Goal: Task Accomplishment & Management: Manage account settings

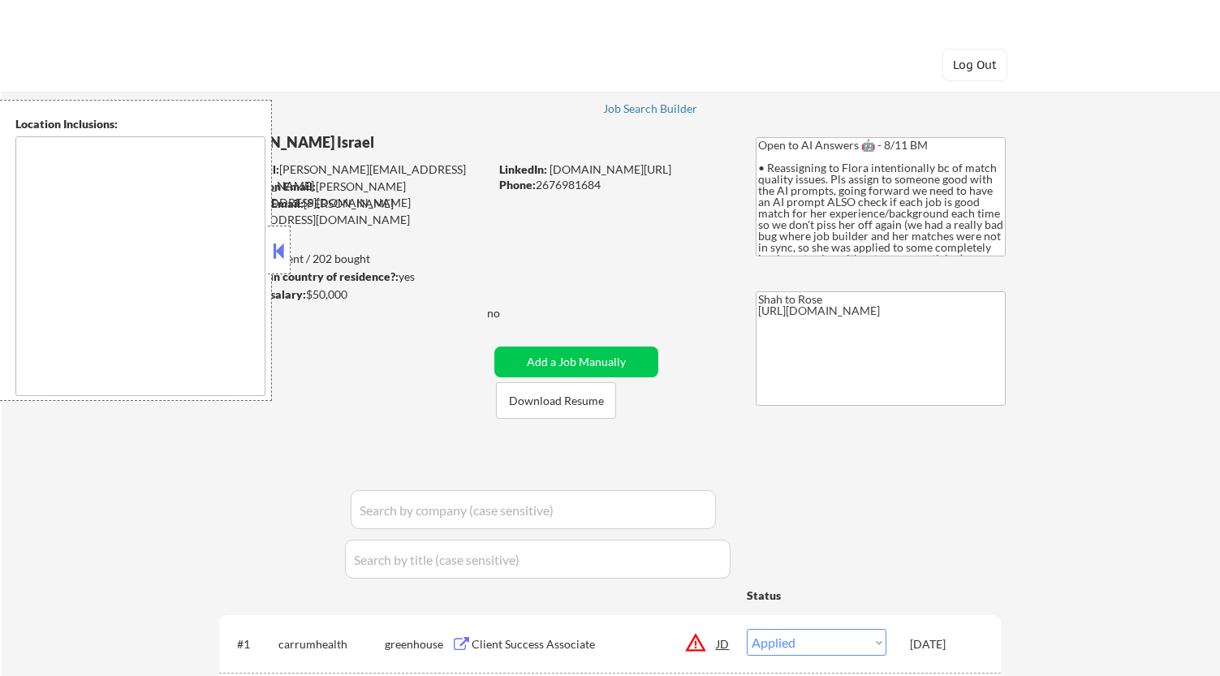
select select ""applied""
type textarea "remote"
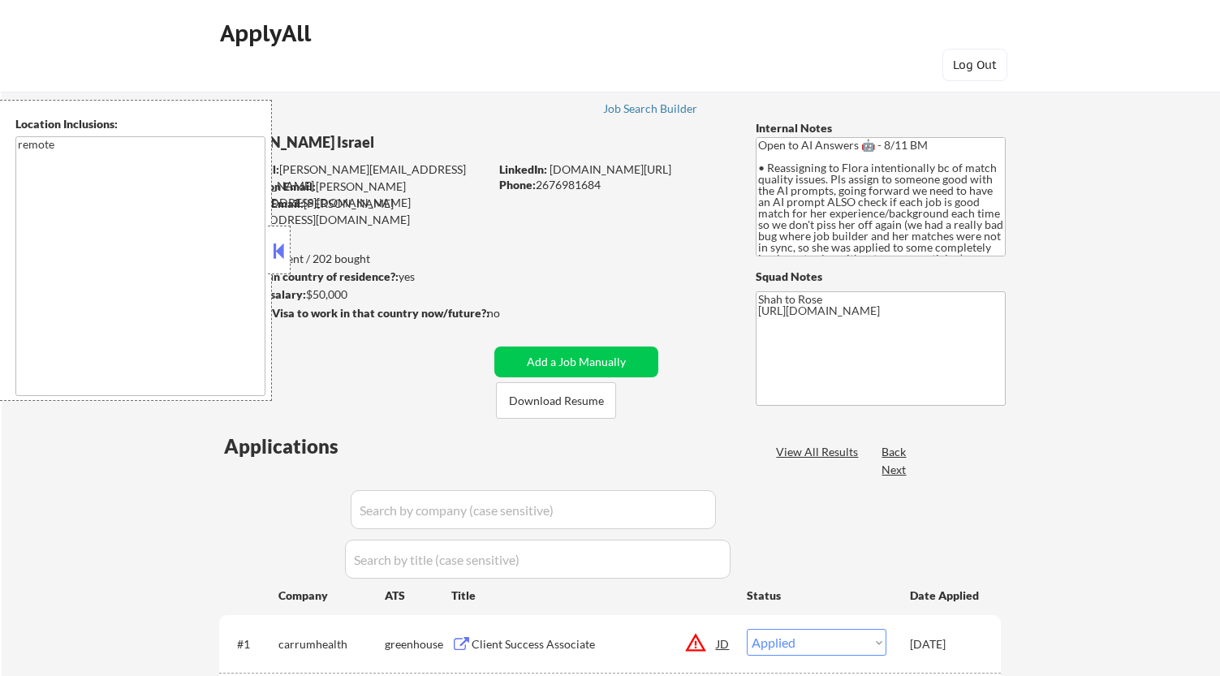
select select ""pending""
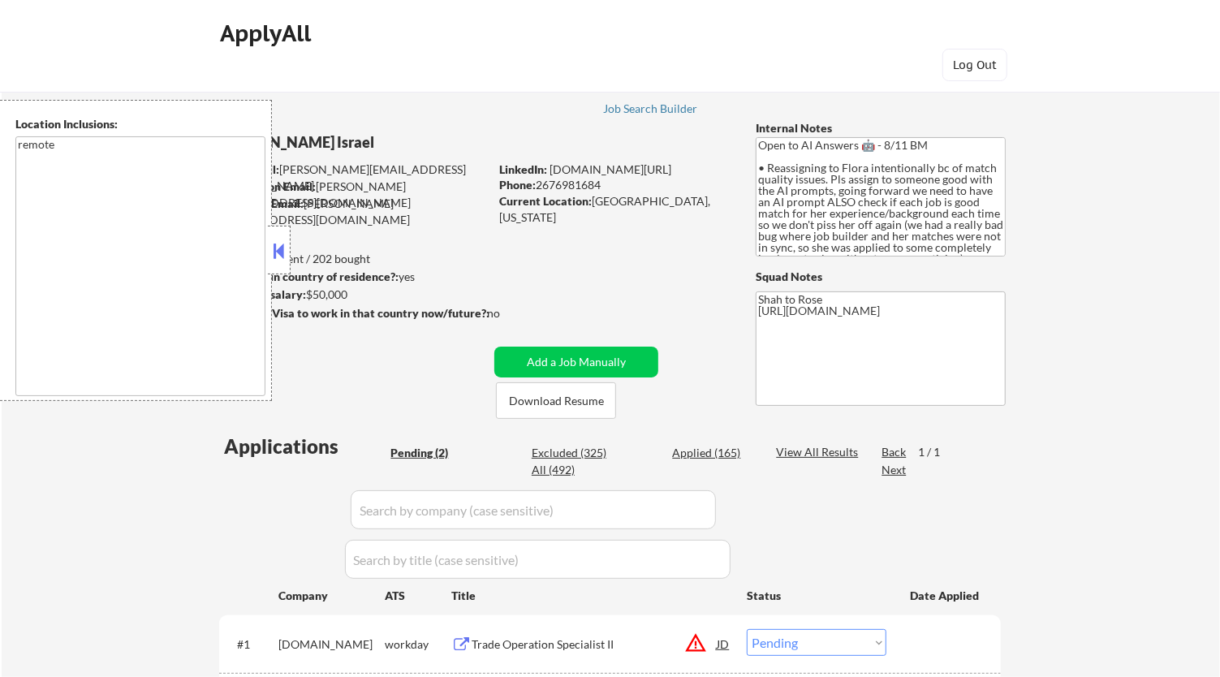
click at [282, 256] on button at bounding box center [279, 251] width 18 height 24
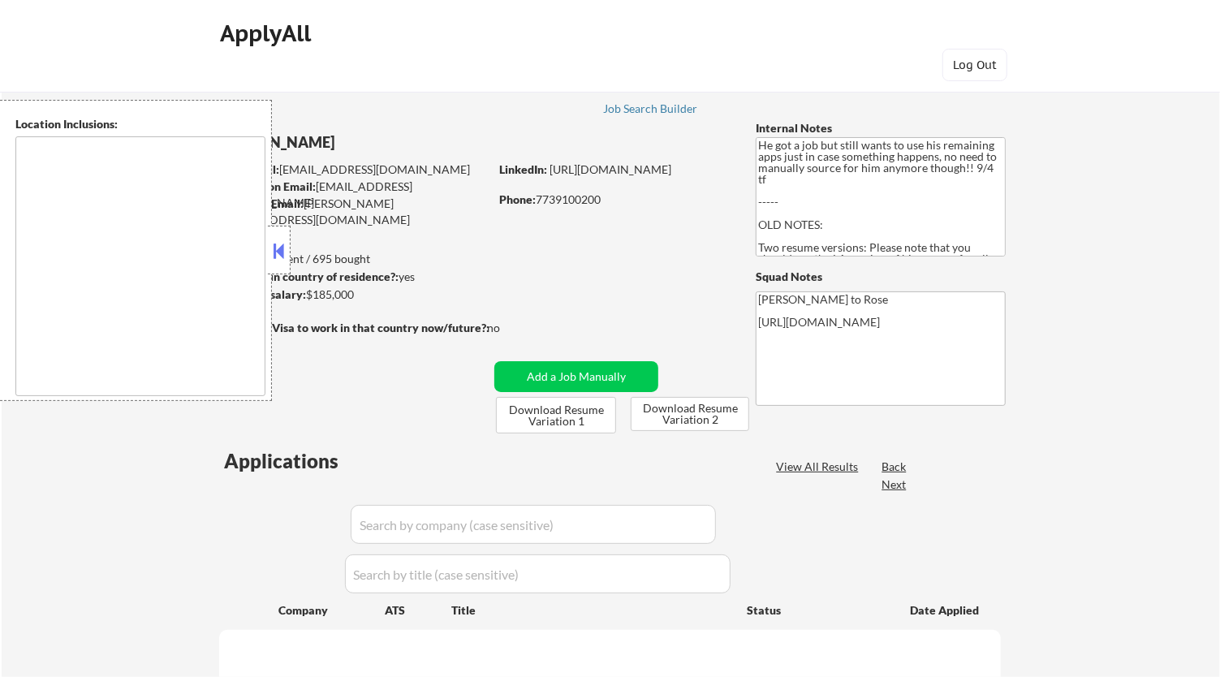
type textarea "Los Angeles, CA Glendale, CA Burbank, CA Pasadena, CA Santa Monica, CA Beverly …"
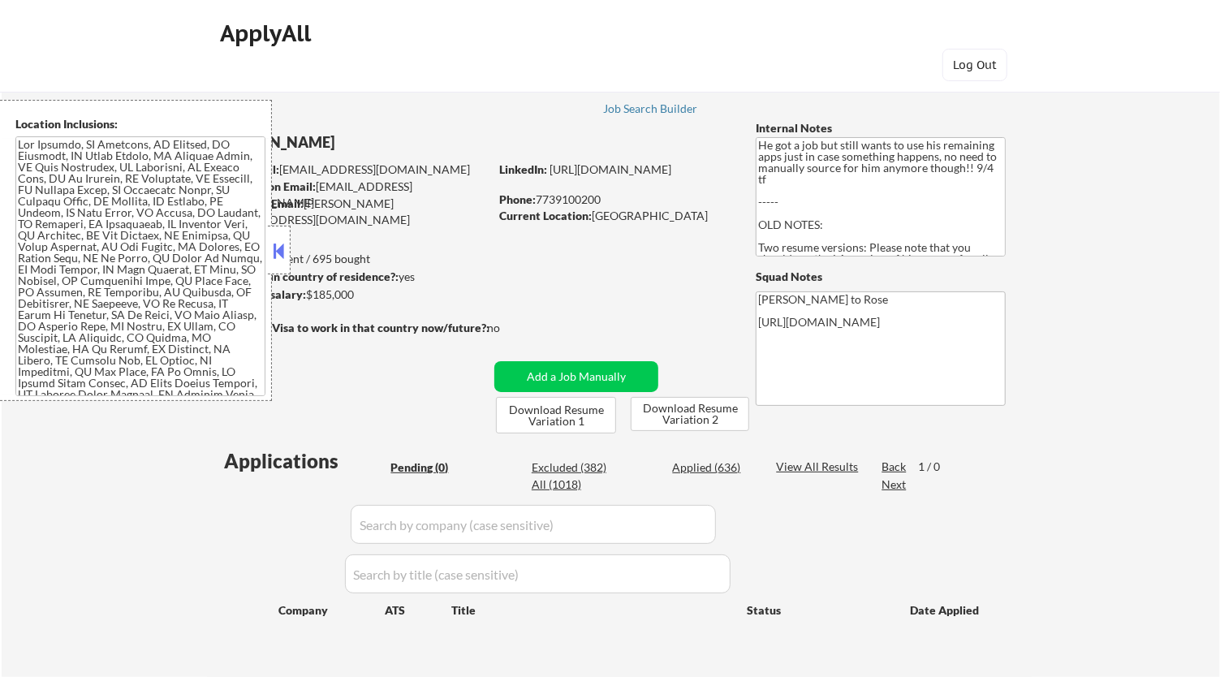
click at [277, 247] on button at bounding box center [279, 251] width 18 height 24
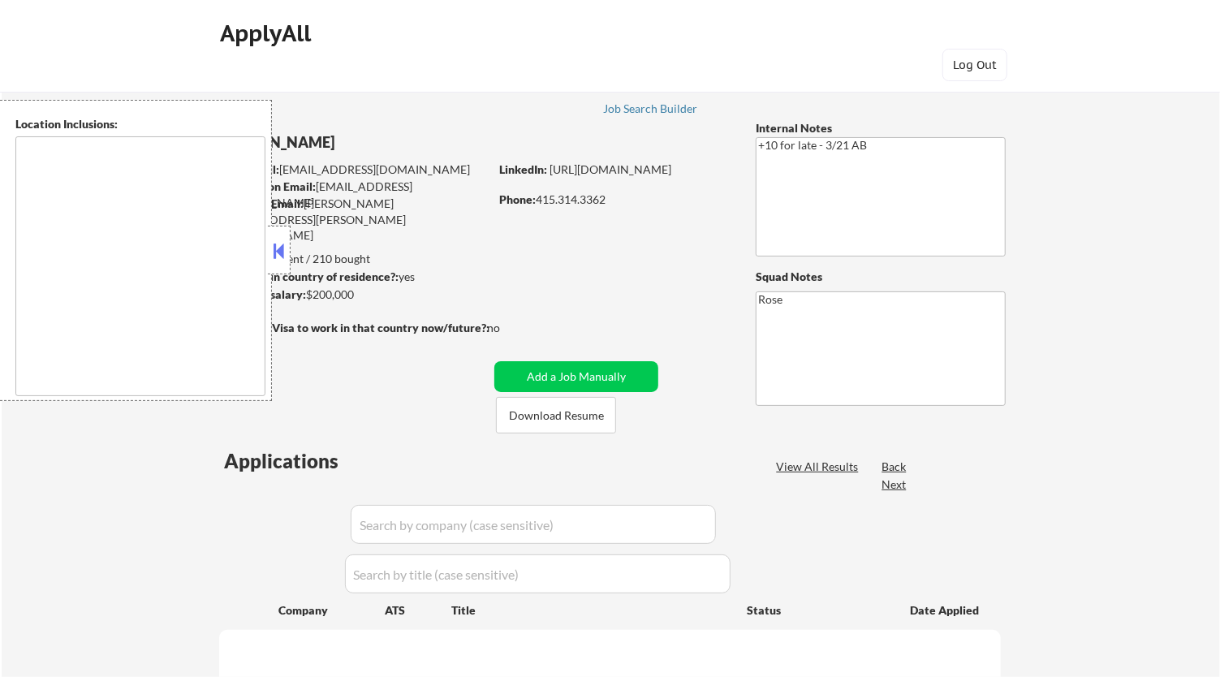
type textarea "San Francisco, CA Daly City, CA South San Francisco, CA Brisbane, CA Colma, CA …"
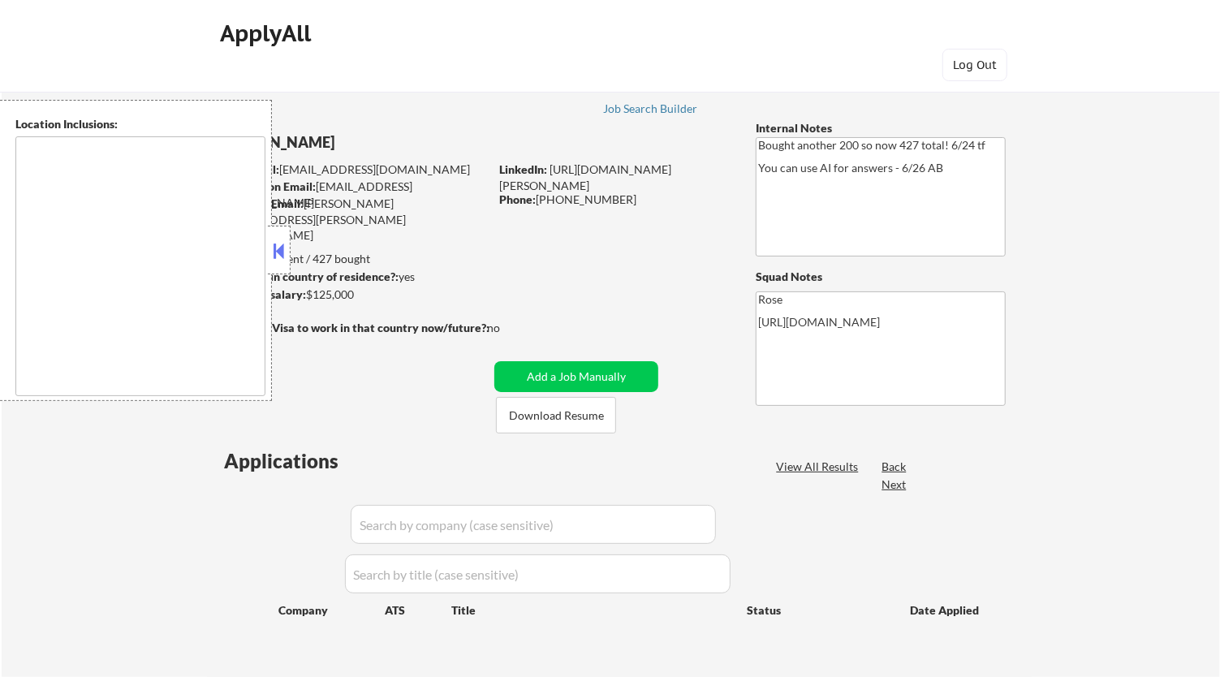
type textarea "San Francisco, CA Daly City, CA South San Francisco, CA Brisbane, CA Colma, CA …"
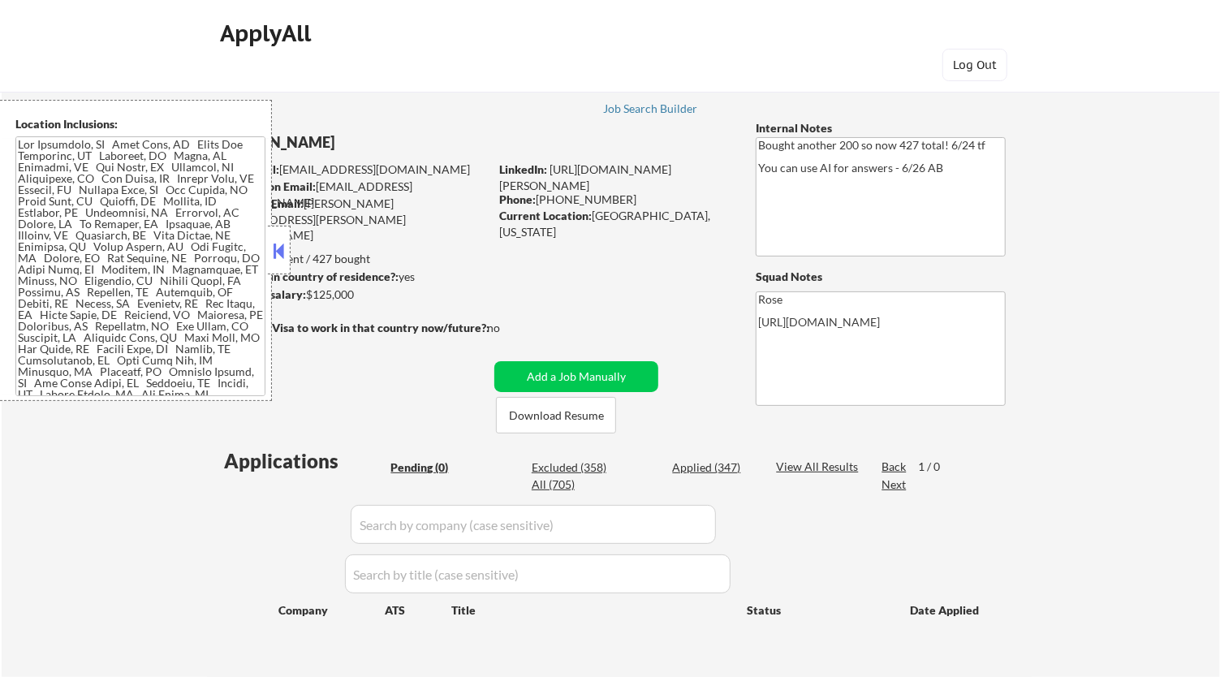
click at [282, 242] on button at bounding box center [279, 251] width 18 height 24
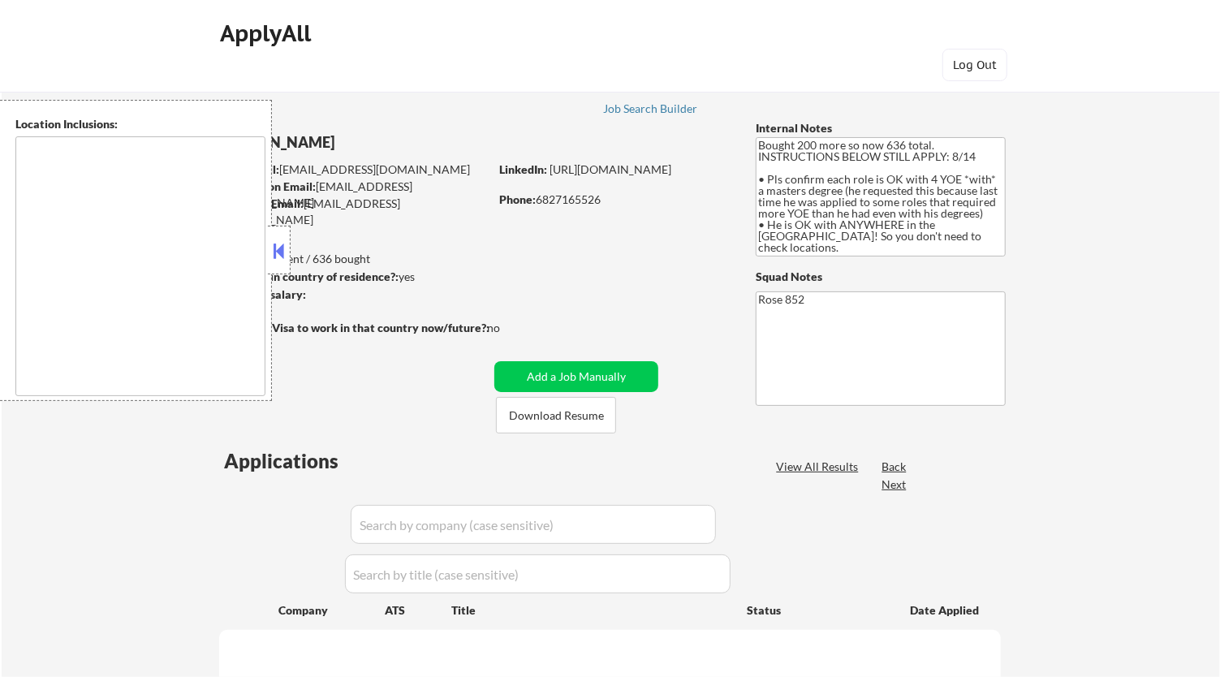
select select ""pending""
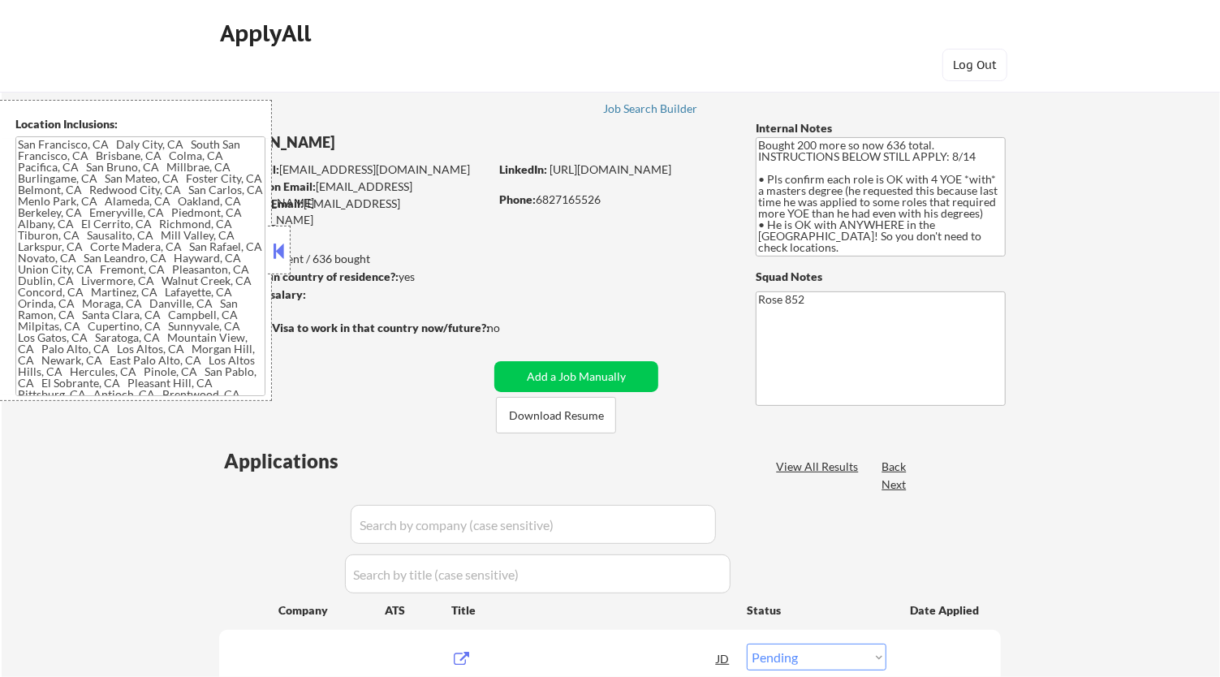
type textarea "[GEOGRAPHIC_DATA], [GEOGRAPHIC_DATA] [GEOGRAPHIC_DATA], [GEOGRAPHIC_DATA] [GEOG…"
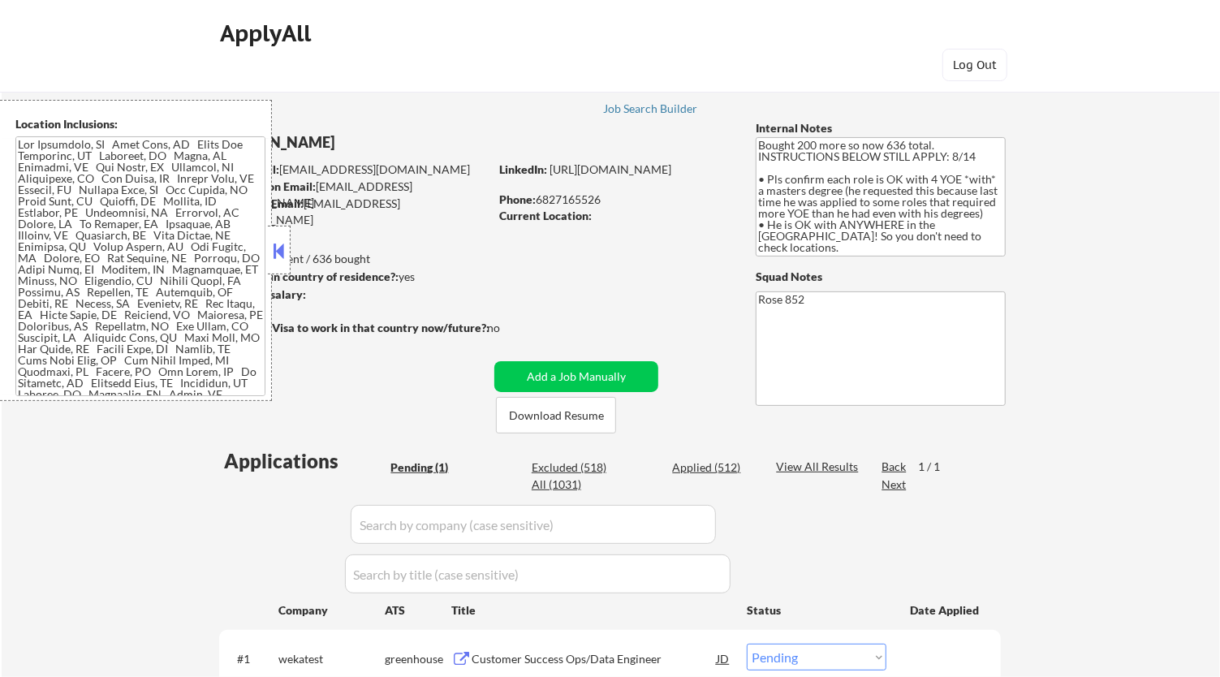
click at [282, 248] on button at bounding box center [279, 251] width 18 height 24
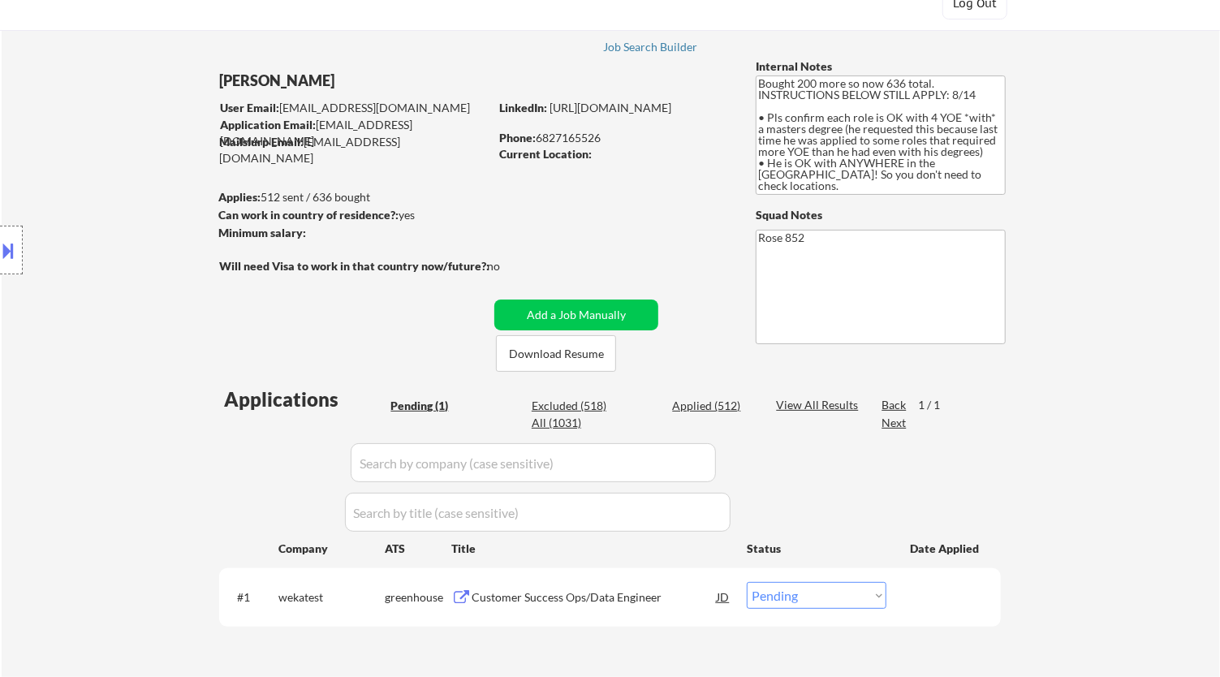
scroll to position [180, 0]
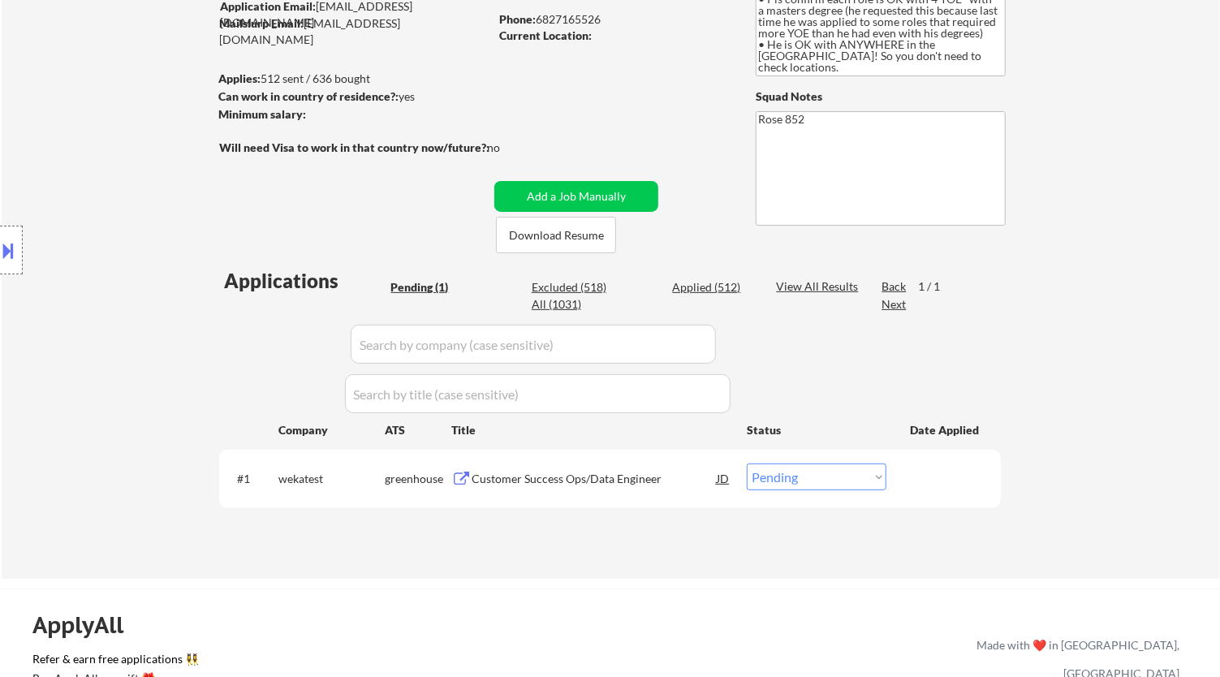
click at [622, 488] on div "Customer Success Ops/Data Engineer" at bounding box center [593, 477] width 245 height 29
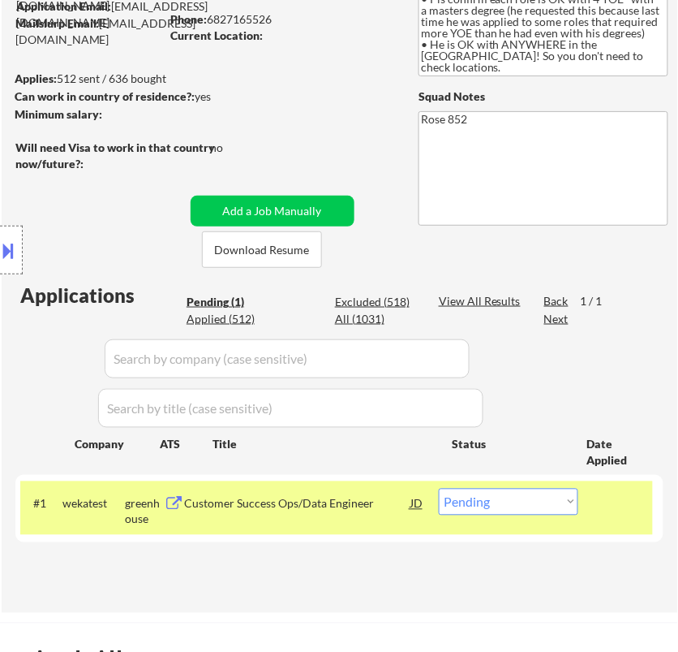
click at [530, 510] on select "Choose an option... Pending Applied Excluded (Questions) Excluded (Expired) Exc…" at bounding box center [509, 502] width 140 height 27
select select ""applied""
click at [439, 489] on select "Choose an option... Pending Applied Excluded (Questions) Excluded (Expired) Exc…" at bounding box center [509, 502] width 140 height 27
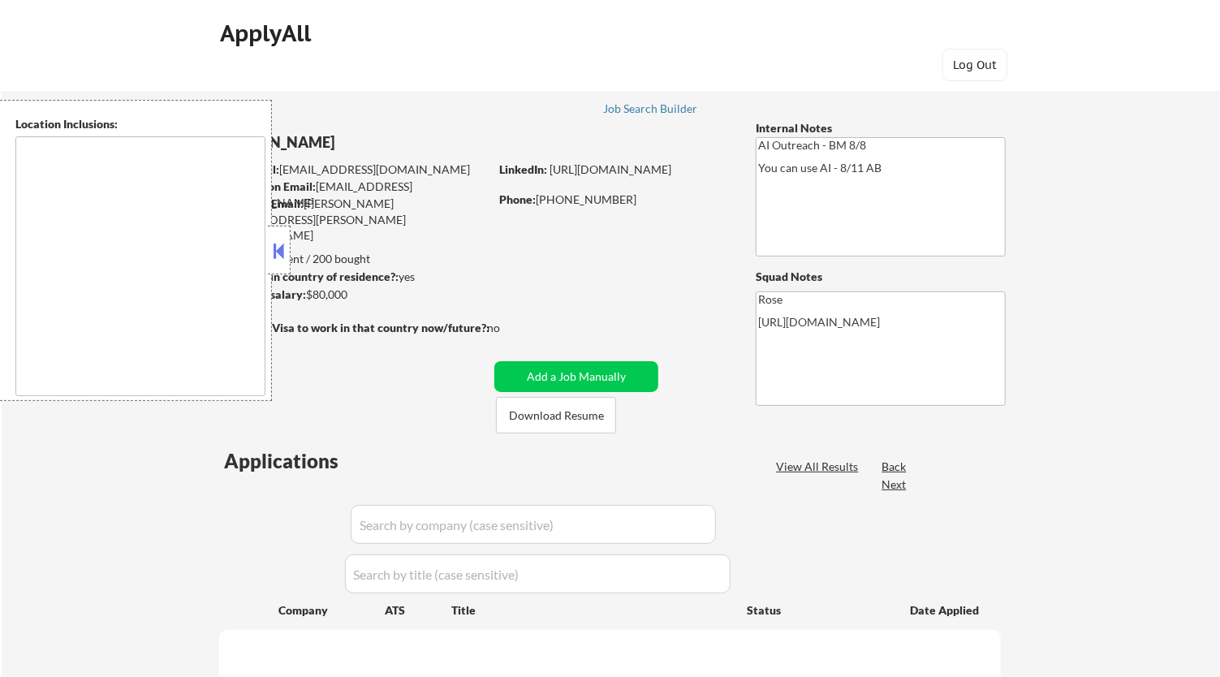
type textarea "[GEOGRAPHIC_DATA], [GEOGRAPHIC_DATA] [GEOGRAPHIC_DATA], [GEOGRAPHIC_DATA] [GEOG…"
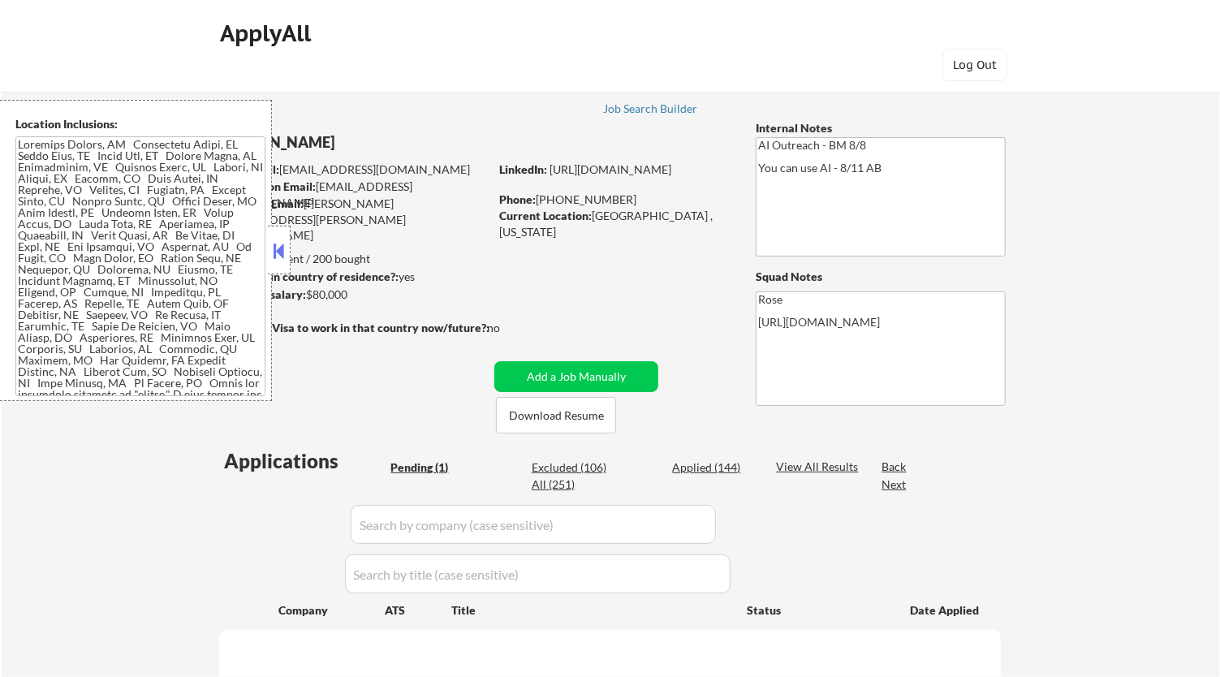
select select ""pending""
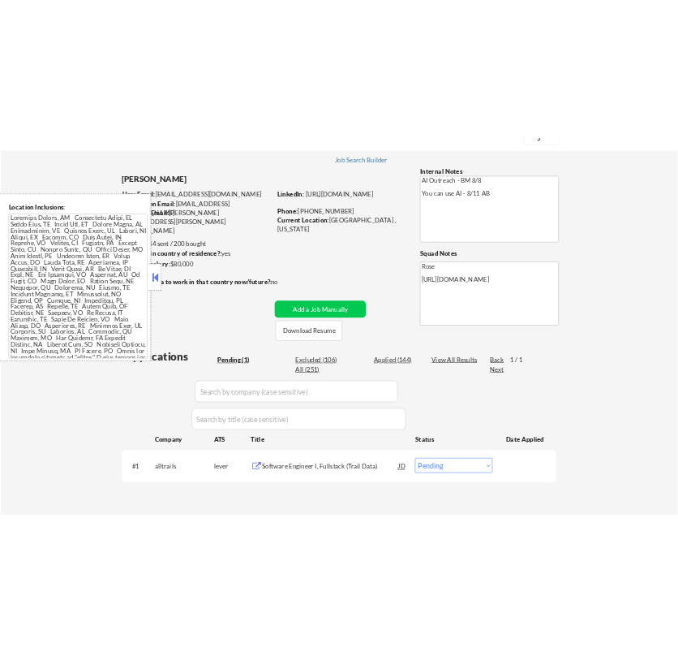
scroll to position [90, 0]
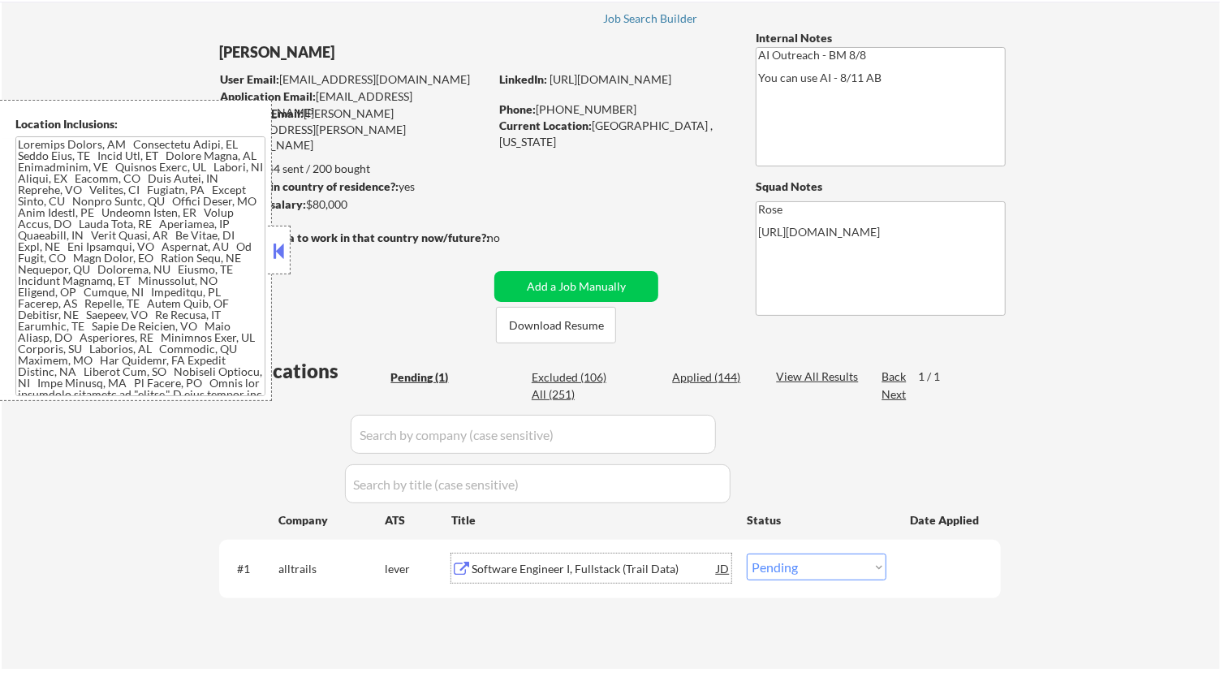
click at [581, 559] on div "Software Engineer I, Fullstack (Trail Data)" at bounding box center [593, 567] width 245 height 29
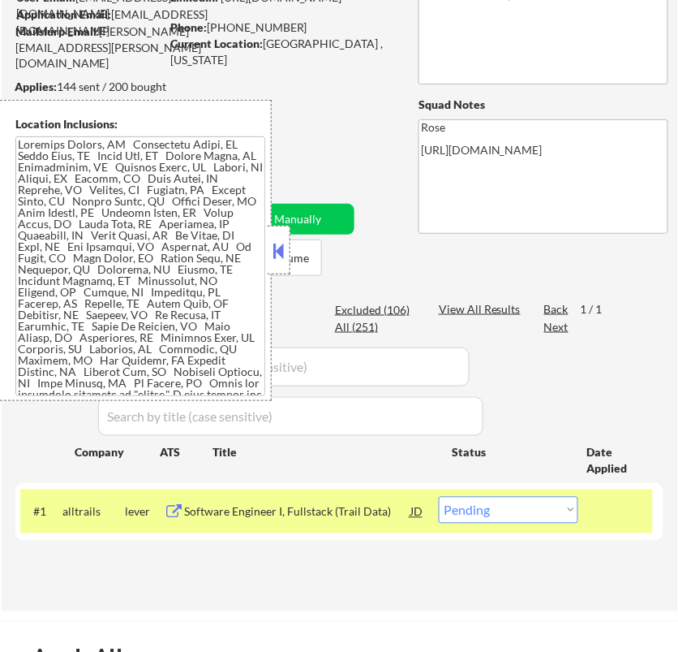
scroll to position [270, 0]
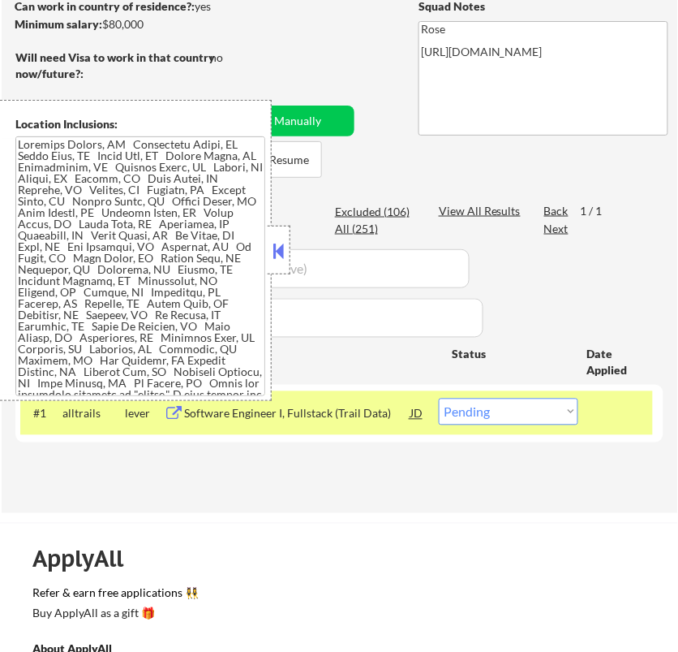
click at [489, 399] on select "Choose an option... Pending Applied Excluded (Questions) Excluded (Expired) Exc…" at bounding box center [509, 411] width 140 height 27
select select ""applied""
click at [439, 398] on select "Choose an option... Pending Applied Excluded (Questions) Excluded (Expired) Exc…" at bounding box center [509, 411] width 140 height 27
click at [278, 248] on button at bounding box center [279, 251] width 18 height 24
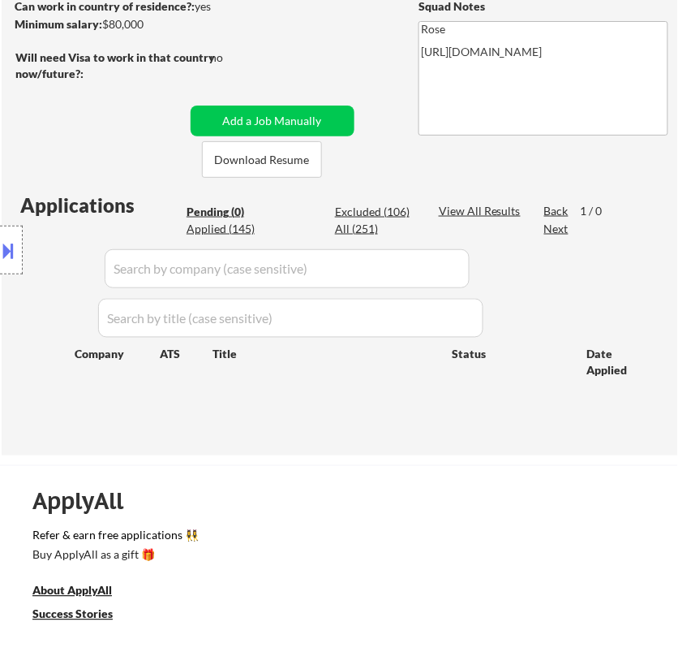
scroll to position [180, 0]
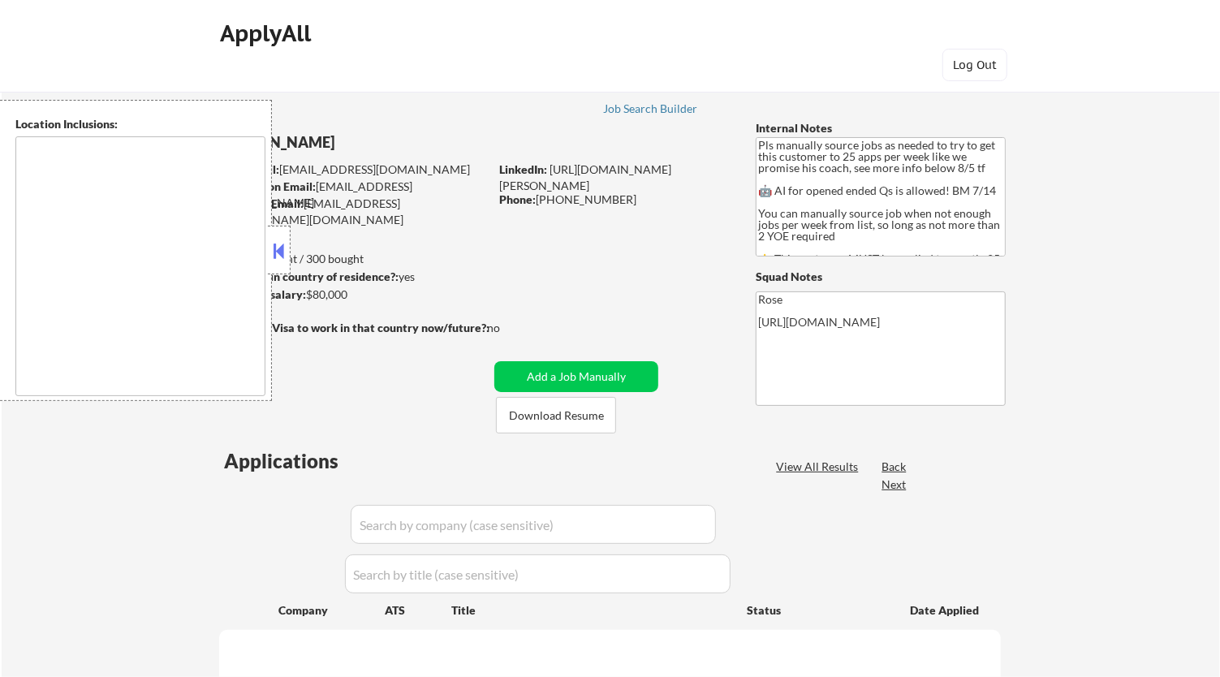
type textarea "Here is a list of metro areas, cities, and towns within approximately a 30-minu…"
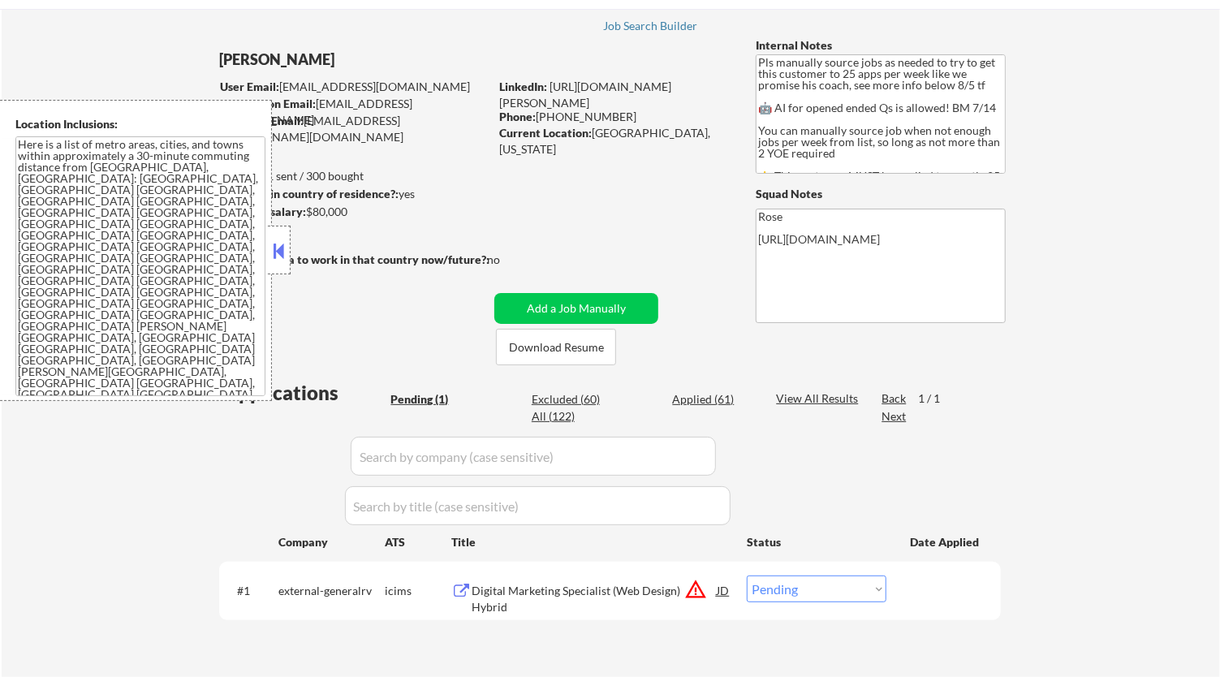
scroll to position [180, 0]
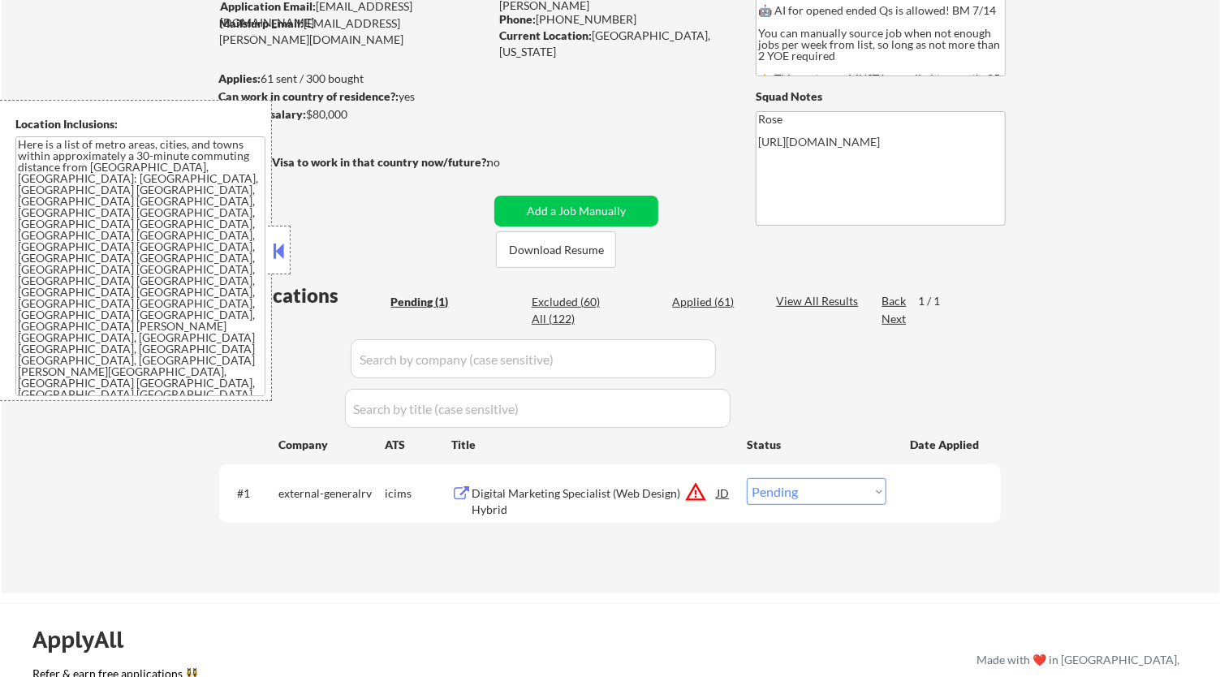
click at [278, 251] on button at bounding box center [279, 251] width 18 height 24
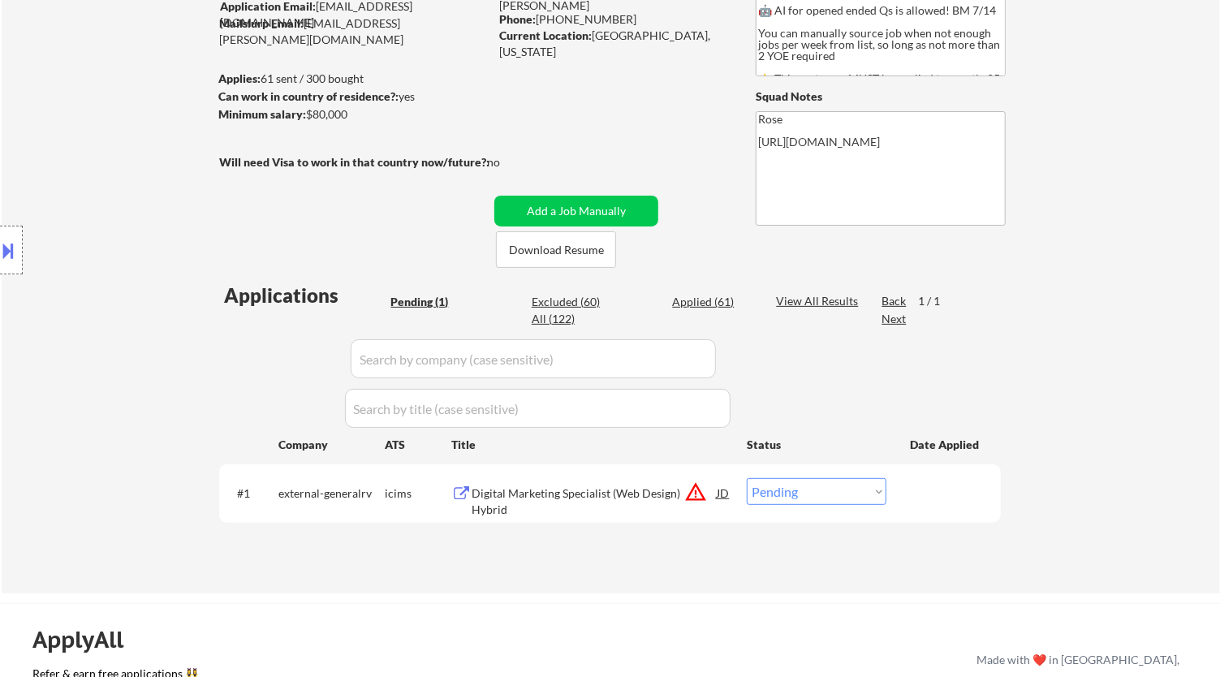
click at [629, 506] on div "Digital Marketing Specialist (Web Design) Hybrid" at bounding box center [593, 492] width 245 height 29
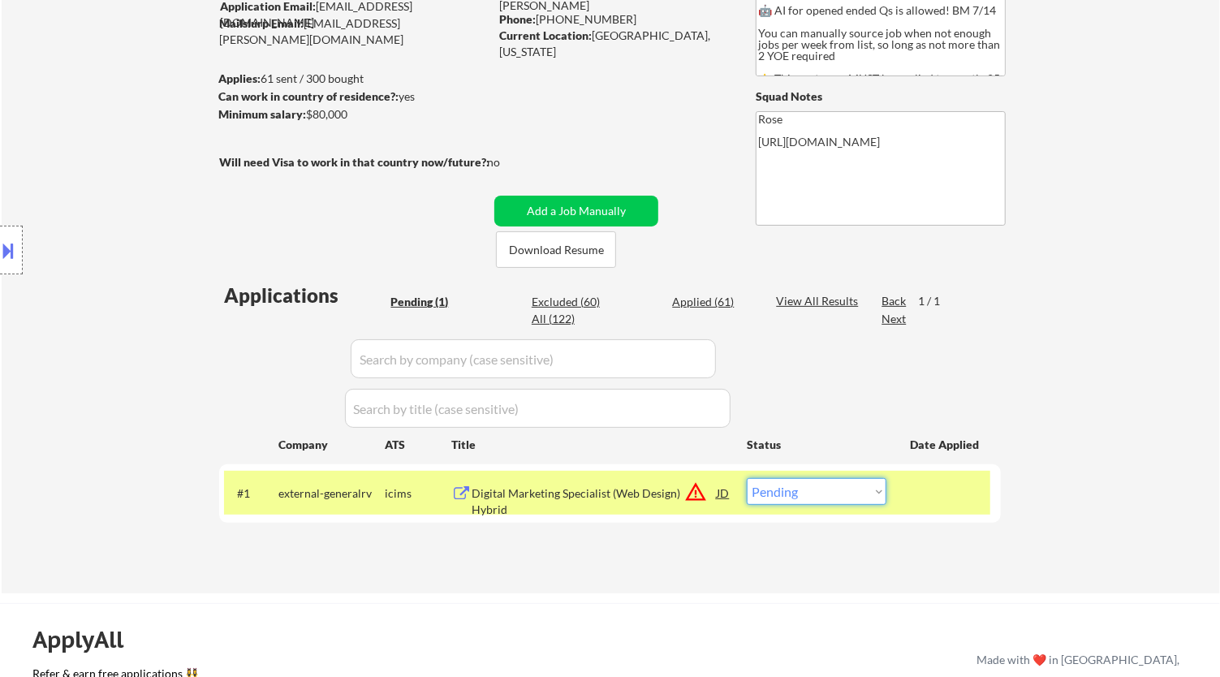
click at [863, 491] on select "Choose an option... Pending Applied Excluded (Questions) Excluded (Expired) Exc…" at bounding box center [817, 491] width 140 height 27
select select ""excluded__bad_match_""
click at [747, 478] on select "Choose an option... Pending Applied Excluded (Questions) Excluded (Expired) Exc…" at bounding box center [817, 491] width 140 height 27
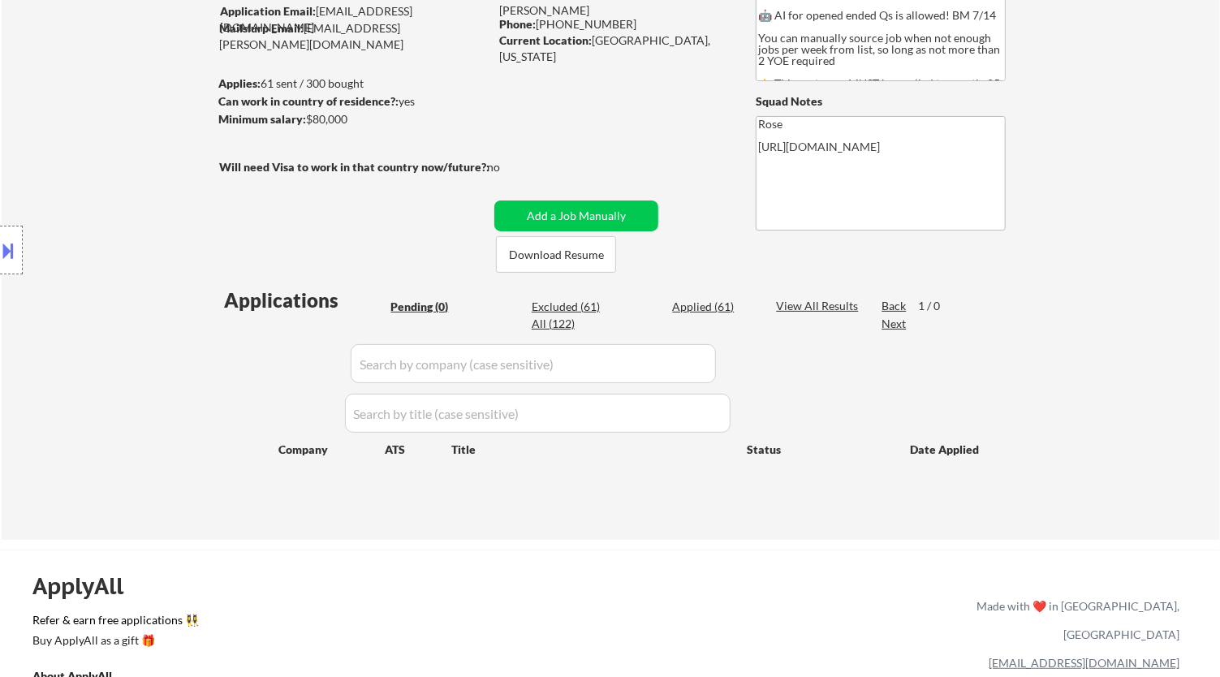
scroll to position [90, 0]
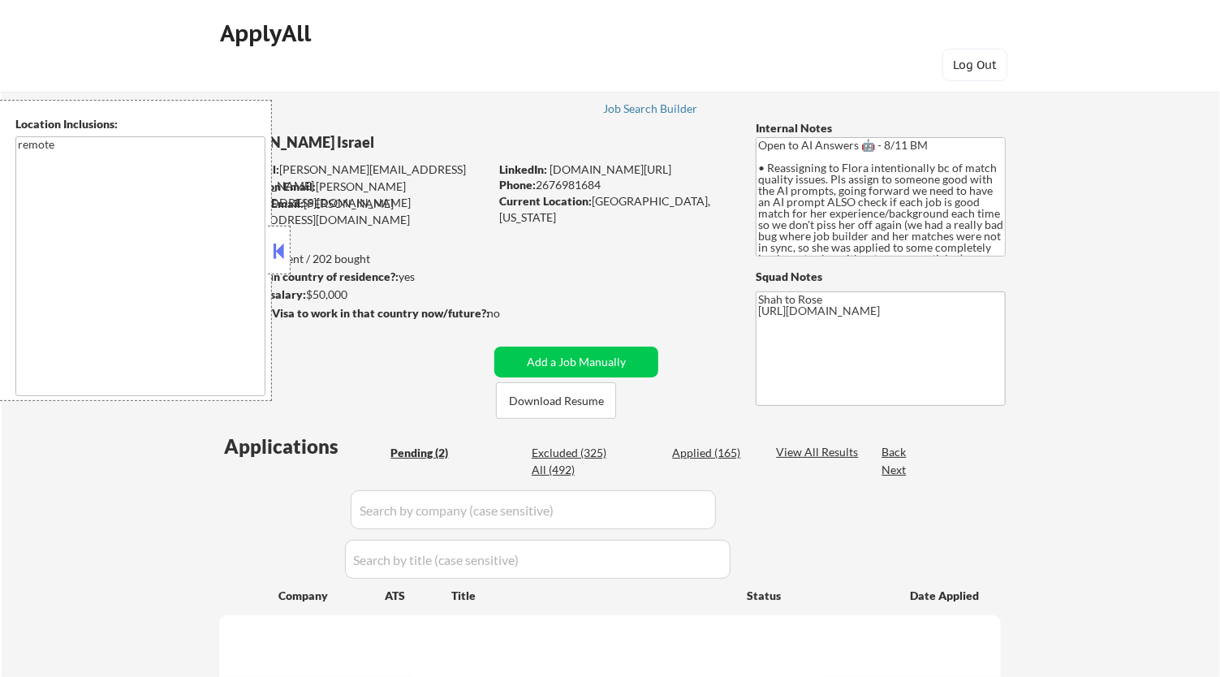
select select ""pending""
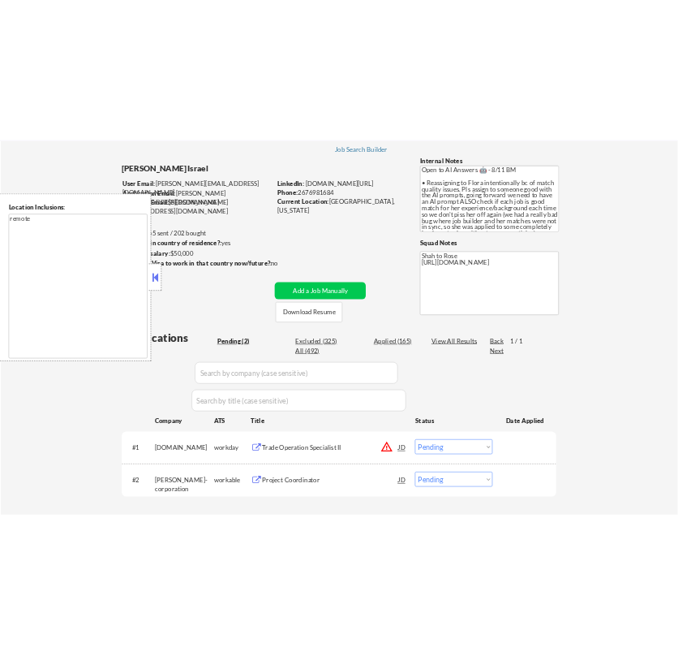
scroll to position [180, 0]
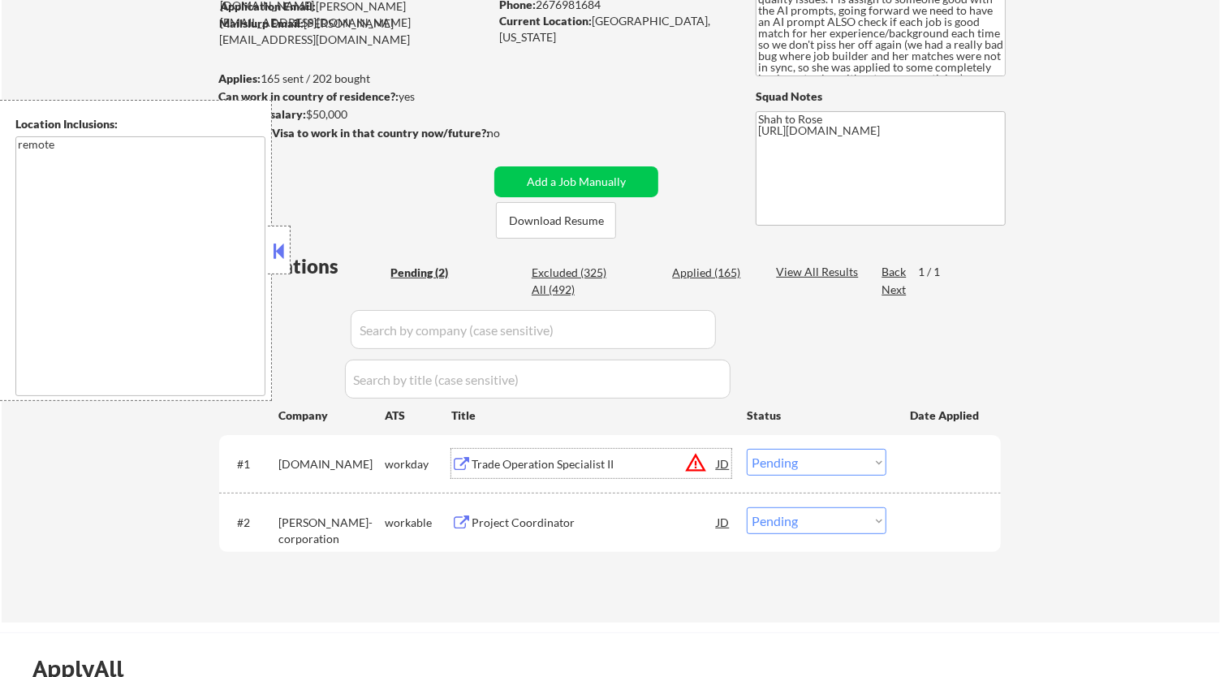
click at [648, 460] on div "Trade Operation Specialist II" at bounding box center [593, 464] width 245 height 16
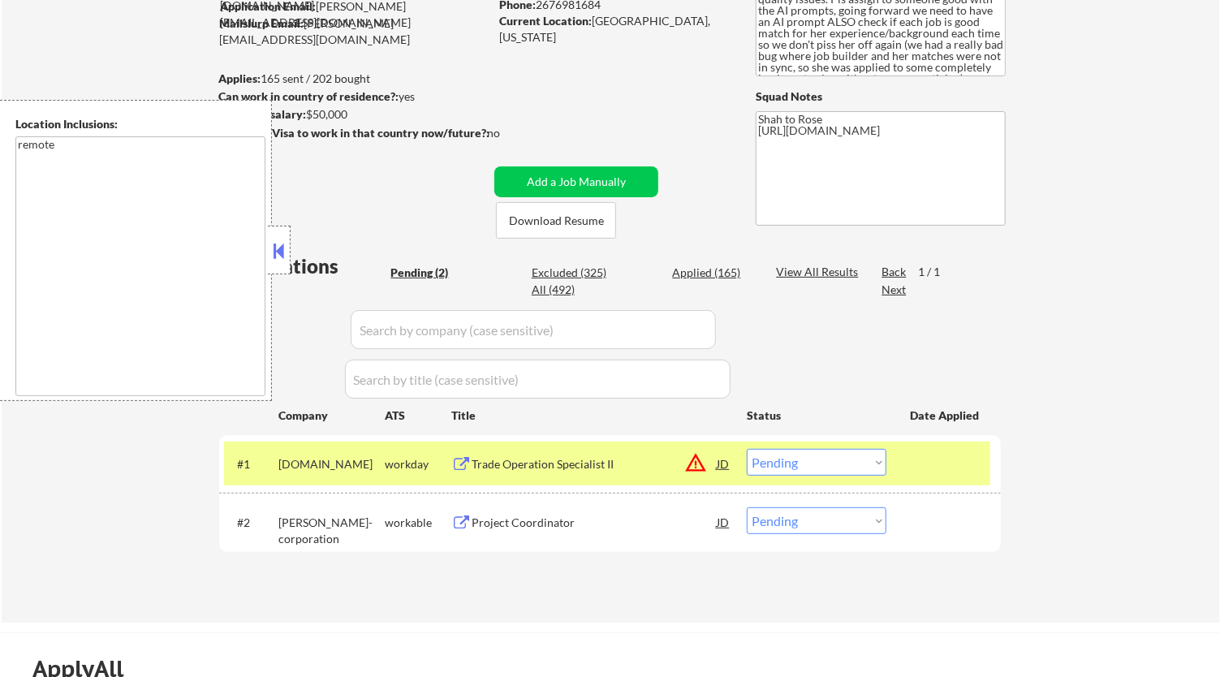
select select ""pending""
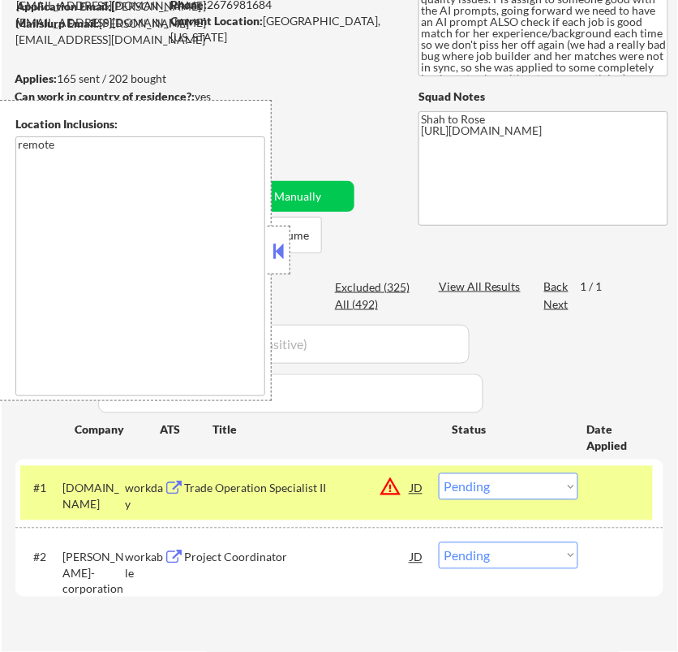
click at [495, 489] on select "Choose an option... Pending Applied Excluded (Questions) Excluded (Expired) Exc…" at bounding box center [509, 486] width 140 height 27
click at [439, 473] on select "Choose an option... Pending Applied Excluded (Questions) Excluded (Expired) Exc…" at bounding box center [509, 486] width 140 height 27
select select ""pending""
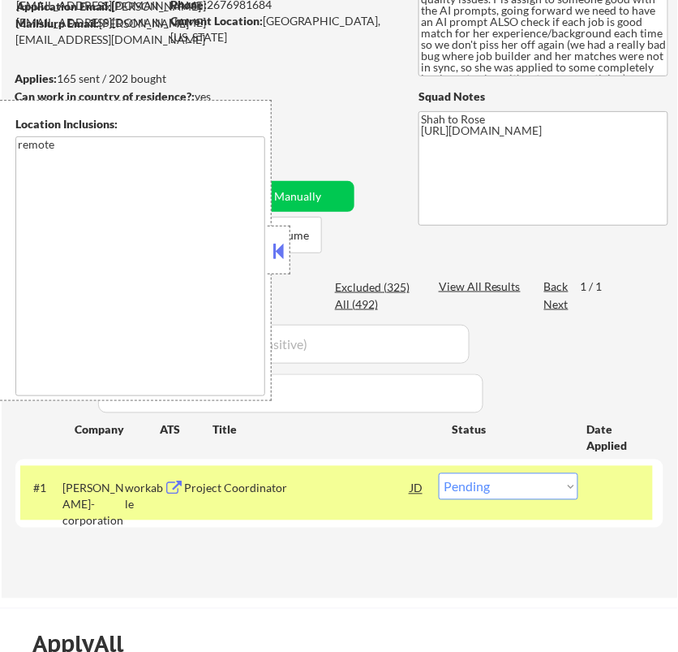
select select ""pending""
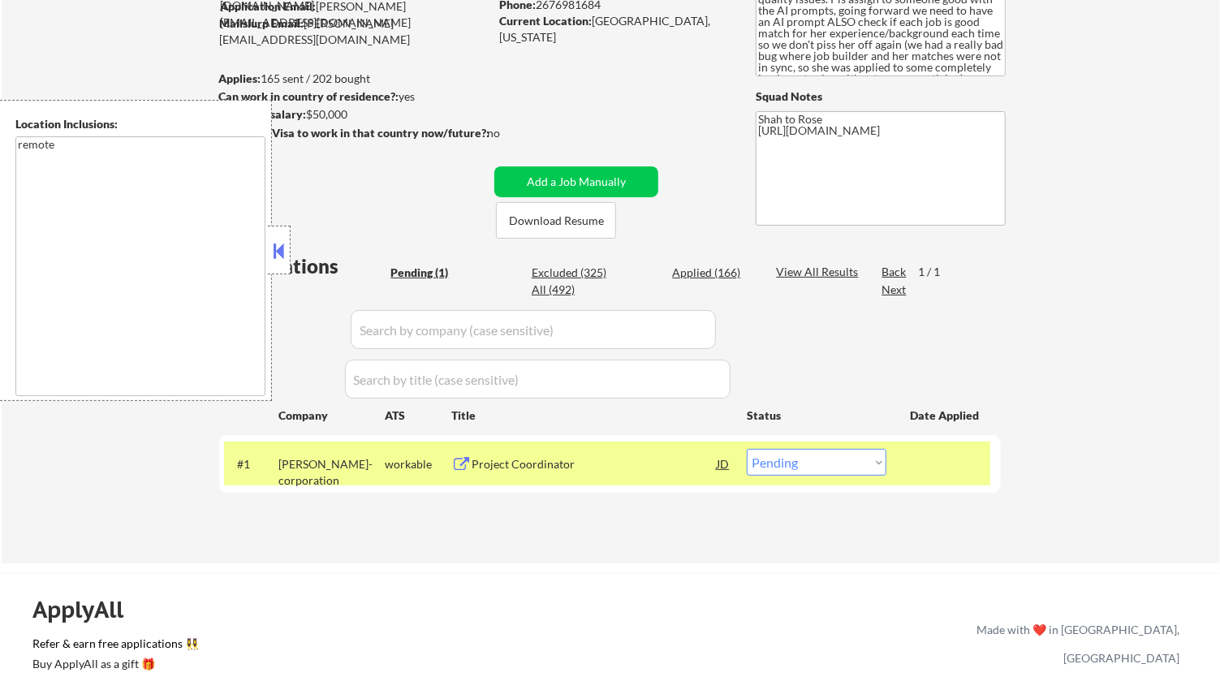
click at [639, 465] on div "Project Coordinator" at bounding box center [593, 464] width 245 height 16
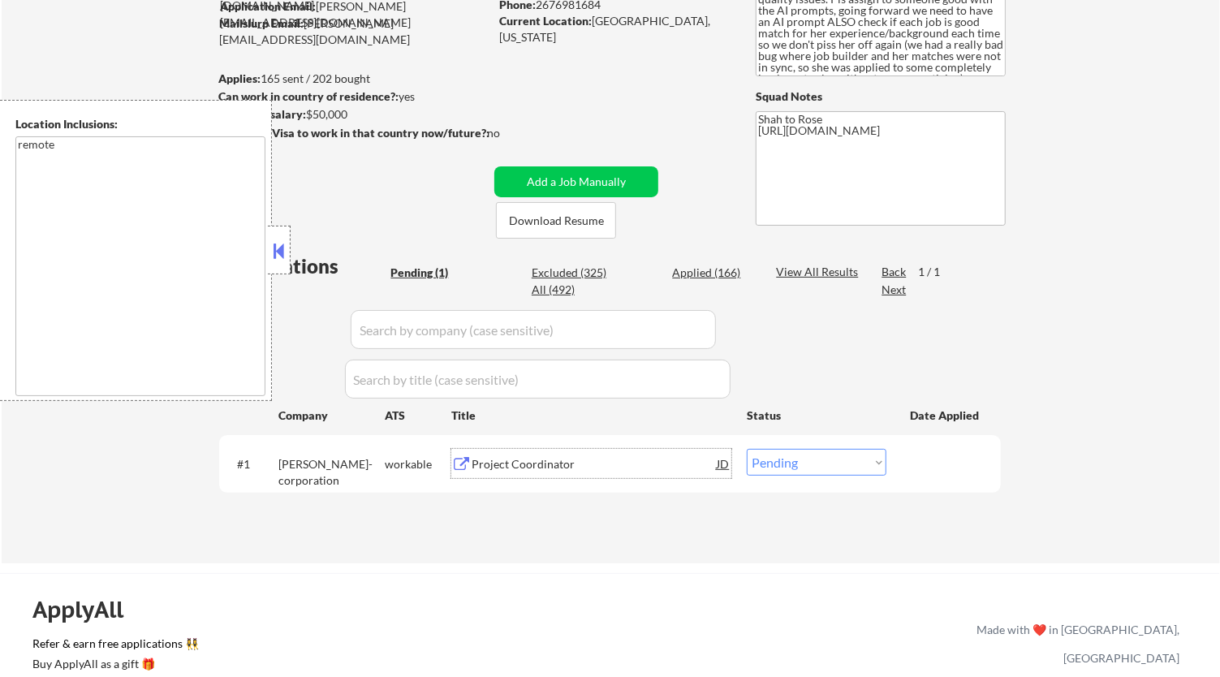
click at [708, 273] on div "Applied (166)" at bounding box center [712, 273] width 81 height 16
select select ""applied""
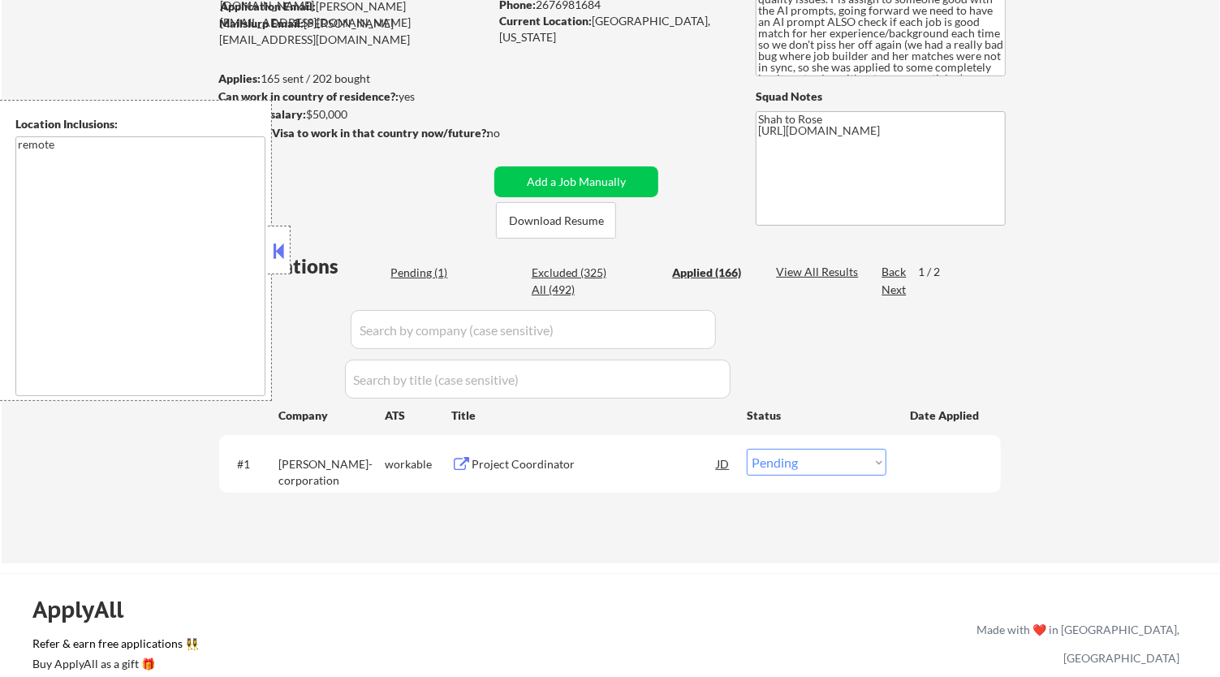
select select ""applied""
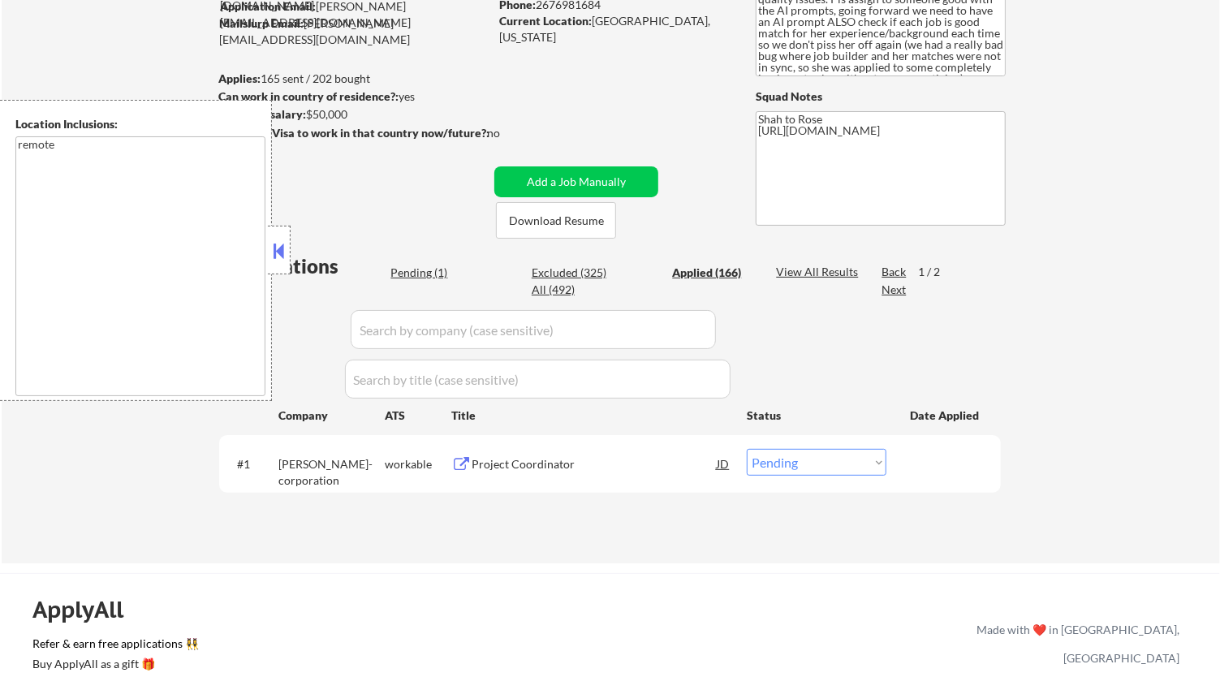
select select ""applied""
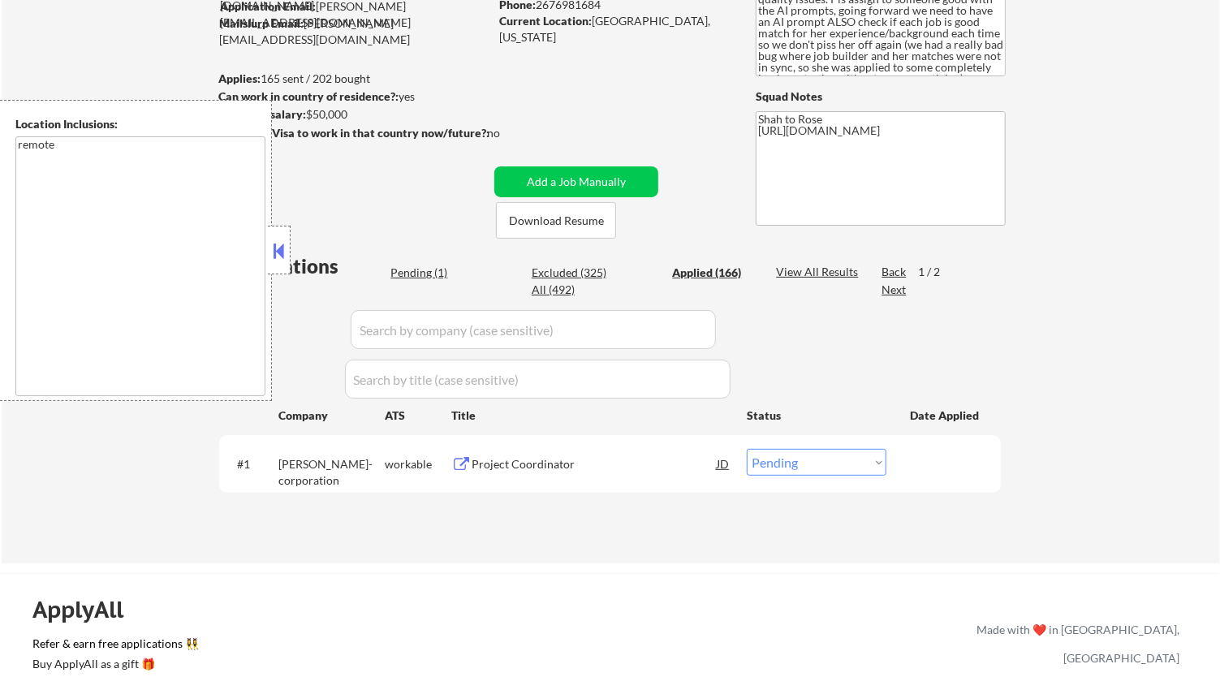
select select ""applied""
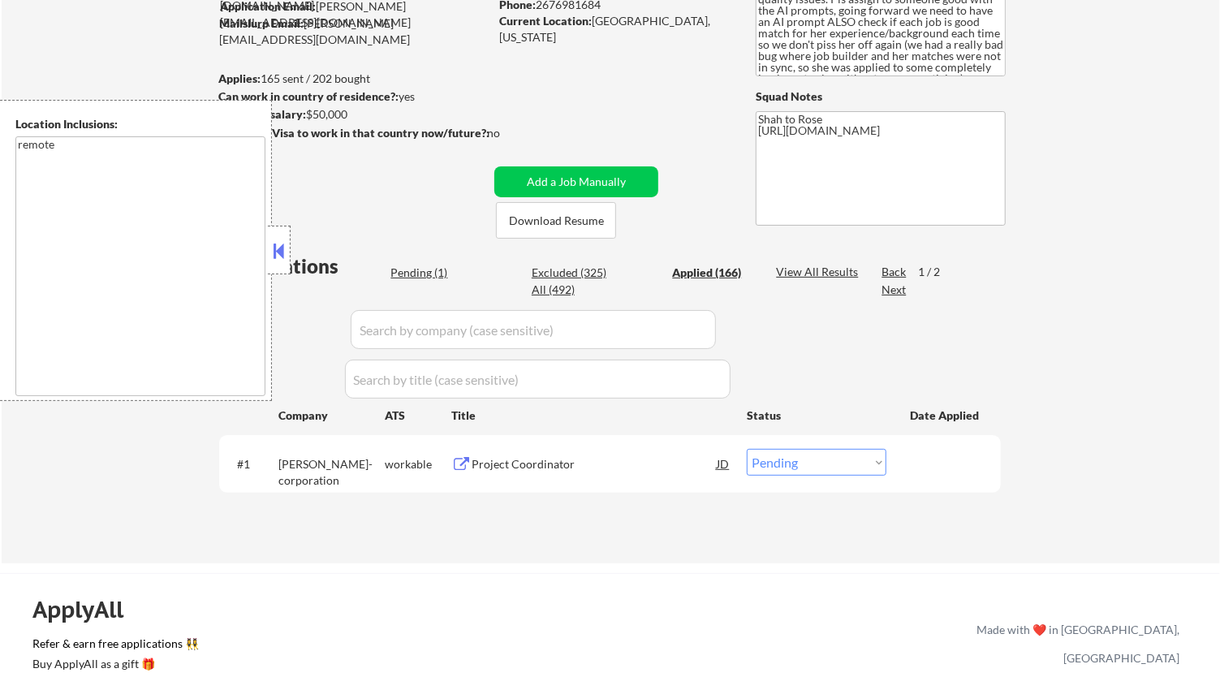
select select ""applied""
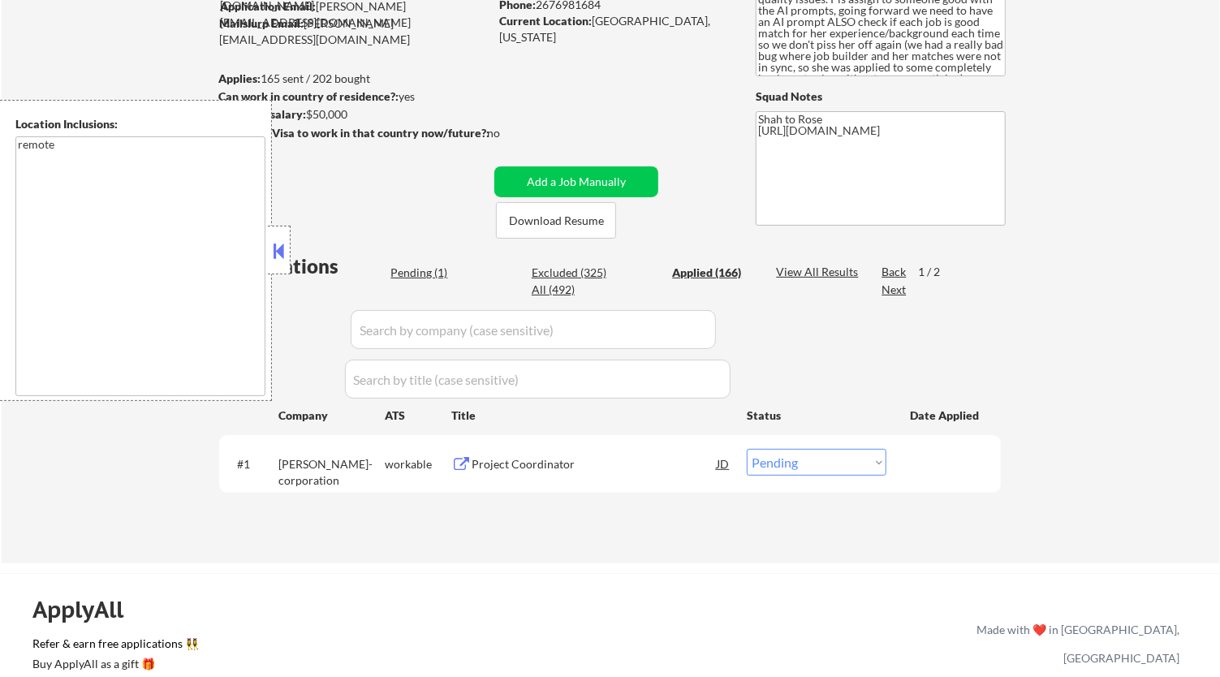
select select ""applied""
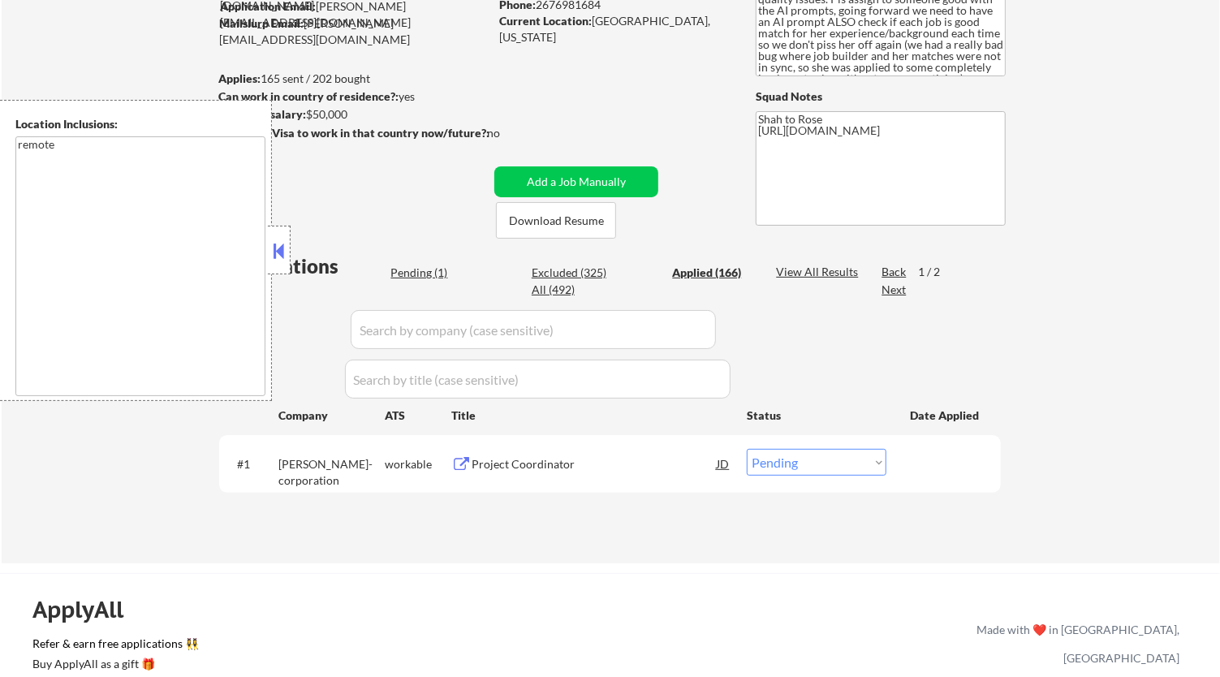
select select ""applied""
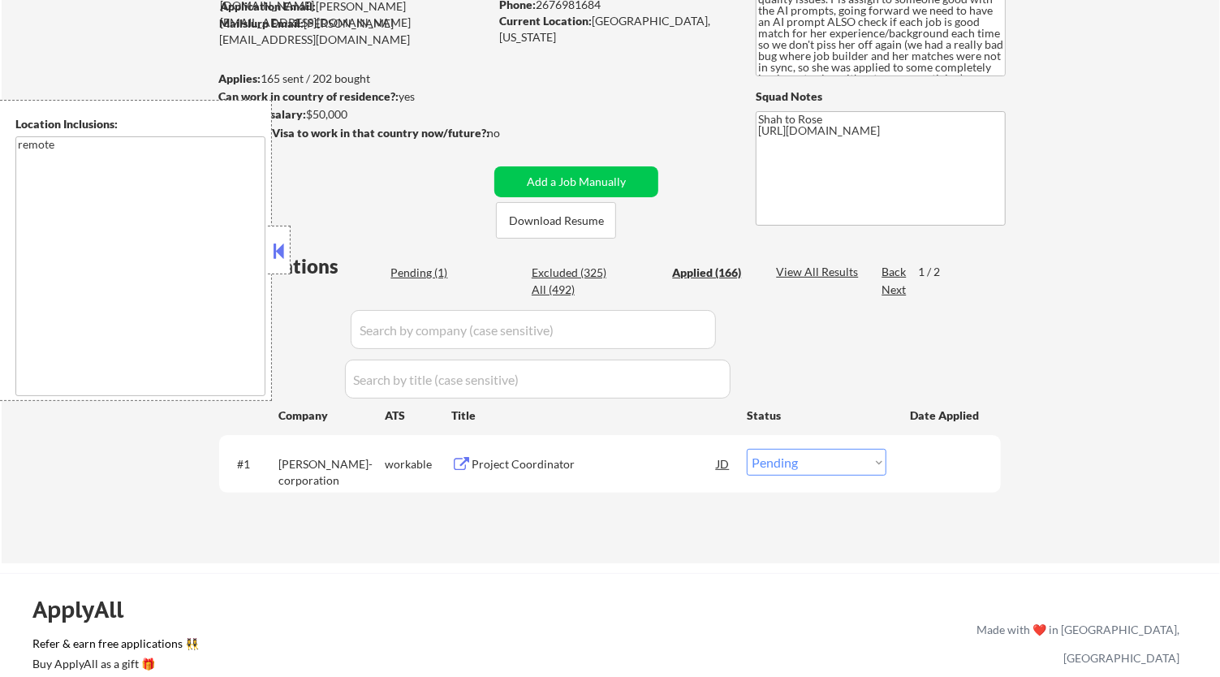
select select ""applied""
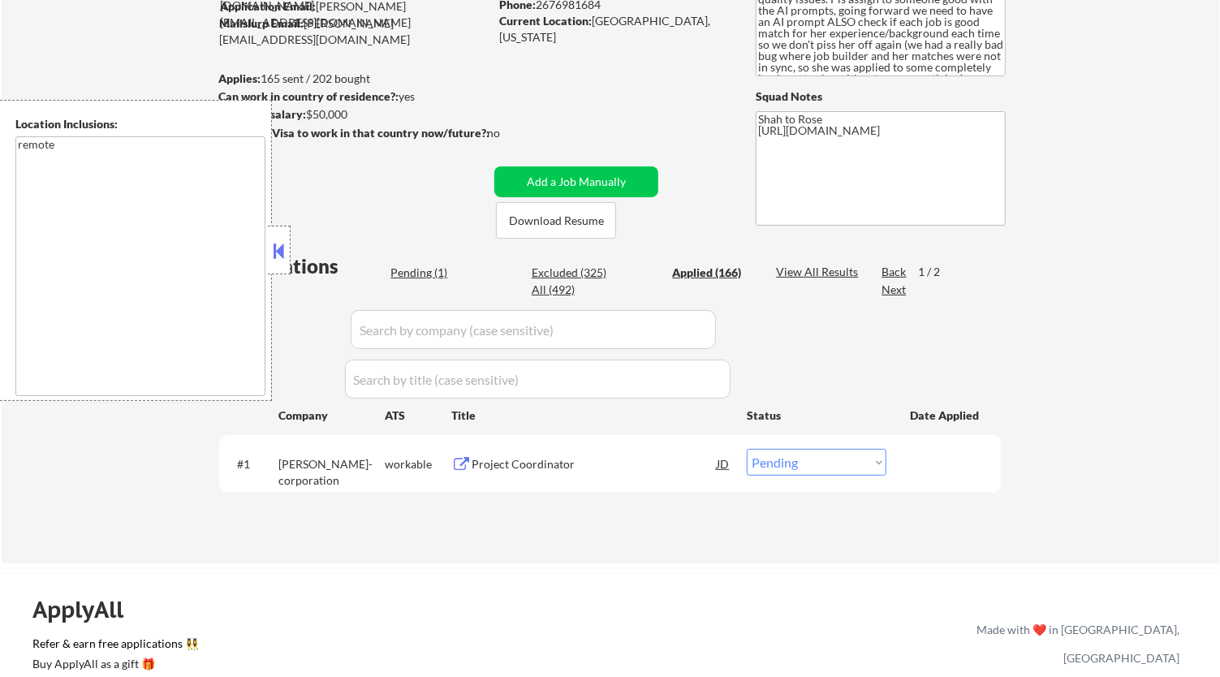
select select ""applied""
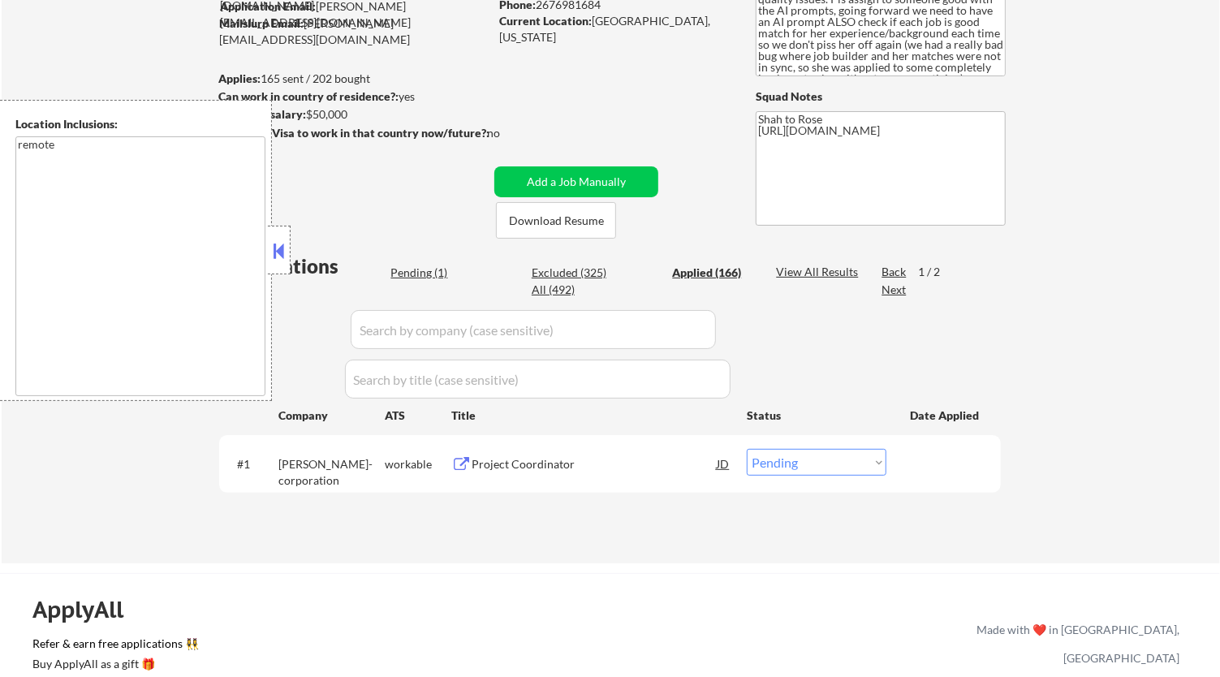
select select ""applied""
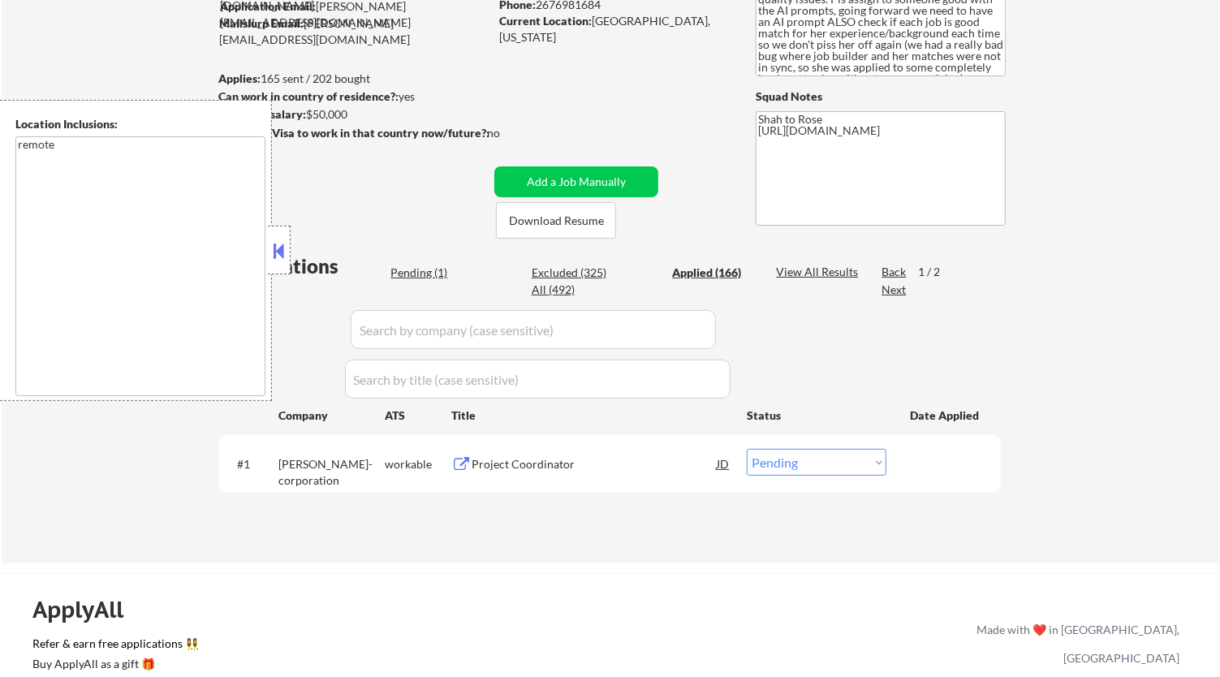
select select ""applied""
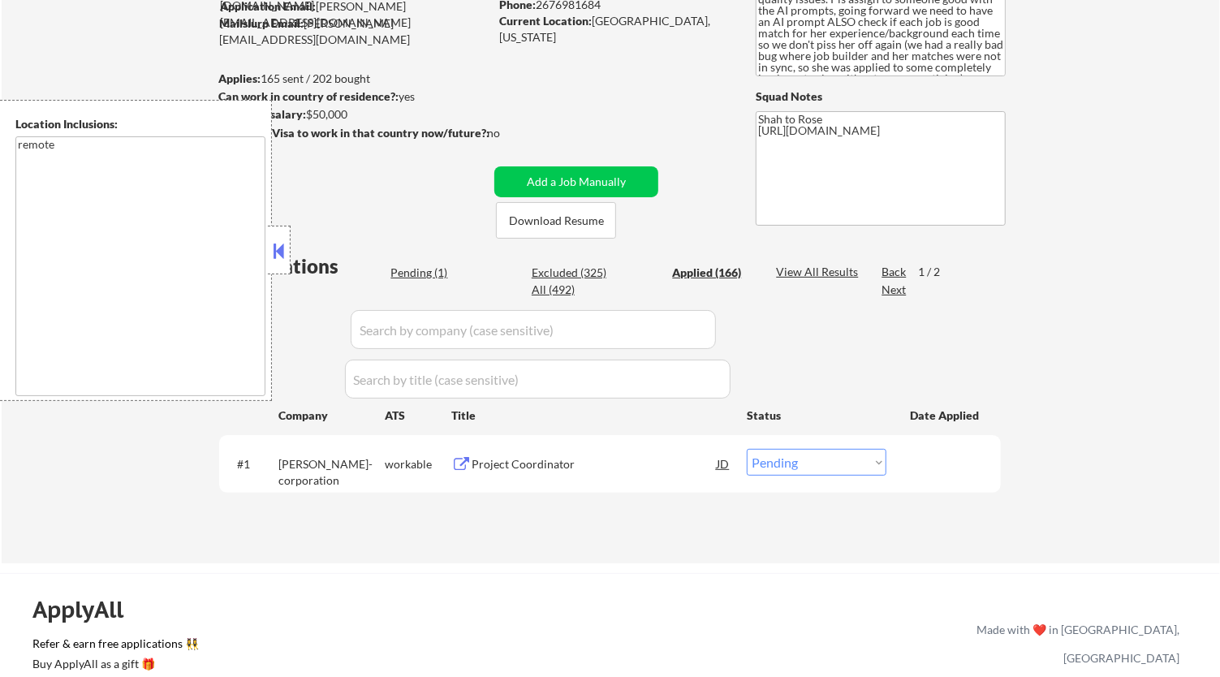
select select ""applied""
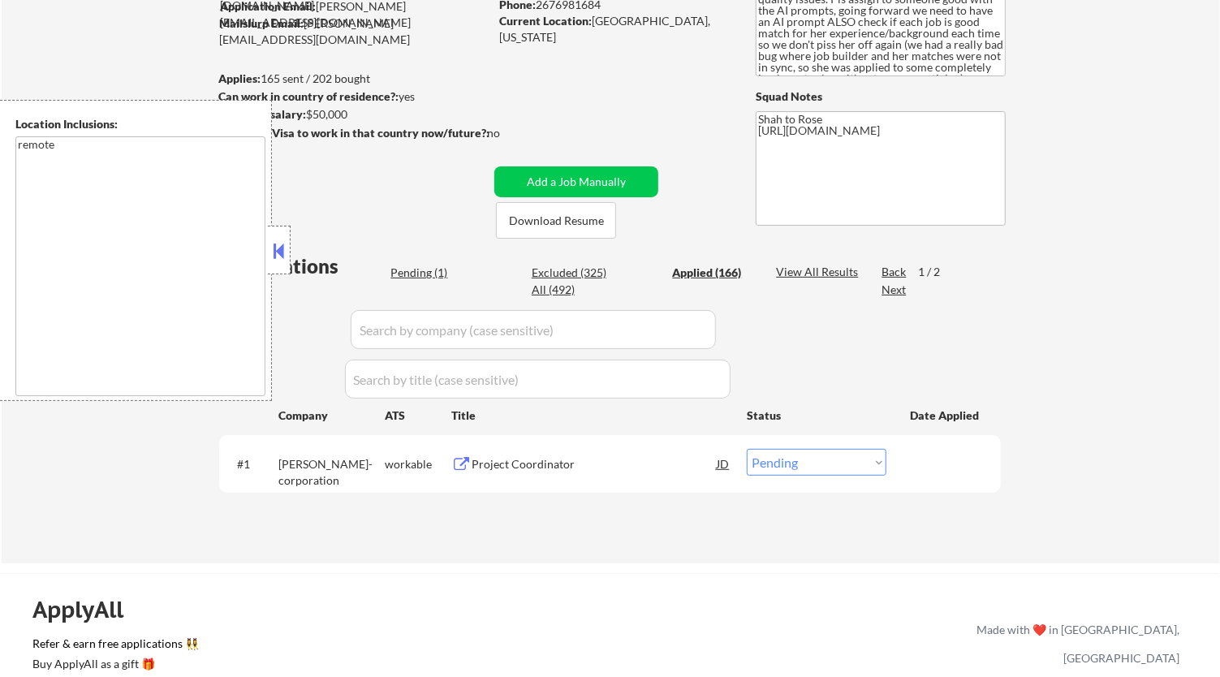
select select ""applied""
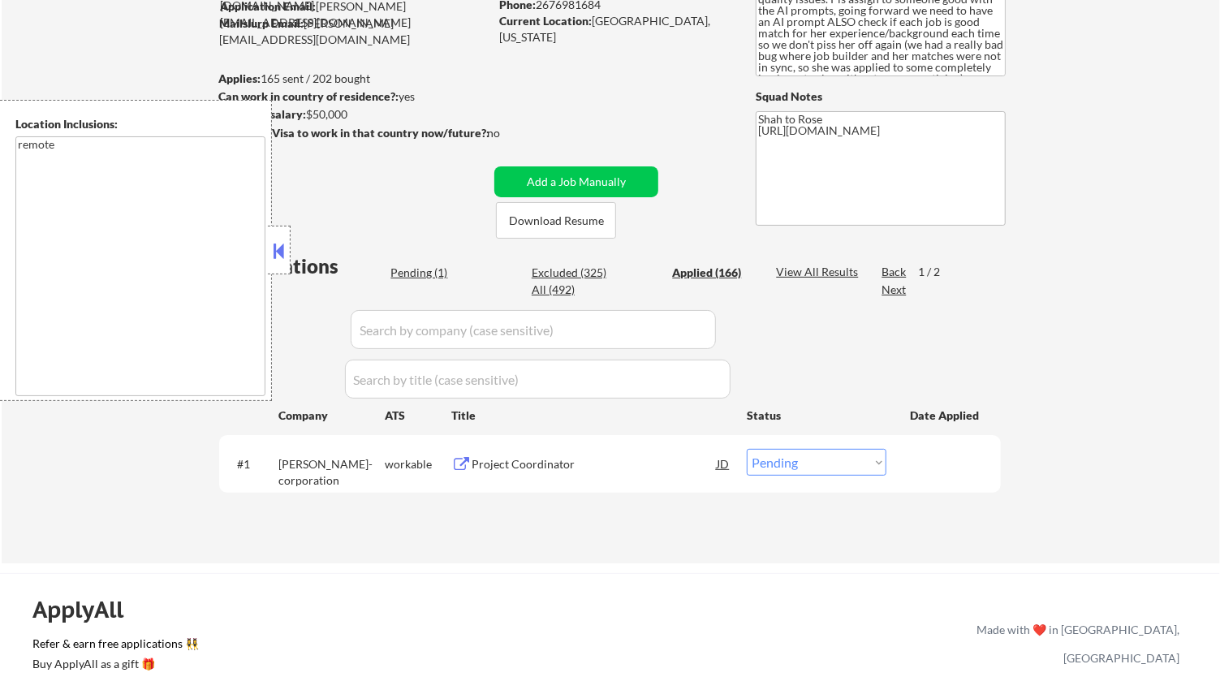
select select ""applied""
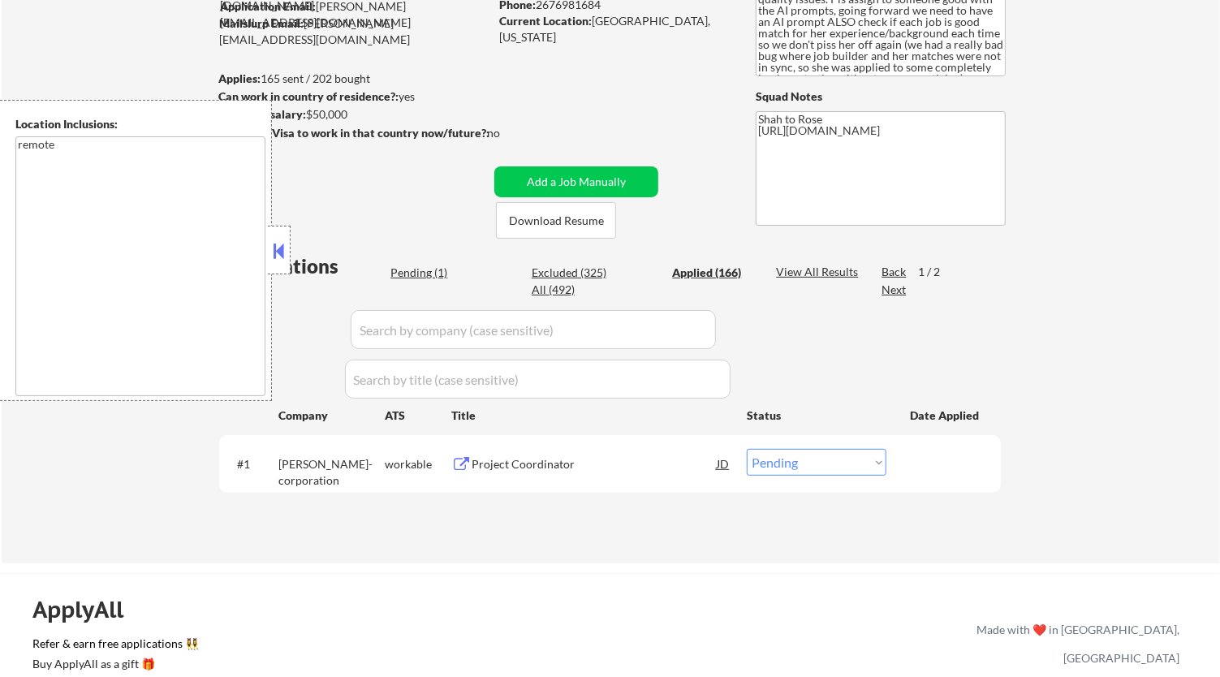
select select ""applied""
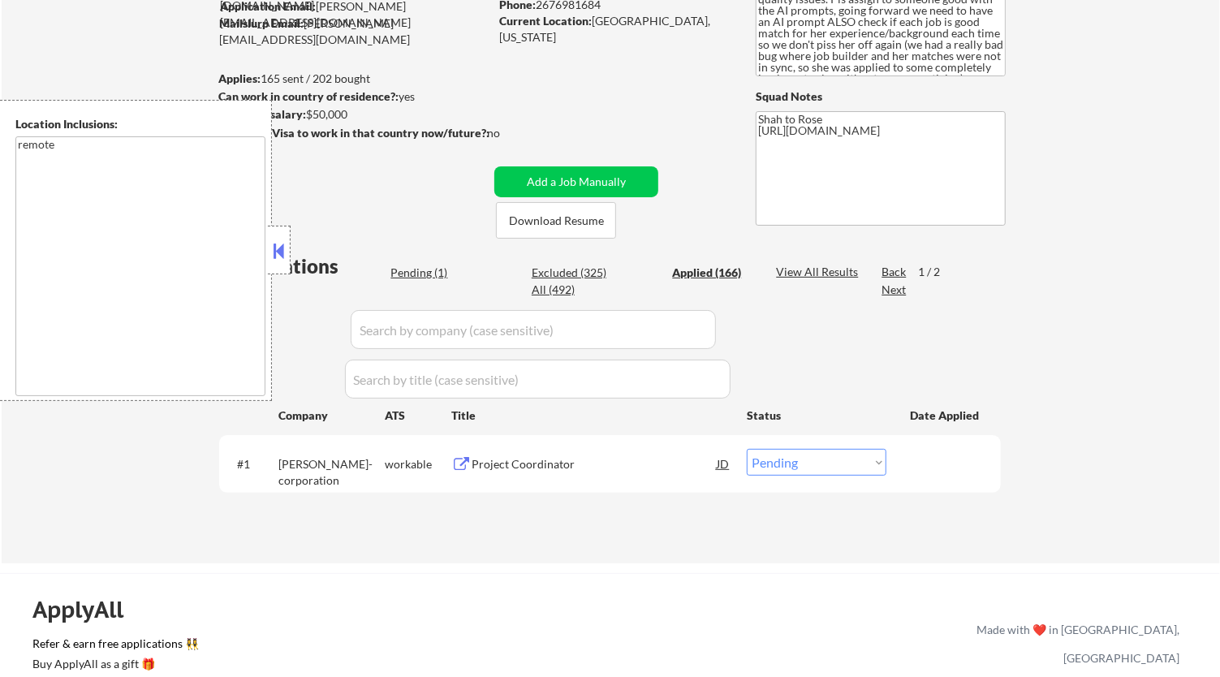
select select ""applied""
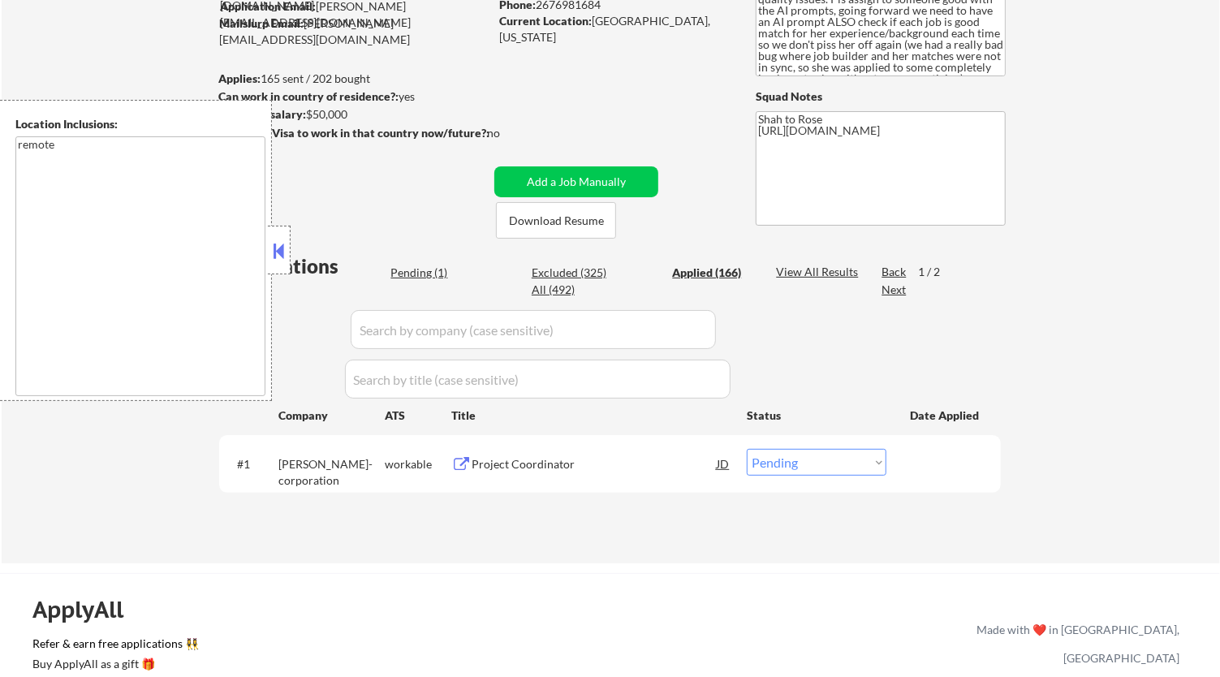
select select ""applied""
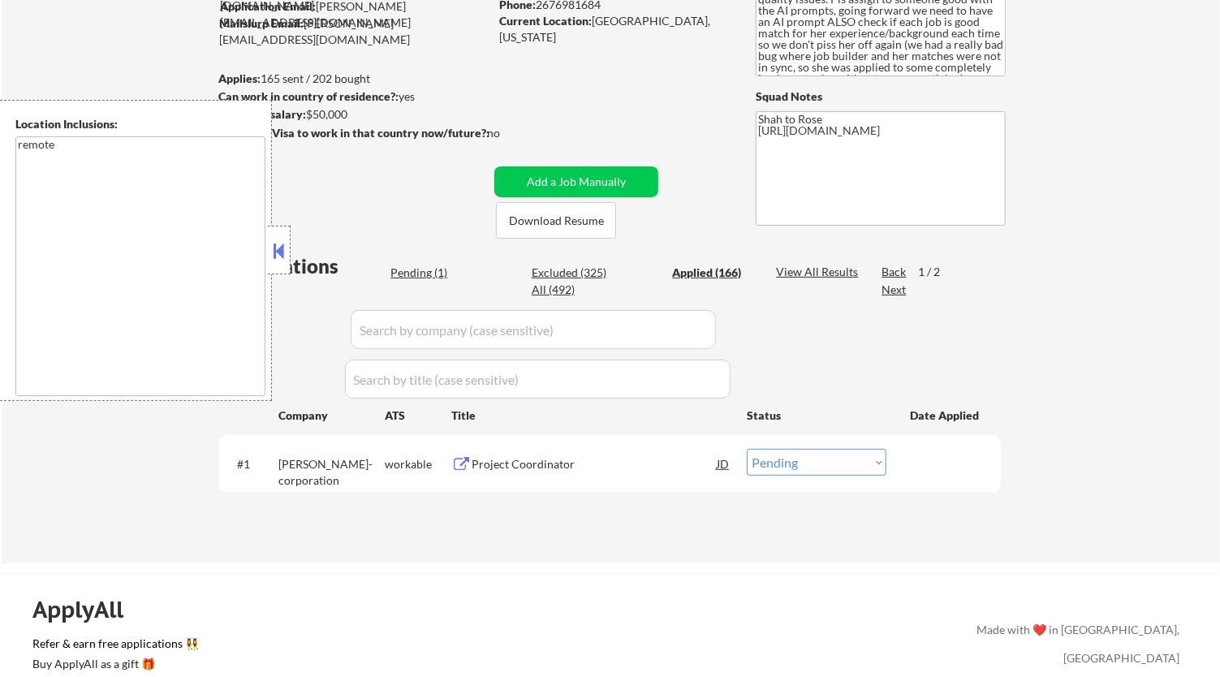
select select ""applied""
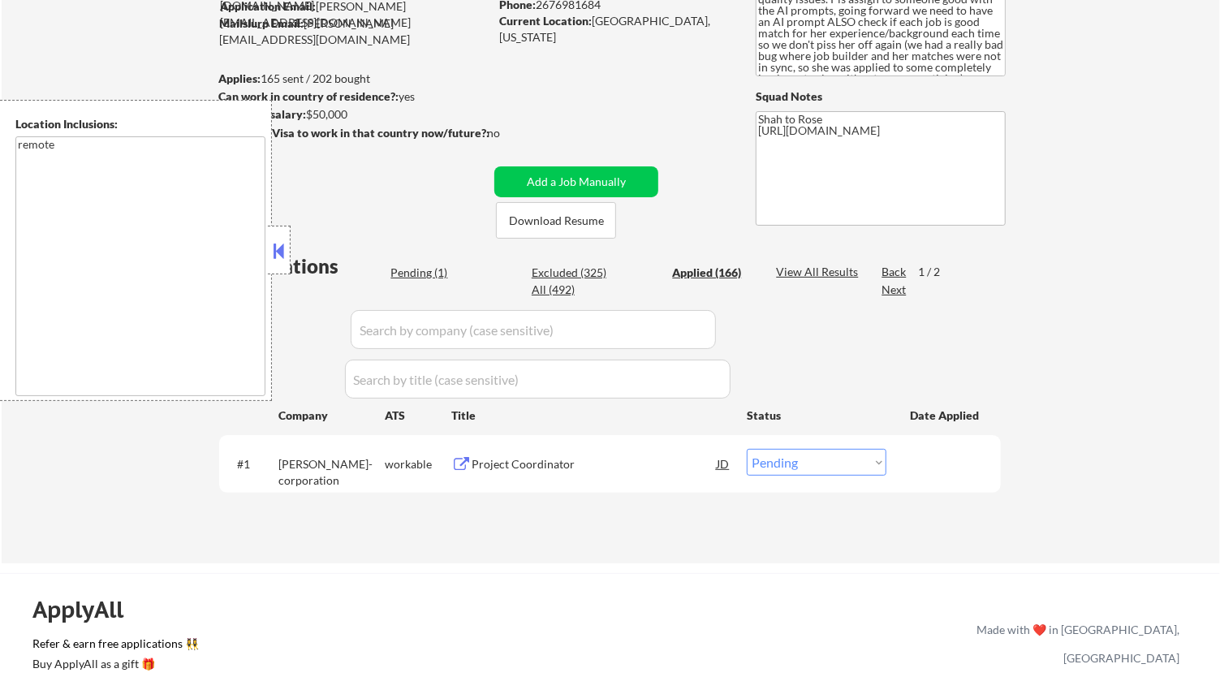
select select ""applied""
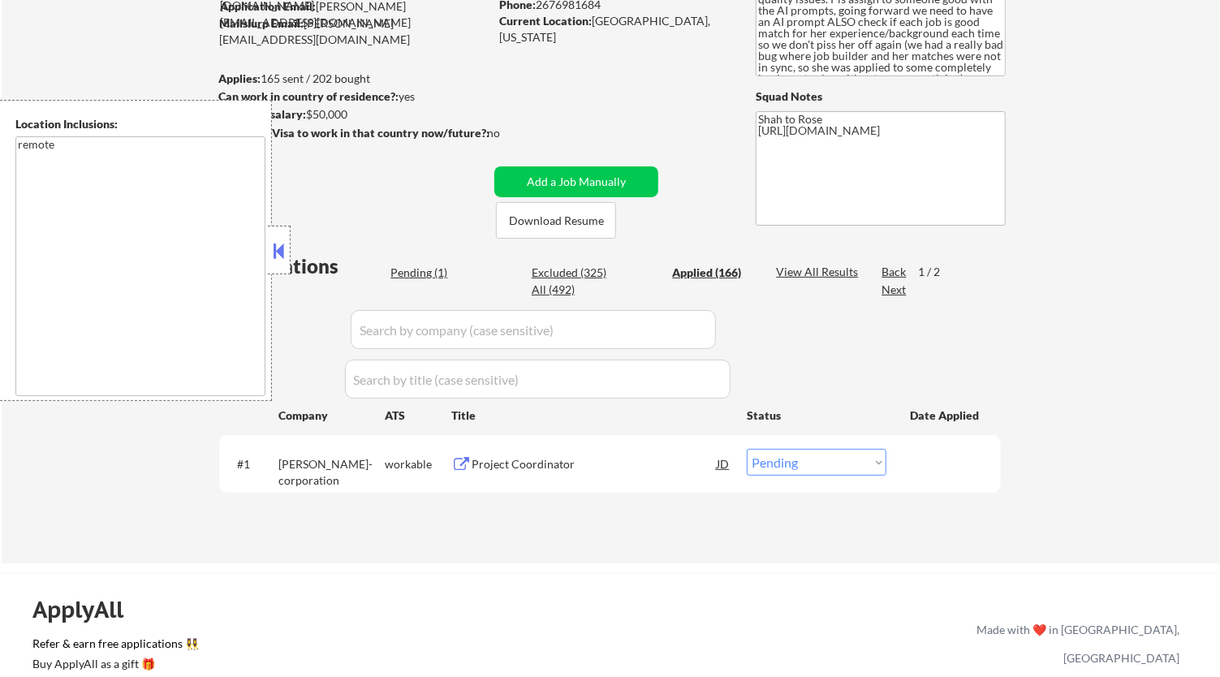
select select ""applied""
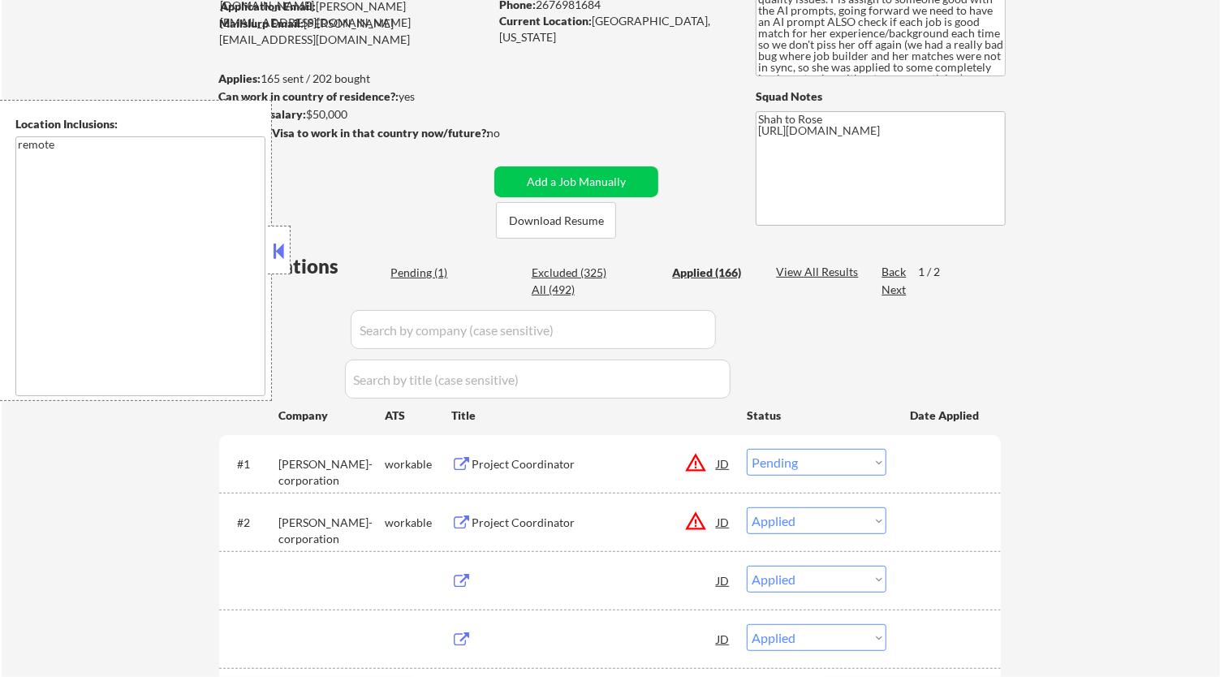
select select ""applied""
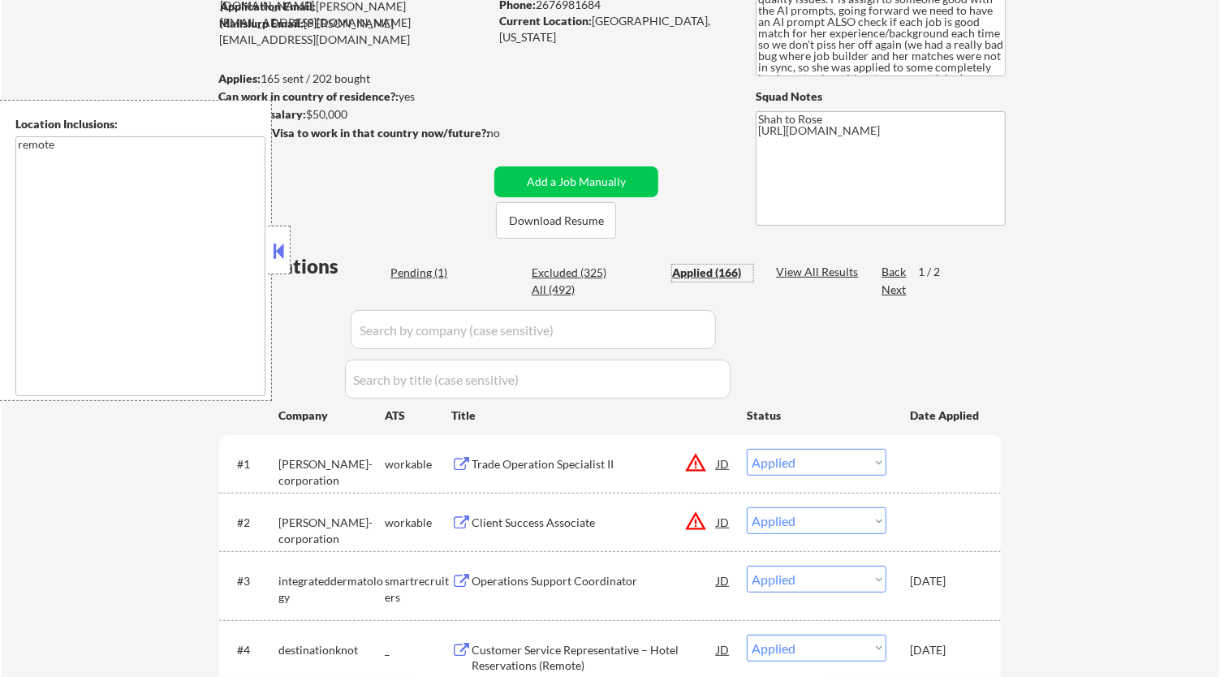
click at [667, 337] on input "input" at bounding box center [533, 329] width 365 height 39
paste input "phillips-corporation"
type input "phillips-corporation"
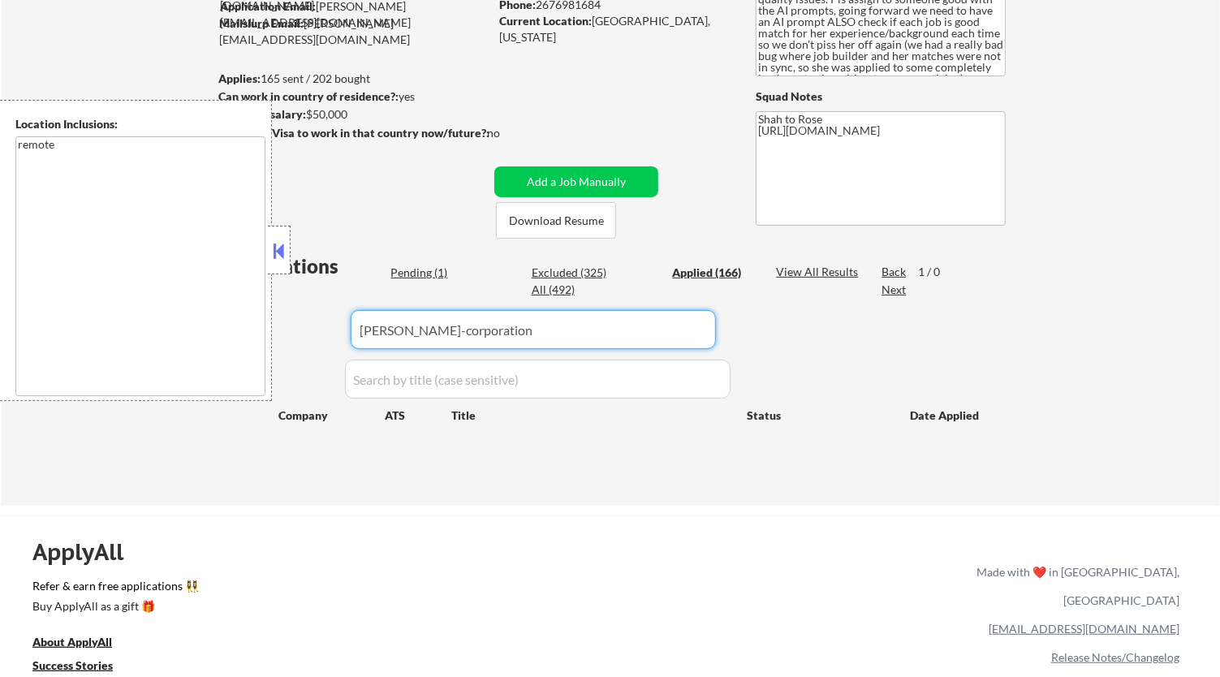
drag, startPoint x: 512, startPoint y: 329, endPoint x: 84, endPoint y: 329, distance: 427.7
click at [85, 329] on body "← Return to /applysquad Mailslurp Inbox Job Search Builder Nayeli Israel User E…" at bounding box center [610, 158] width 1220 height 677
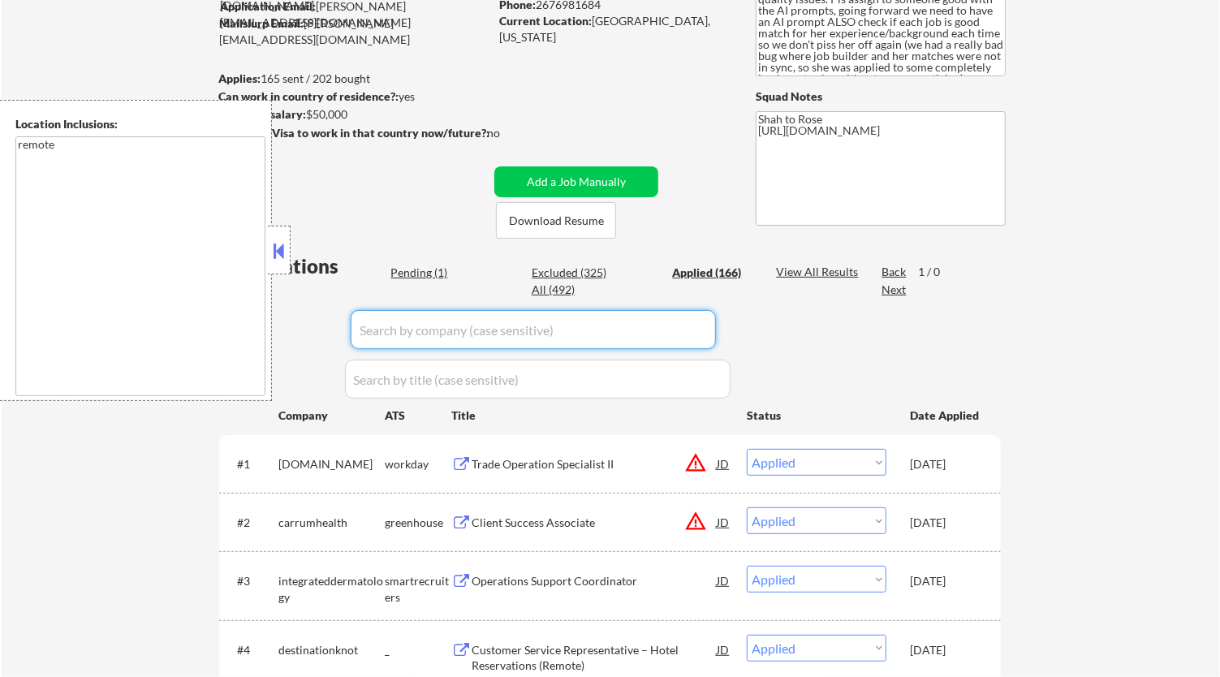
click at [414, 277] on div "Pending (1)" at bounding box center [430, 273] width 81 height 16
select select ""pending""
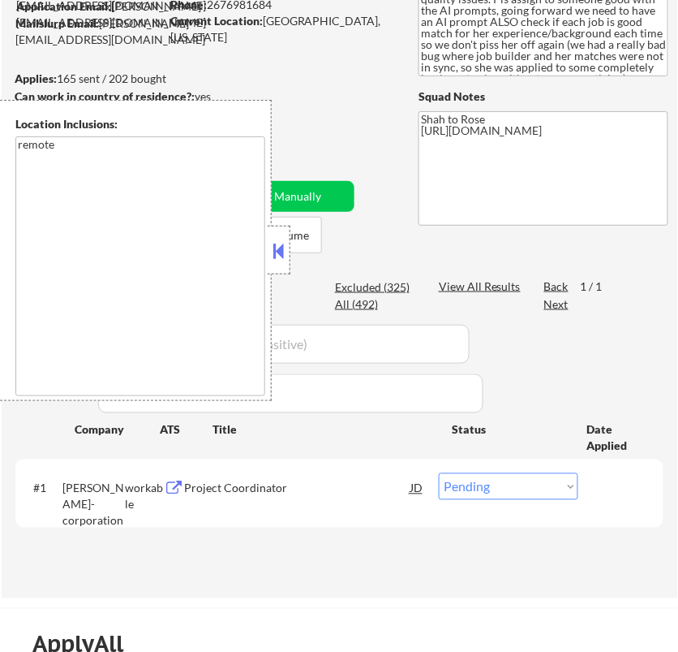
click at [513, 488] on select "Choose an option... Pending Applied Excluded (Questions) Excluded (Expired) Exc…" at bounding box center [509, 486] width 140 height 27
select select ""applied""
click at [439, 473] on select "Choose an option... Pending Applied Excluded (Questions) Excluded (Expired) Exc…" at bounding box center [509, 486] width 140 height 27
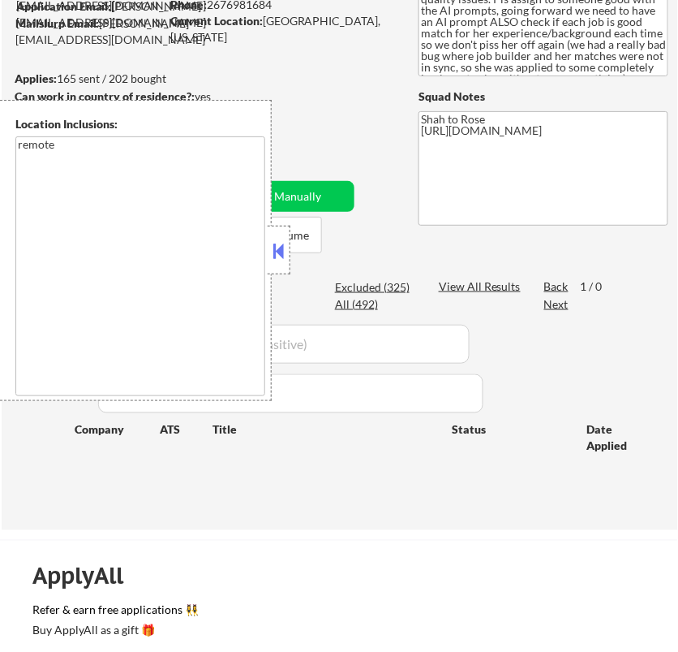
click at [281, 244] on button at bounding box center [279, 251] width 18 height 24
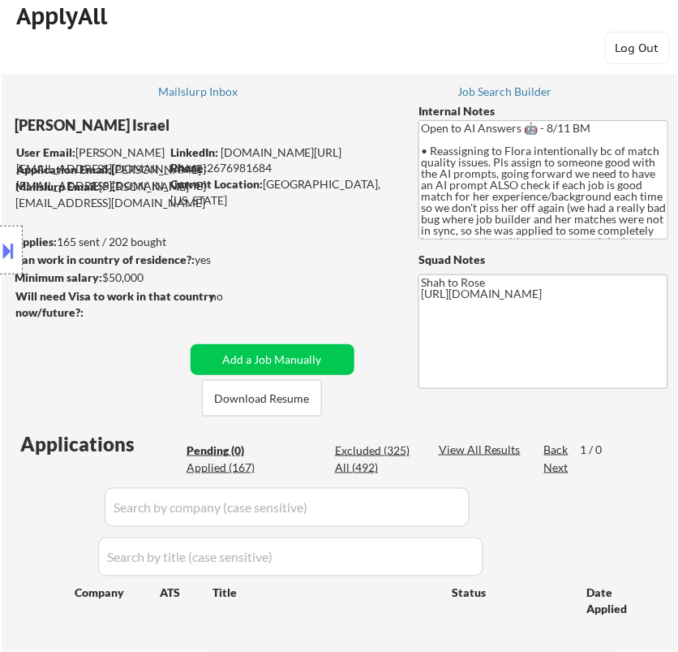
scroll to position [0, 0]
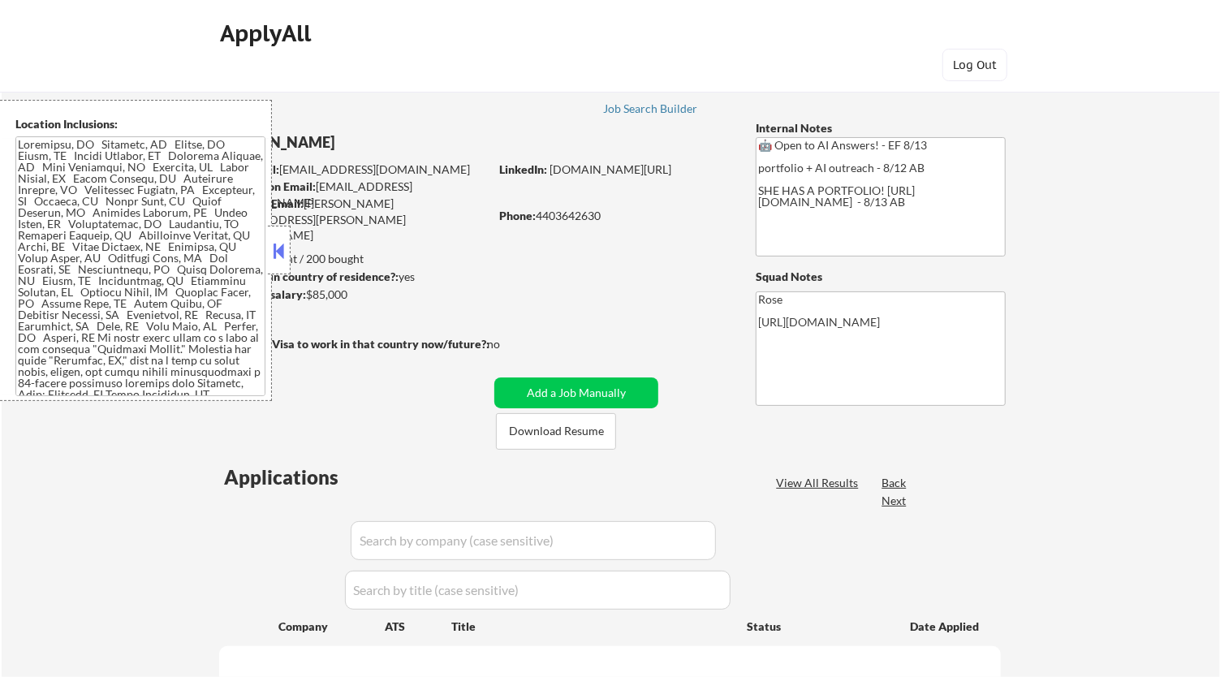
select select ""pending""
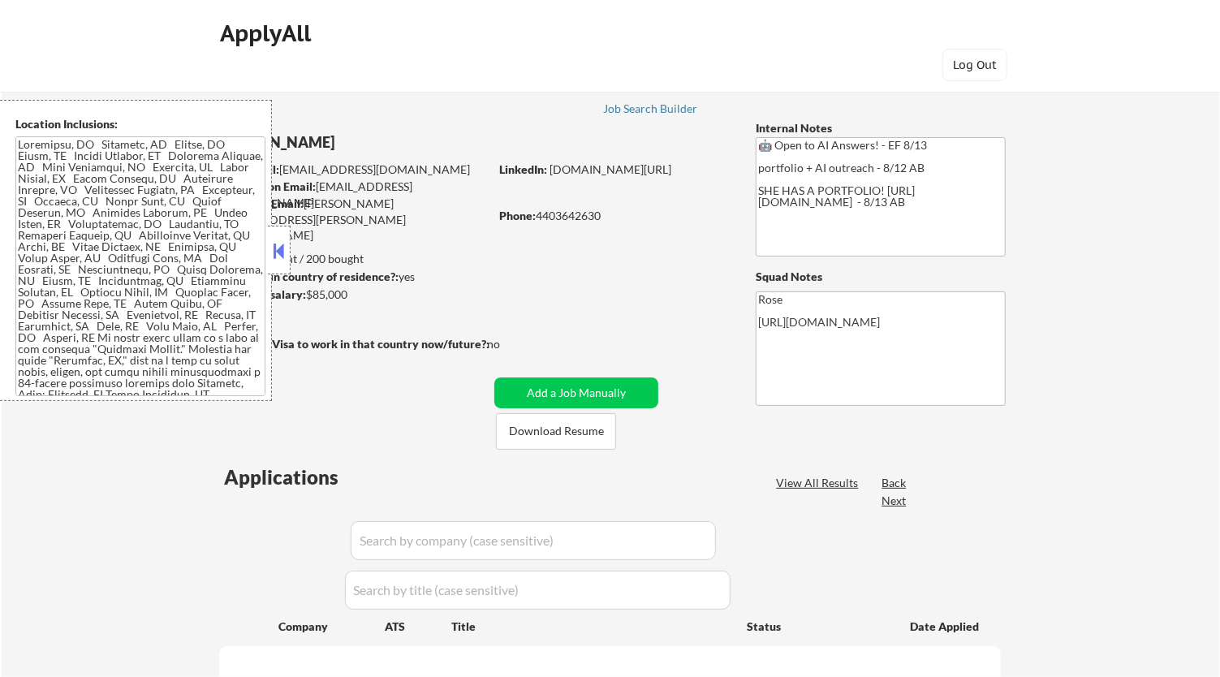
select select ""pending""
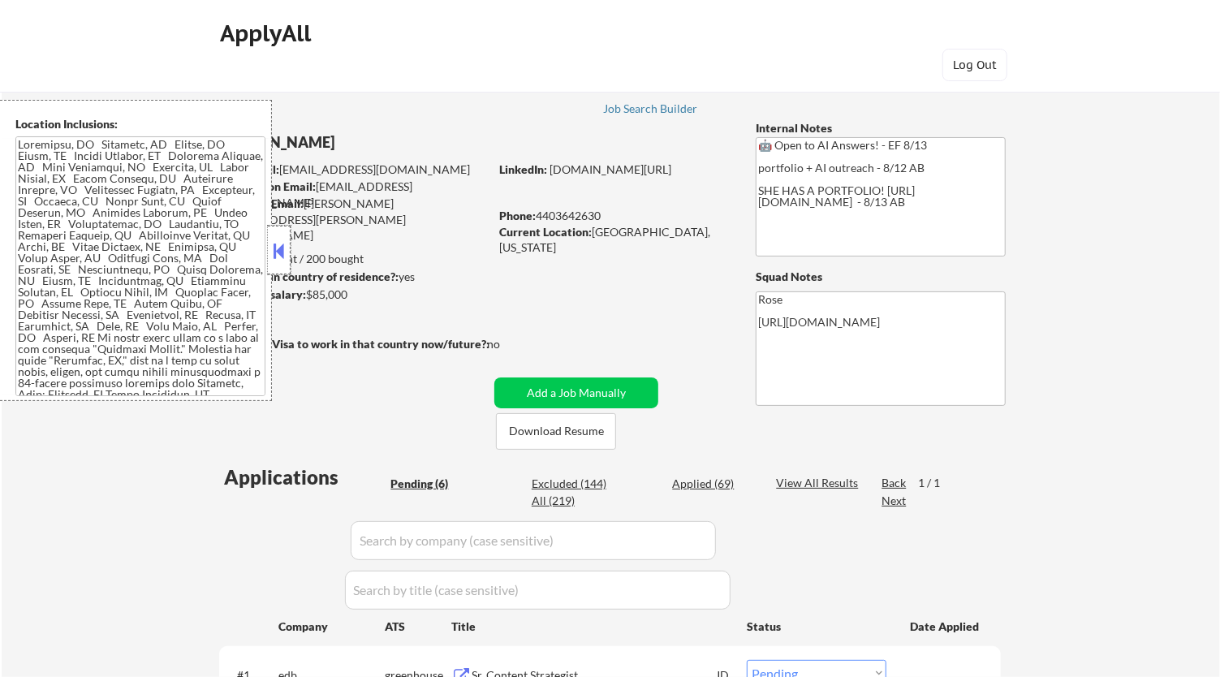
click at [268, 248] on div at bounding box center [279, 250] width 23 height 49
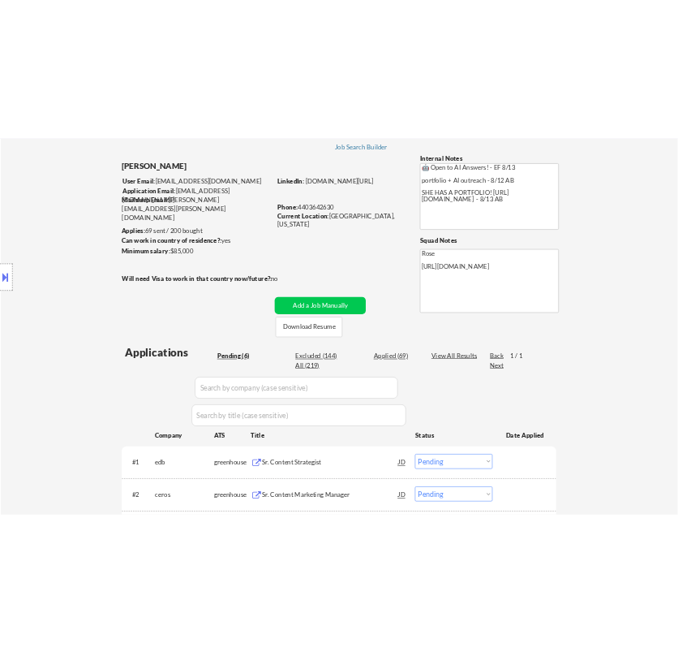
scroll to position [180, 0]
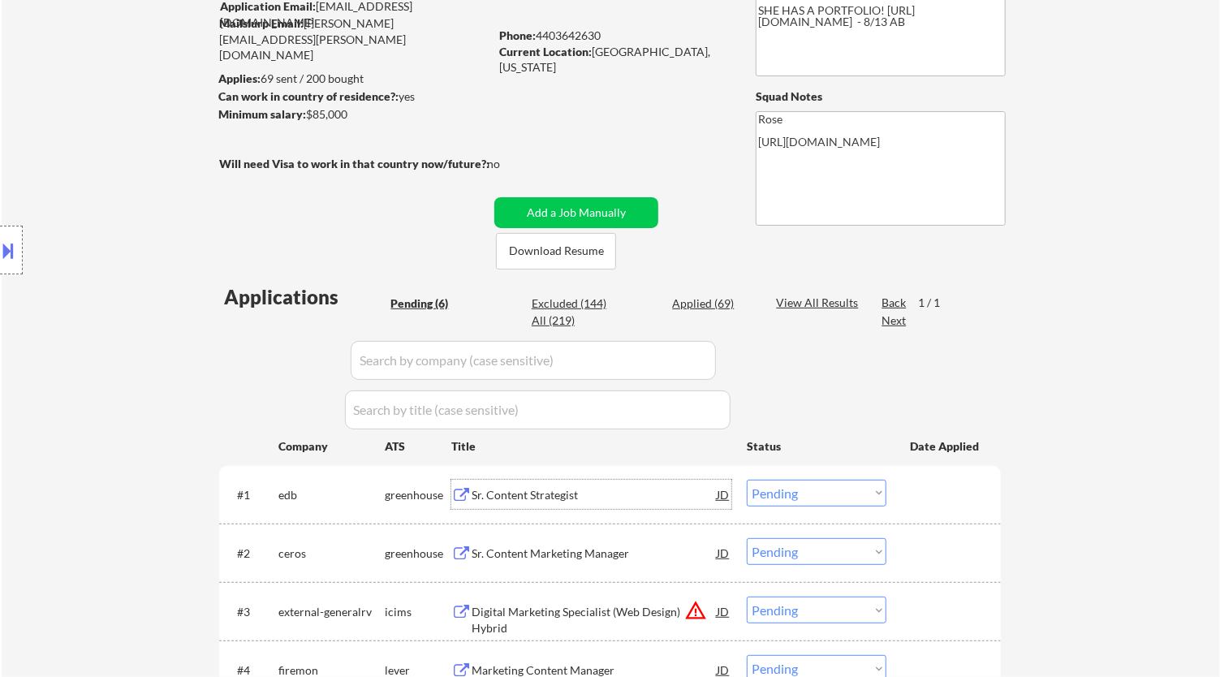
click at [569, 493] on div "Sr. Content Strategist" at bounding box center [593, 495] width 245 height 16
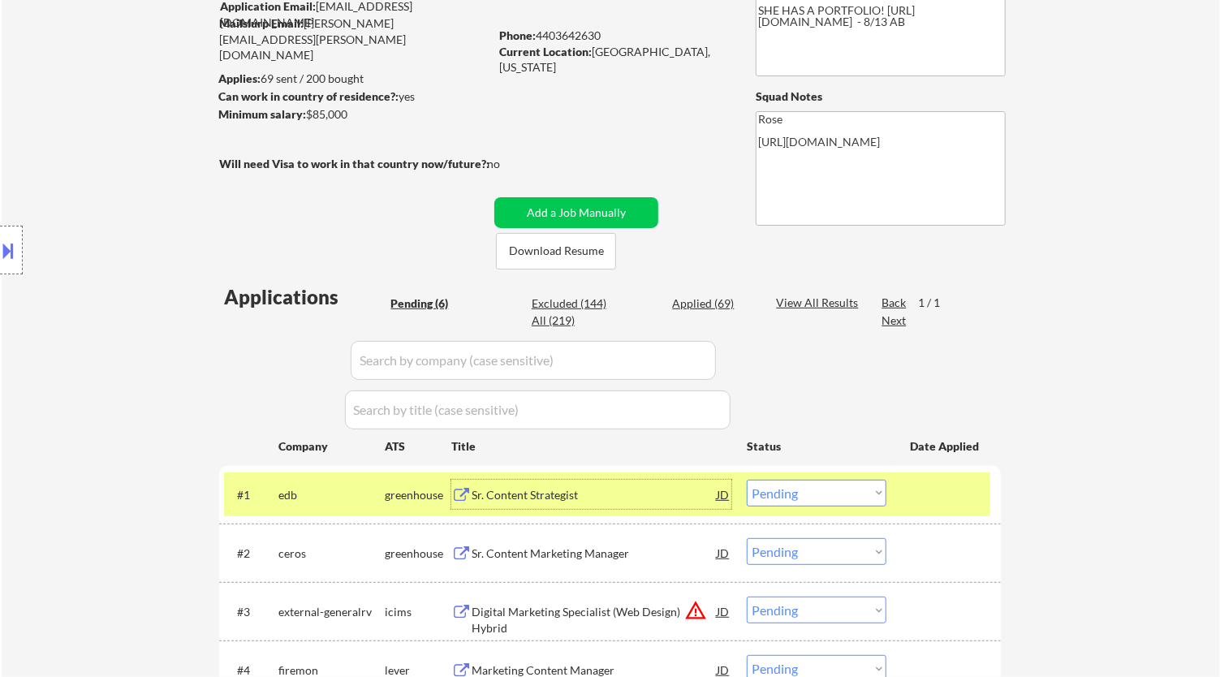
select select ""pending""
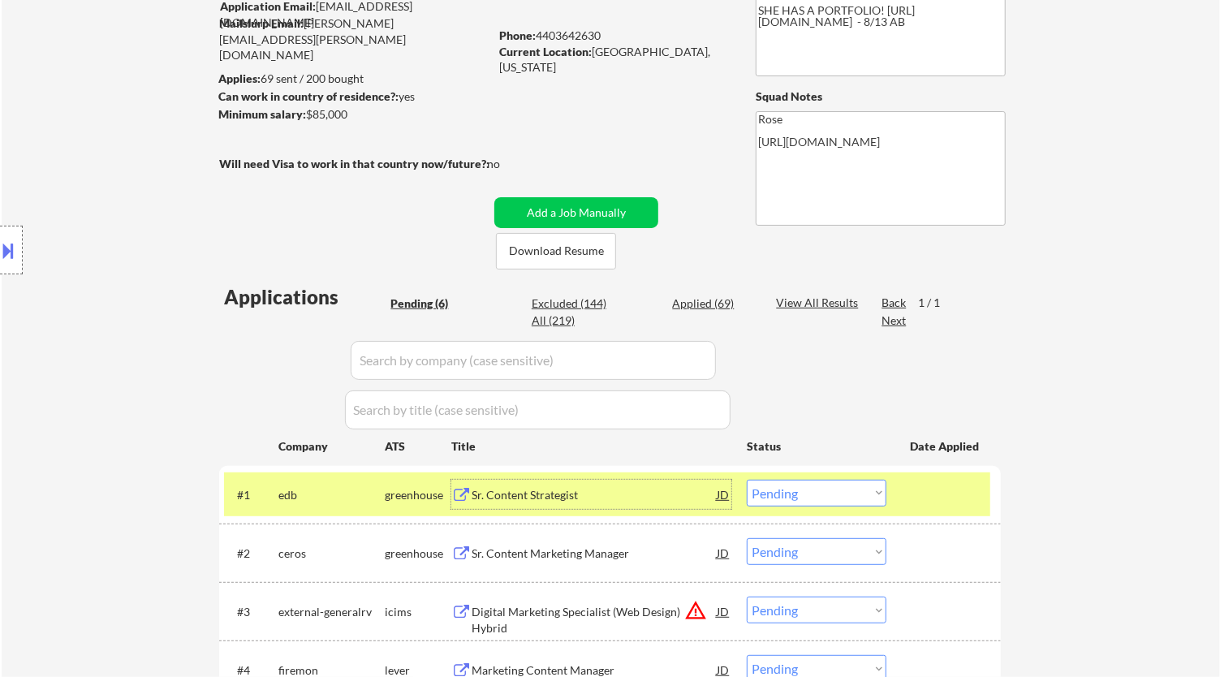
select select ""pending""
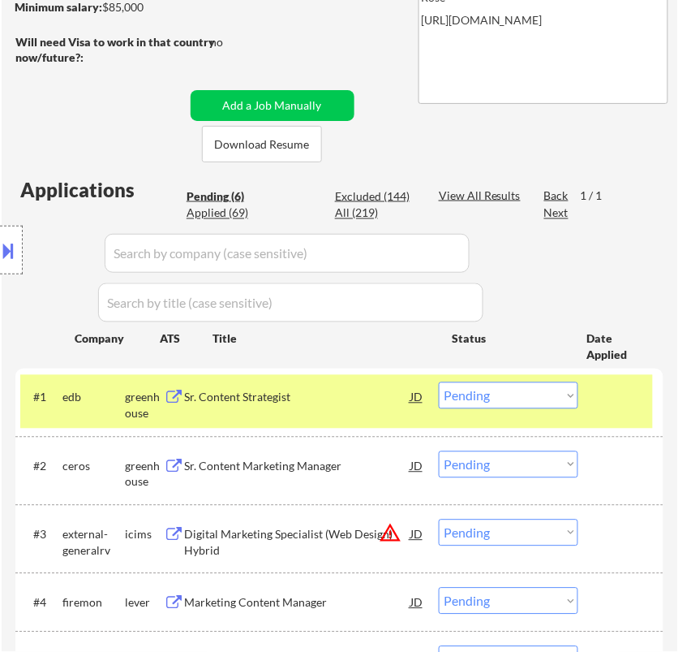
scroll to position [360, 0]
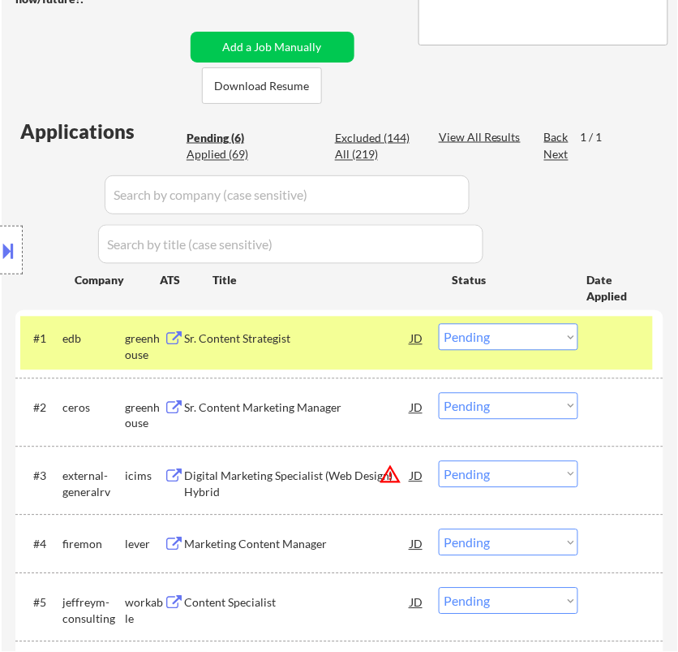
click at [540, 341] on select "Choose an option... Pending Applied Excluded (Questions) Excluded (Expired) Exc…" at bounding box center [509, 337] width 140 height 27
click at [439, 324] on select "Choose an option... Pending Applied Excluded (Questions) Excluded (Expired) Exc…" at bounding box center [509, 337] width 140 height 27
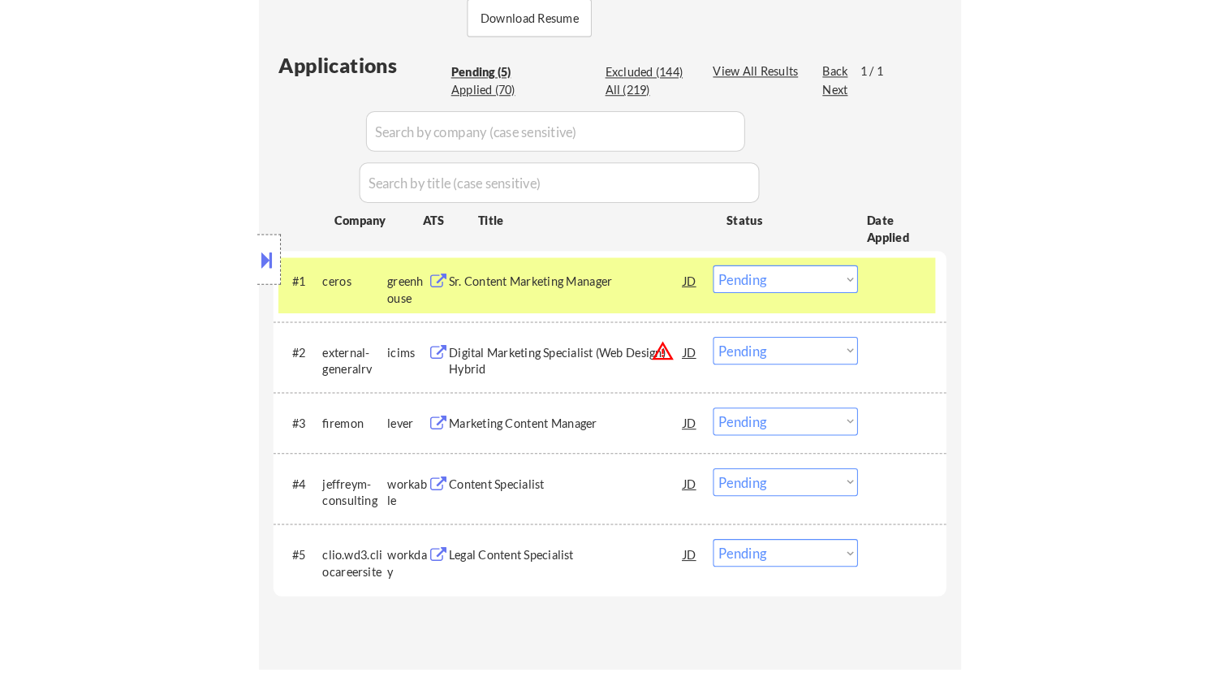
scroll to position [450, 0]
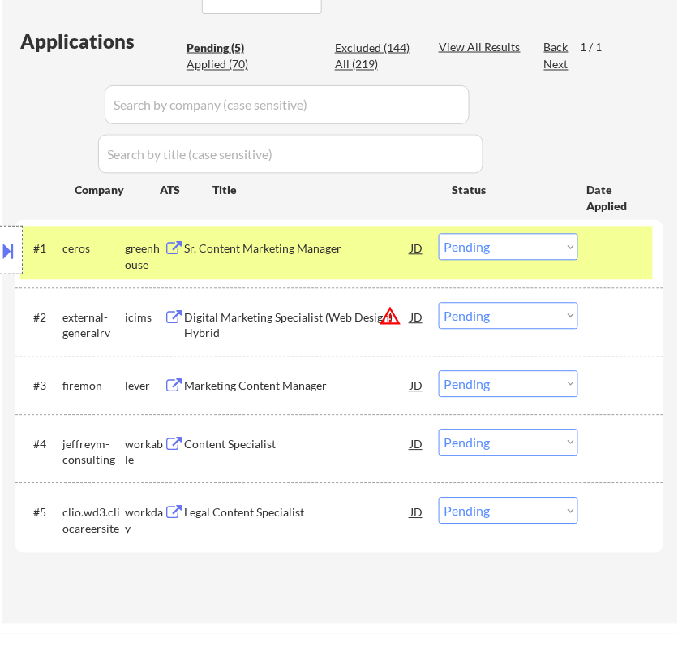
click at [328, 256] on div "Sr. Content Marketing Manager" at bounding box center [297, 249] width 226 height 16
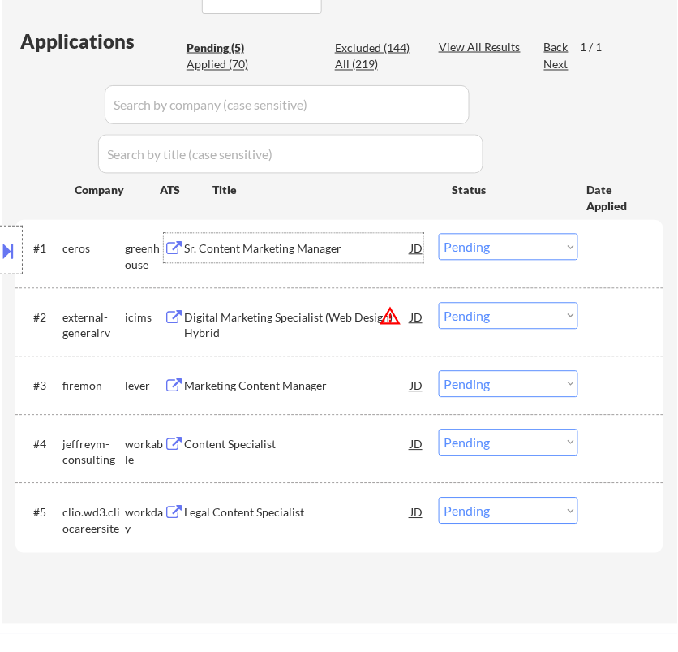
click at [454, 249] on select "Choose an option... Pending Applied Excluded (Questions) Excluded (Expired) Exc…" at bounding box center [509, 247] width 140 height 27
click at [439, 234] on select "Choose an option... Pending Applied Excluded (Questions) Excluded (Expired) Exc…" at bounding box center [509, 247] width 140 height 27
select select ""pending""
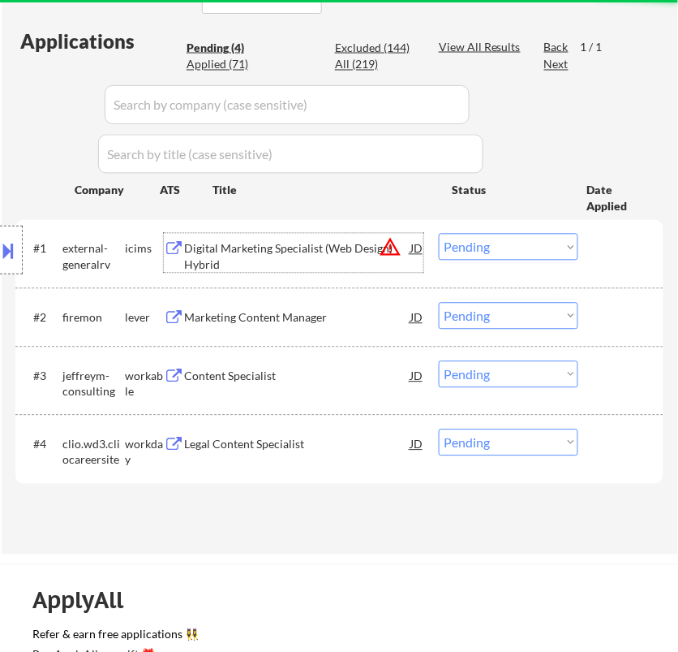
click at [308, 256] on div "Digital Marketing Specialist (Web Design) Hybrid" at bounding box center [297, 257] width 226 height 32
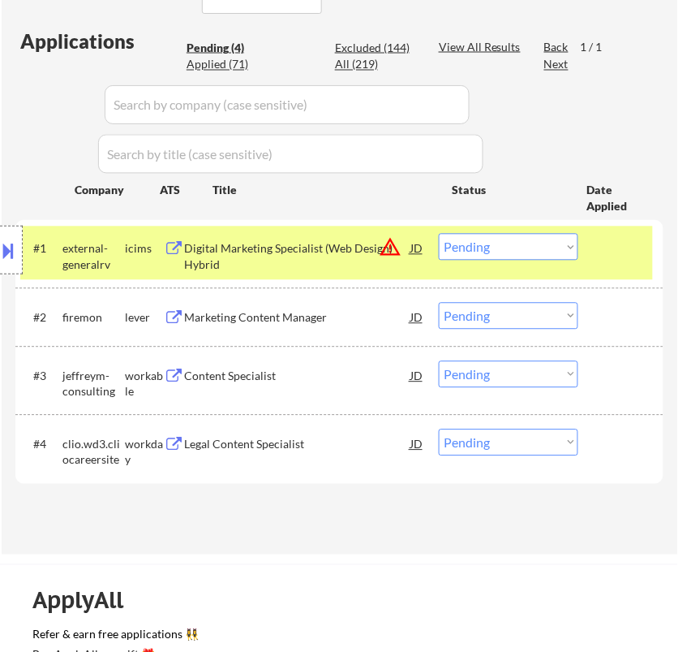
select select ""pending""
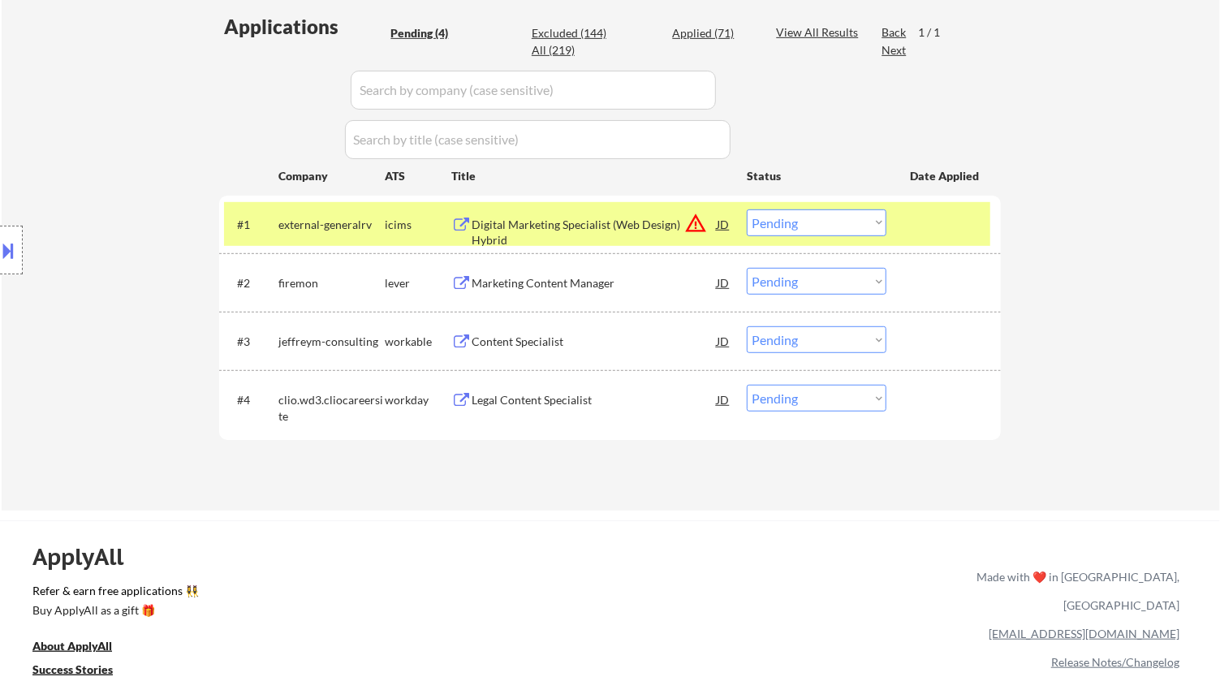
click at [804, 222] on select "Choose an option... Pending Applied Excluded (Questions) Excluded (Expired) Exc…" at bounding box center [817, 222] width 140 height 27
click at [747, 209] on select "Choose an option... Pending Applied Excluded (Questions) Excluded (Expired) Exc…" at bounding box center [817, 222] width 140 height 27
select select ""pending""
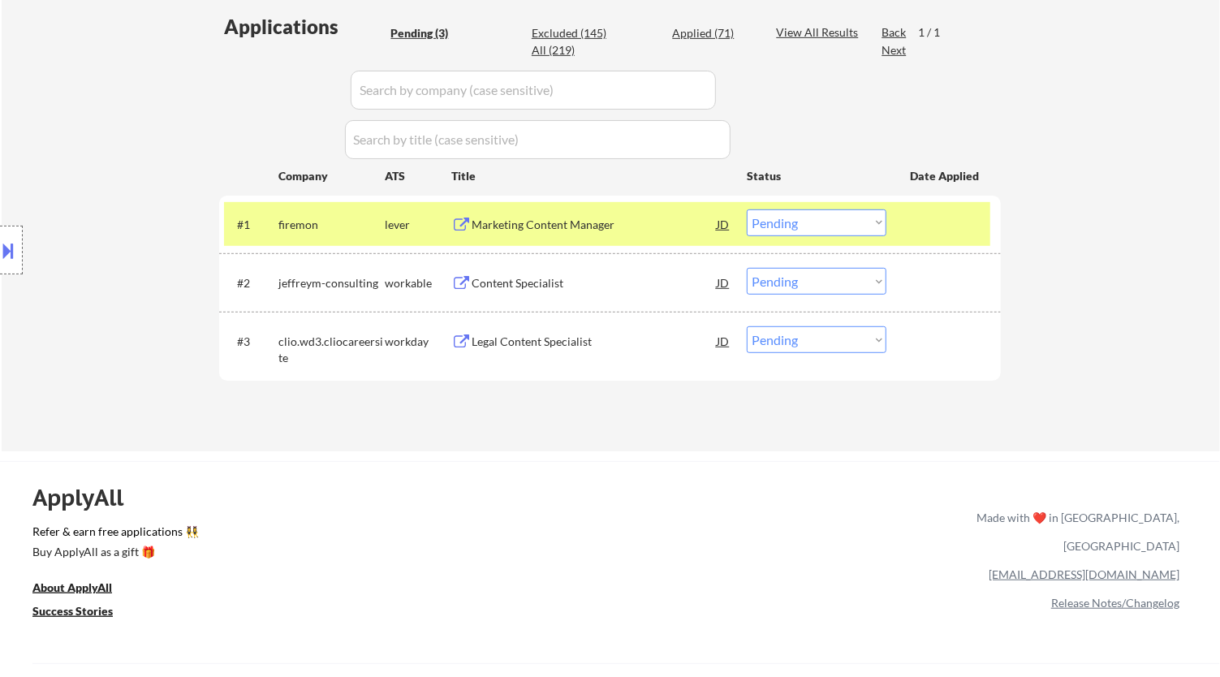
click at [656, 221] on div "Marketing Content Manager" at bounding box center [593, 225] width 245 height 16
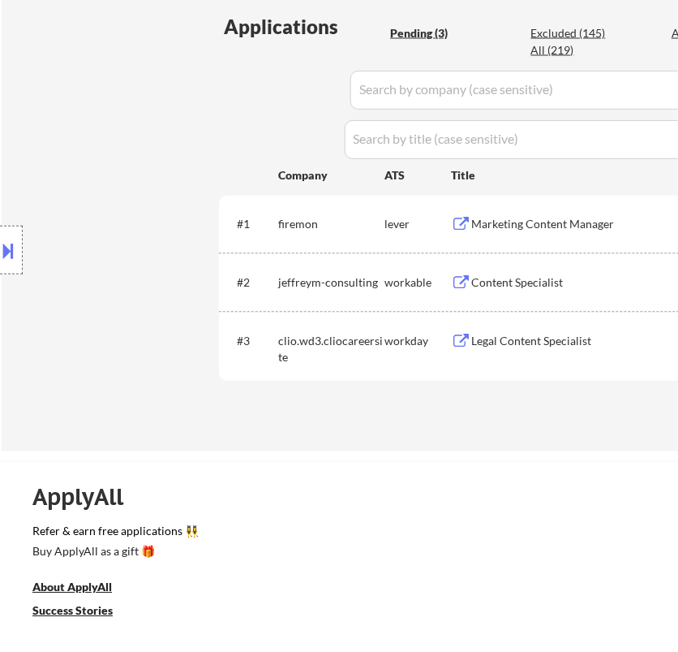
select select ""pending""
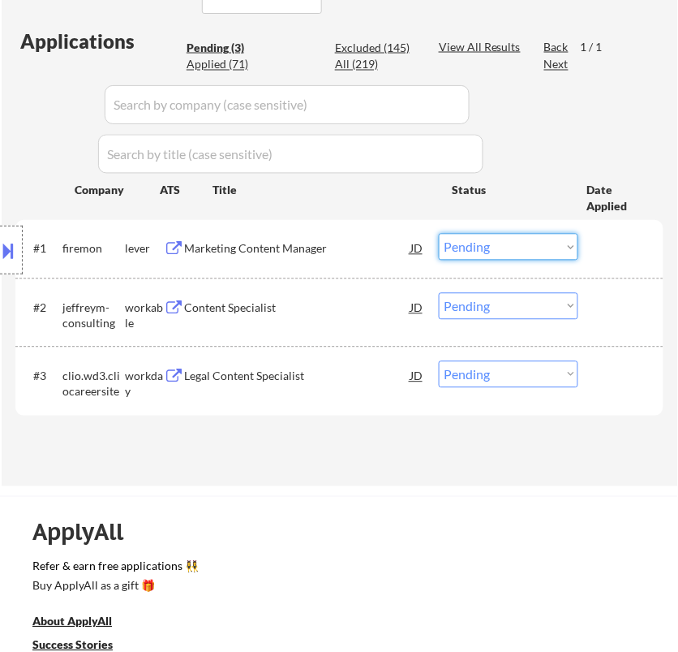
click at [484, 251] on select "Choose an option... Pending Applied Excluded (Questions) Excluded (Expired) Exc…" at bounding box center [509, 247] width 140 height 27
click at [439, 234] on select "Choose an option... Pending Applied Excluded (Questions) Excluded (Expired) Exc…" at bounding box center [509, 247] width 140 height 27
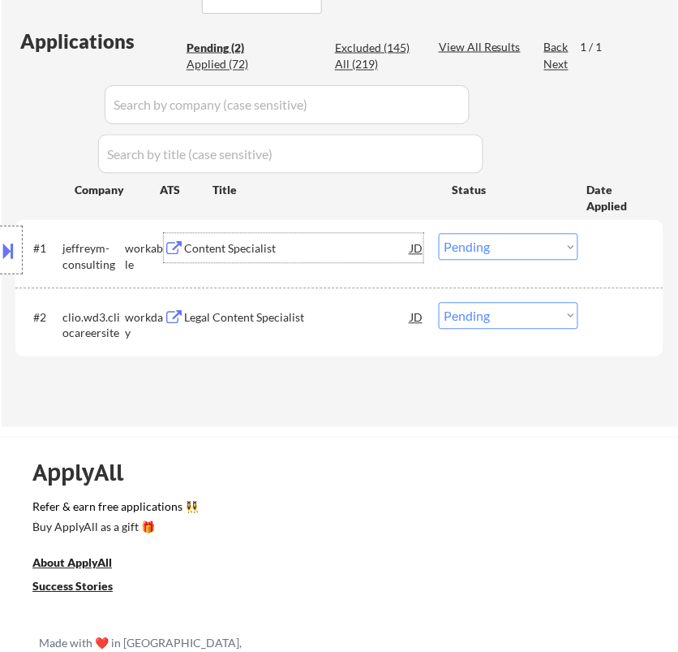
click at [316, 249] on div "Content Specialist" at bounding box center [297, 249] width 226 height 16
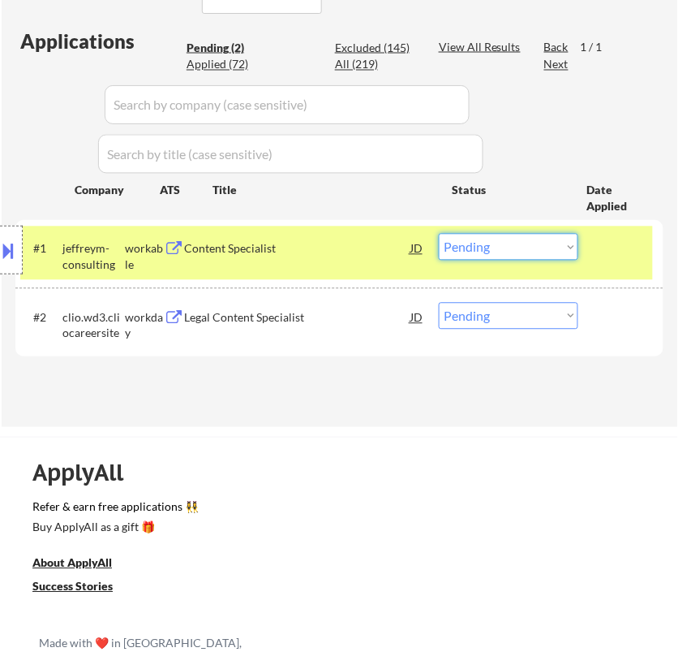
click at [535, 251] on select "Choose an option... Pending Applied Excluded (Questions) Excluded (Expired) Exc…" at bounding box center [509, 247] width 140 height 27
click at [439, 234] on select "Choose an option... Pending Applied Excluded (Questions) Excluded (Expired) Exc…" at bounding box center [509, 247] width 140 height 27
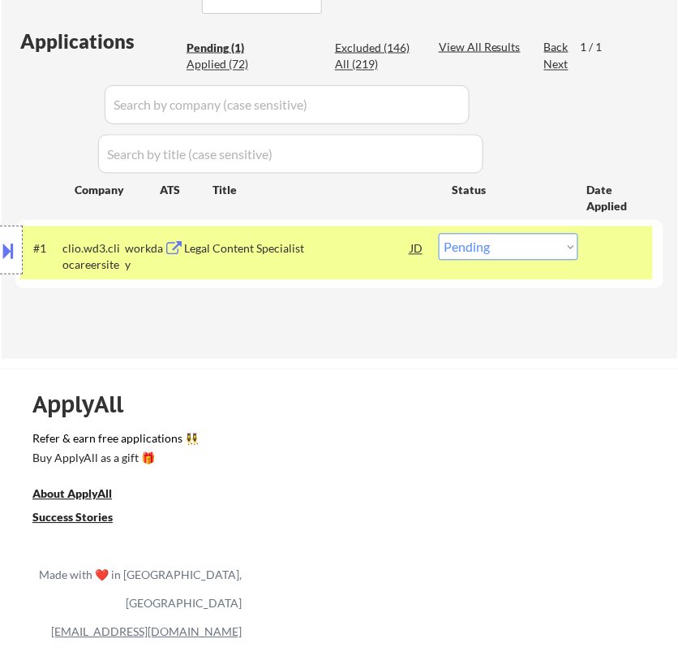
click at [380, 258] on div "Legal Content Specialist" at bounding box center [297, 248] width 226 height 29
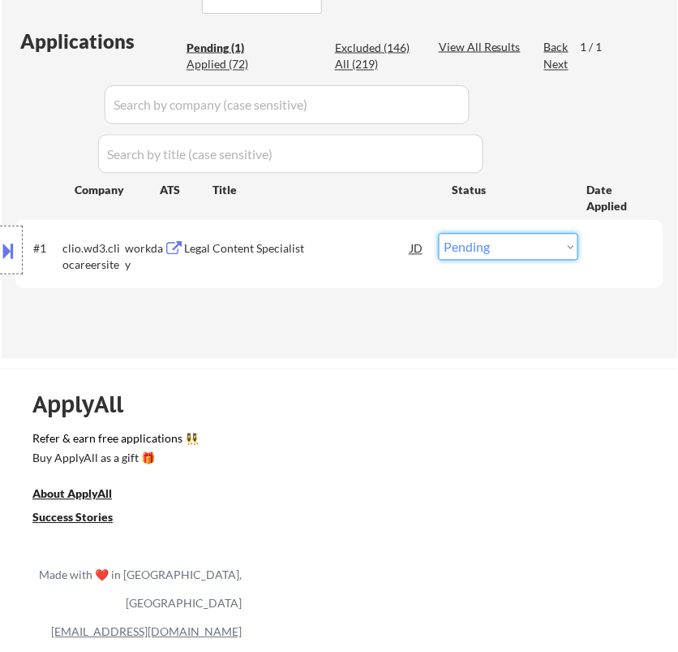
click at [562, 248] on select "Choose an option... Pending Applied Excluded (Questions) Excluded (Expired) Exc…" at bounding box center [509, 247] width 140 height 27
select select ""excluded__bad_match_""
click at [439, 234] on select "Choose an option... Pending Applied Excluded (Questions) Excluded (Expired) Exc…" at bounding box center [509, 247] width 140 height 27
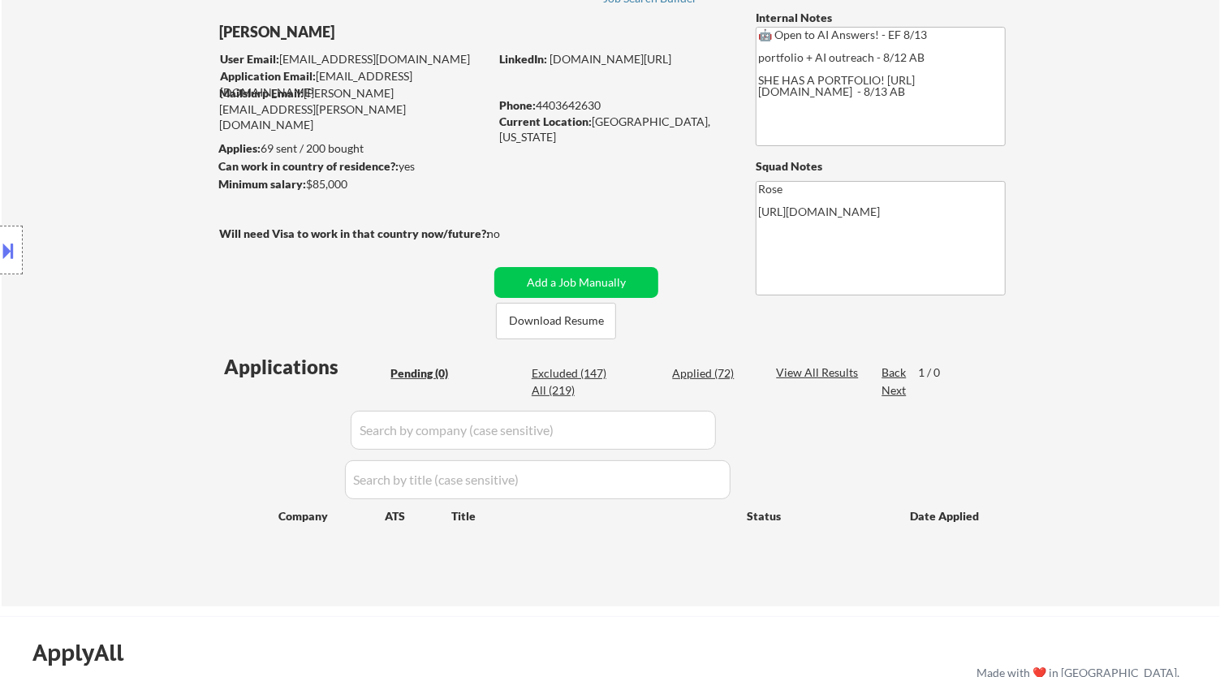
scroll to position [90, 0]
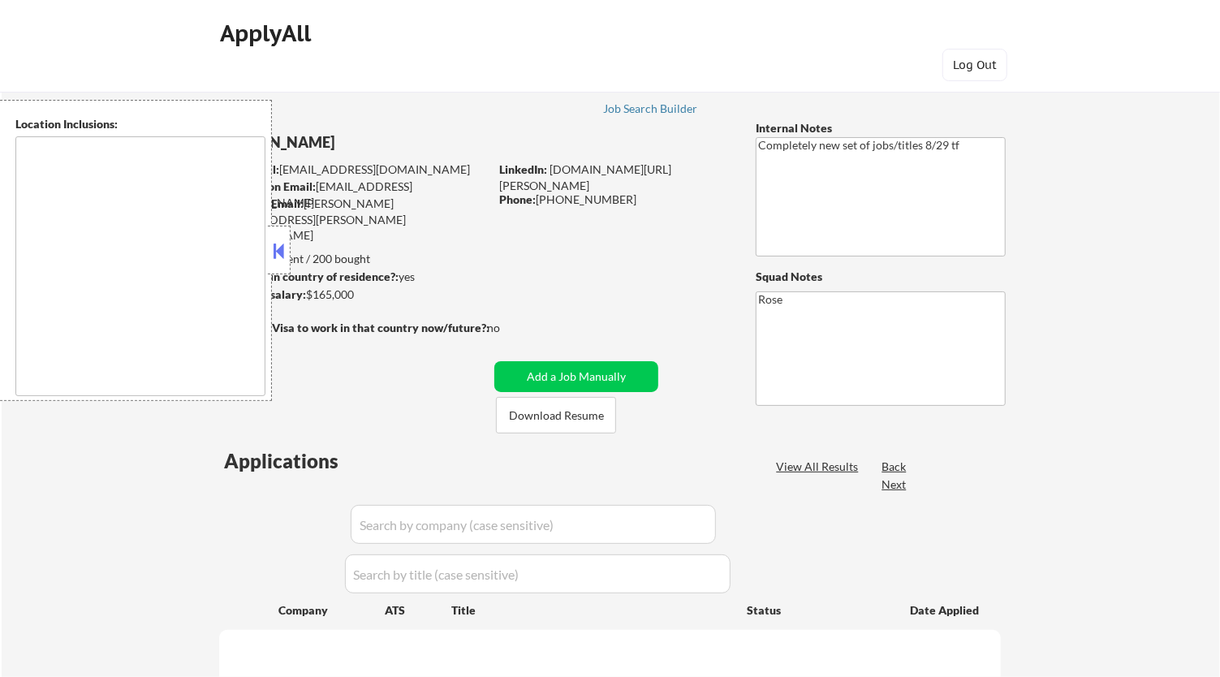
select select ""pending""
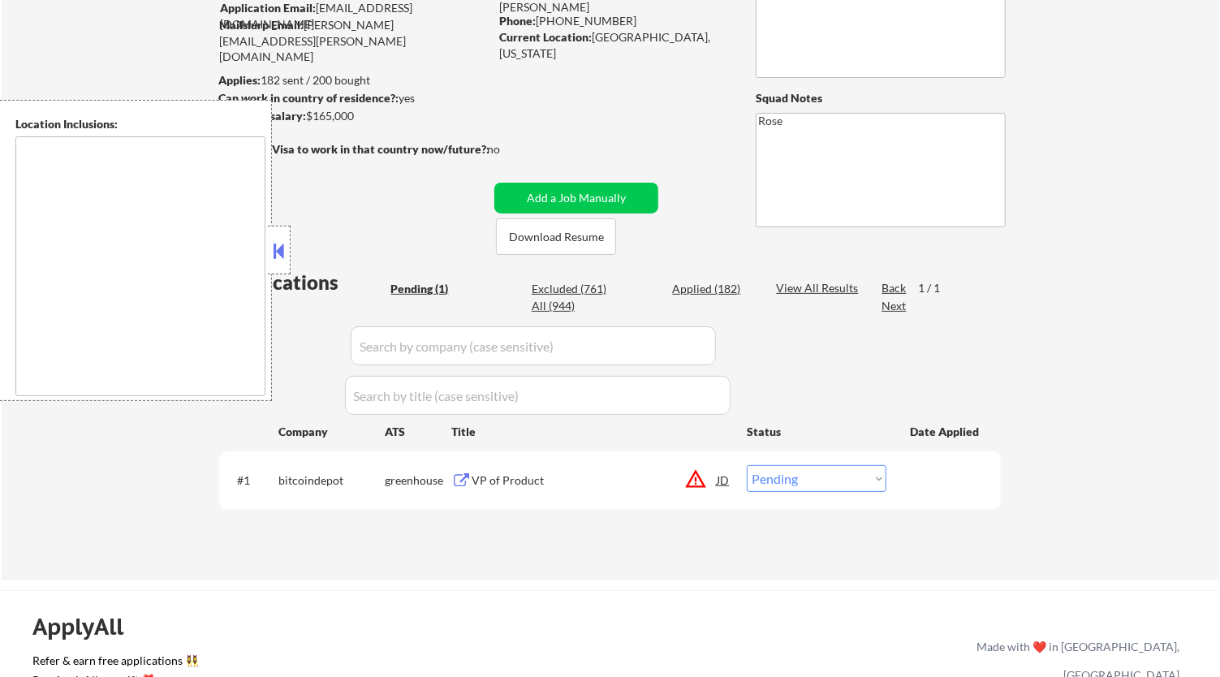
scroll to position [180, 0]
click at [276, 254] on button at bounding box center [279, 251] width 18 height 24
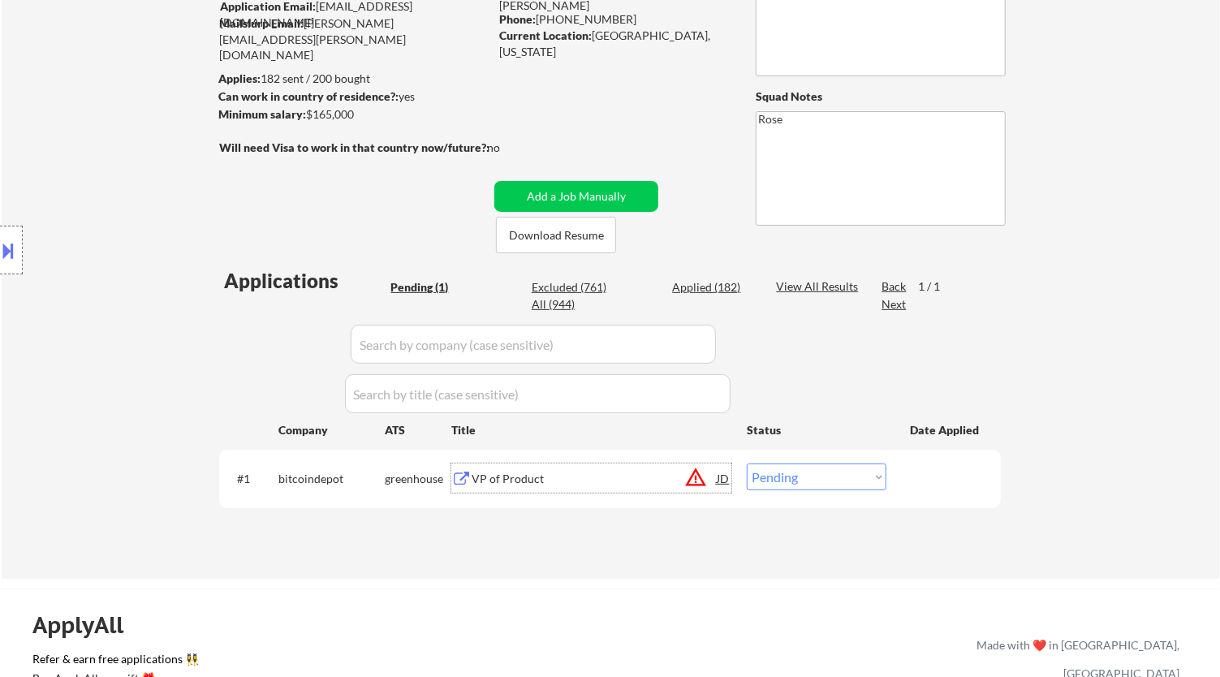
click at [529, 476] on div "VP of Product" at bounding box center [593, 479] width 245 height 16
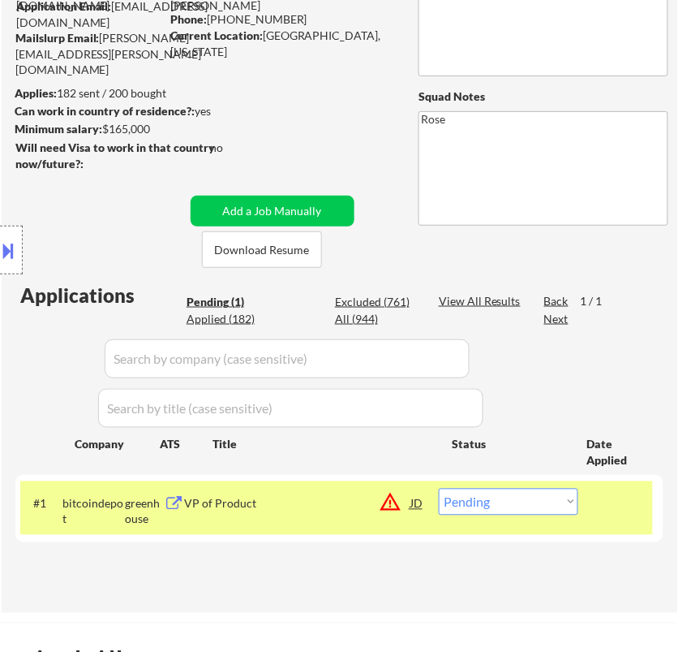
click at [551, 497] on select "Choose an option... Pending Applied Excluded (Questions) Excluded (Expired) Exc…" at bounding box center [509, 502] width 140 height 27
select select ""applied""
click at [439, 489] on select "Choose an option... Pending Applied Excluded (Questions) Excluded (Expired) Exc…" at bounding box center [509, 502] width 140 height 27
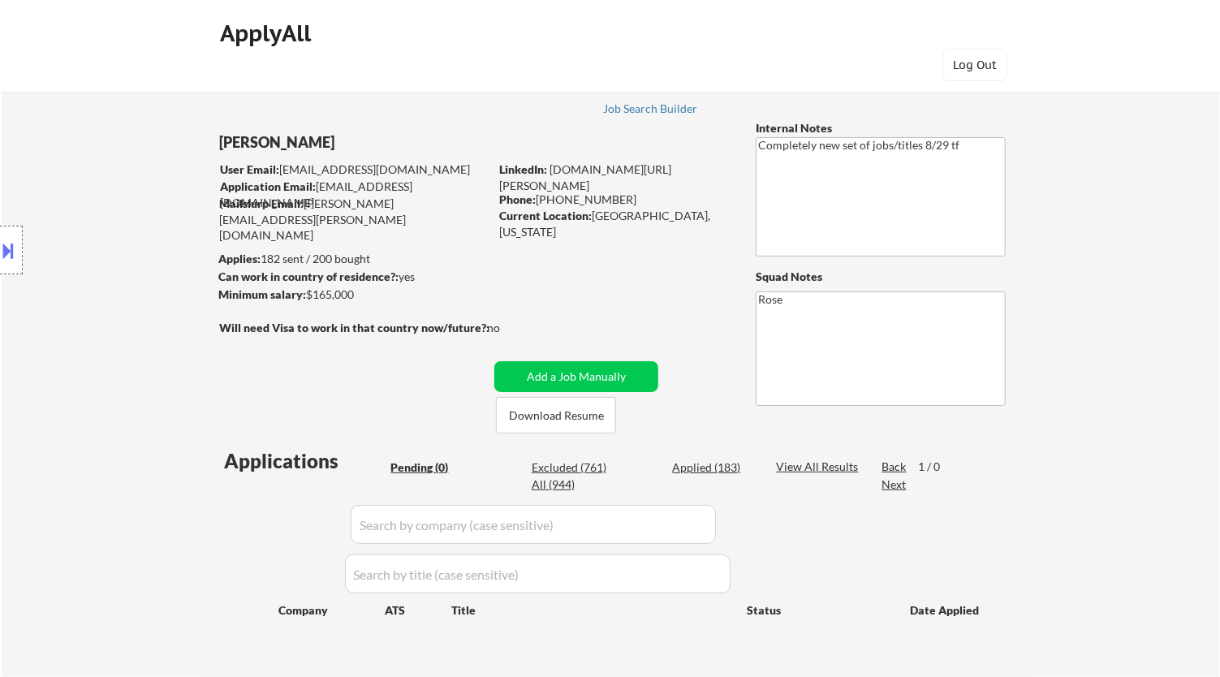
scroll to position [90, 0]
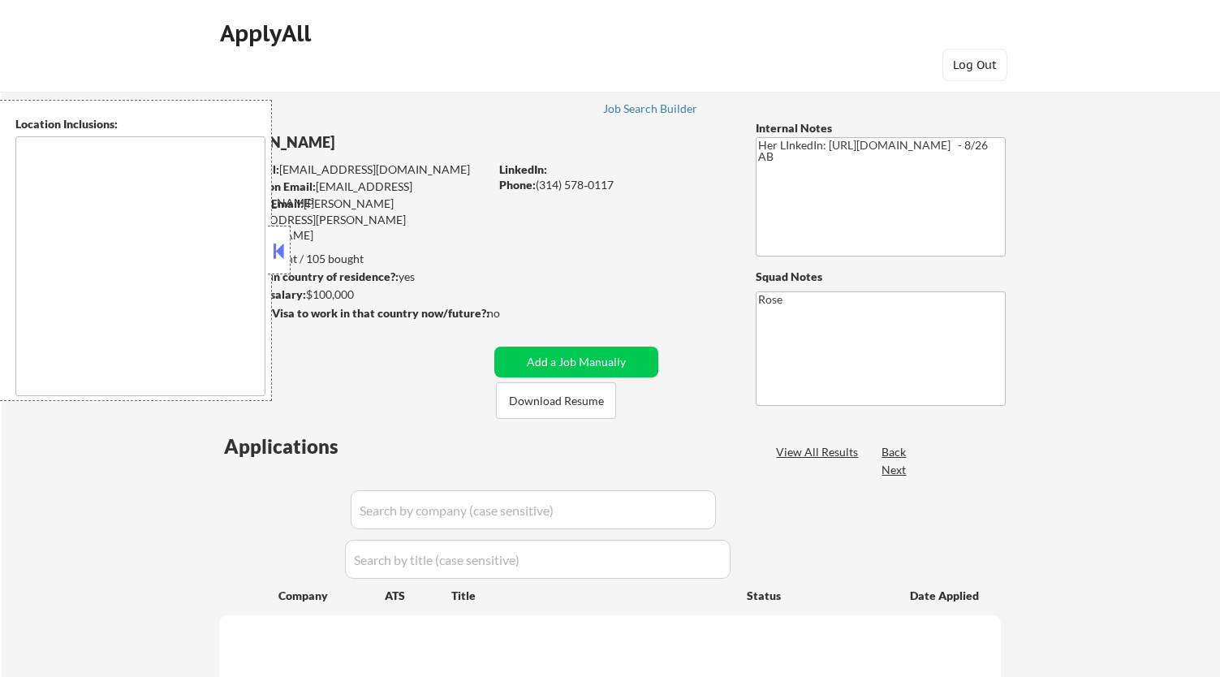
type textarea "[GEOGRAPHIC_DATA][PERSON_NAME], [GEOGRAPHIC_DATA][PERSON_NAME][GEOGRAPHIC_DATA]…"
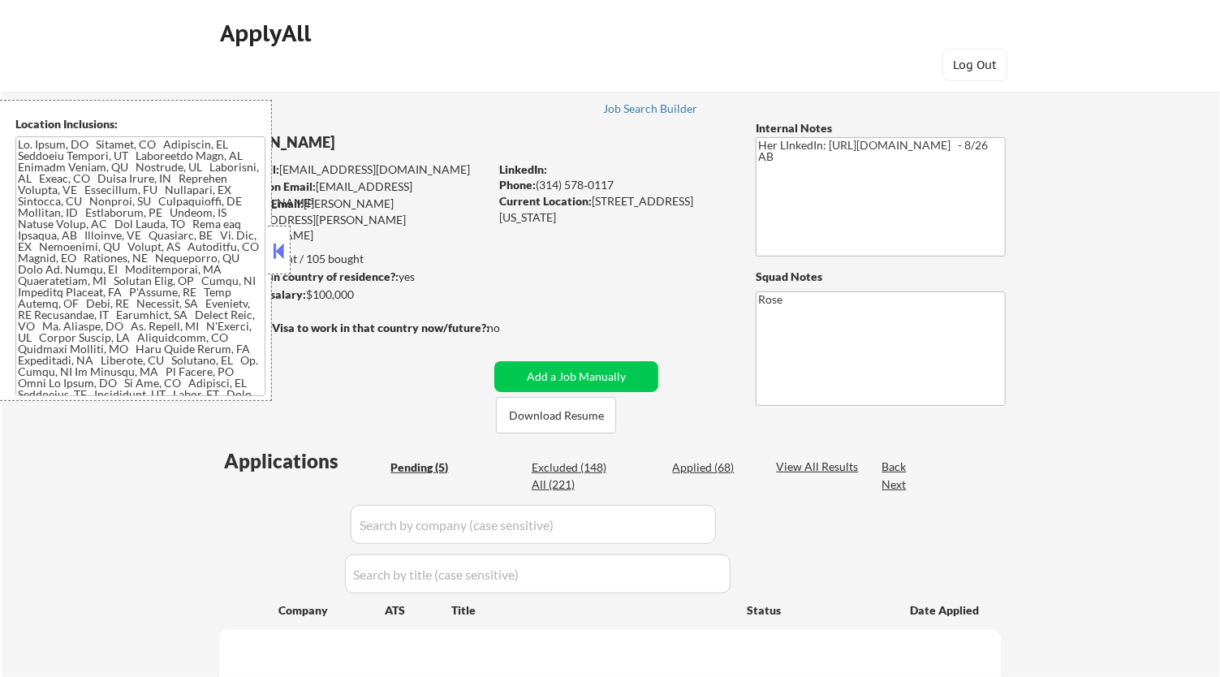
select select ""pending""
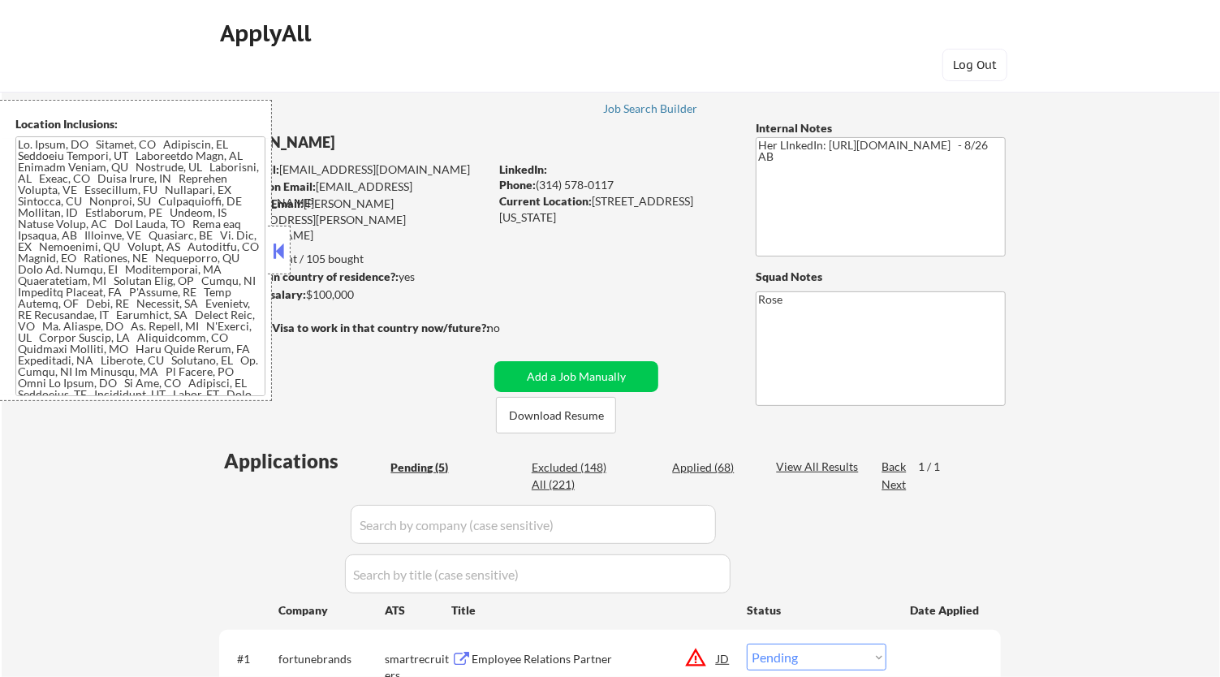
click at [278, 240] on button at bounding box center [279, 251] width 18 height 24
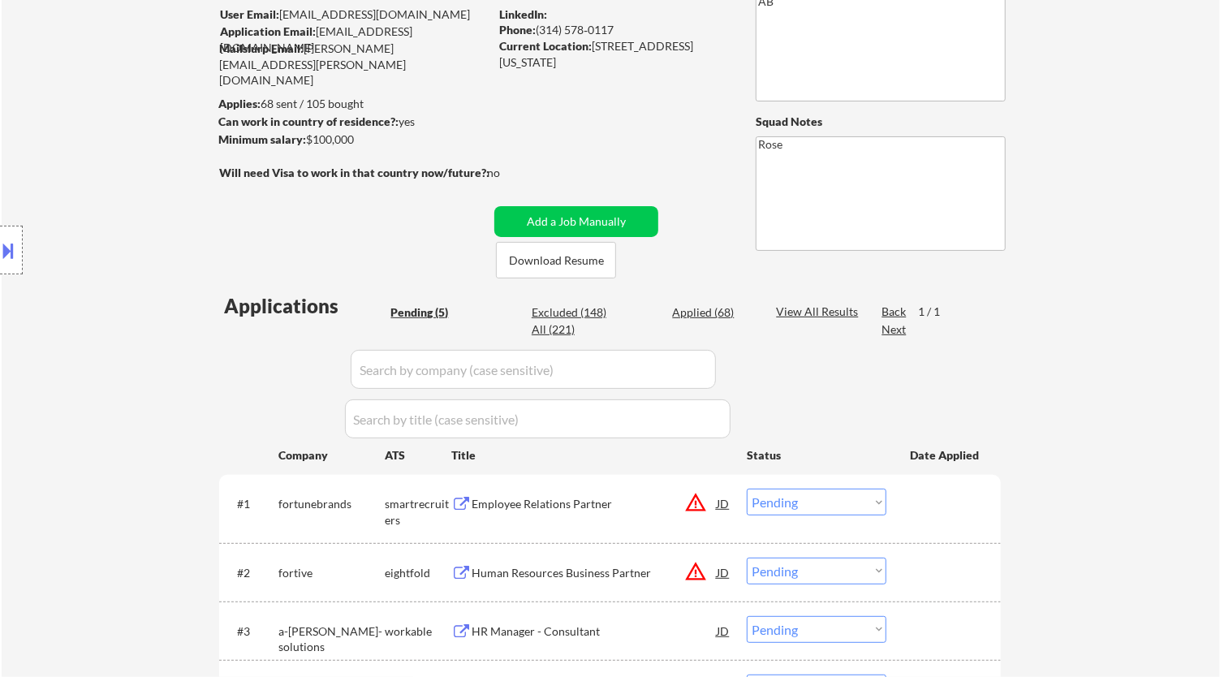
scroll to position [270, 0]
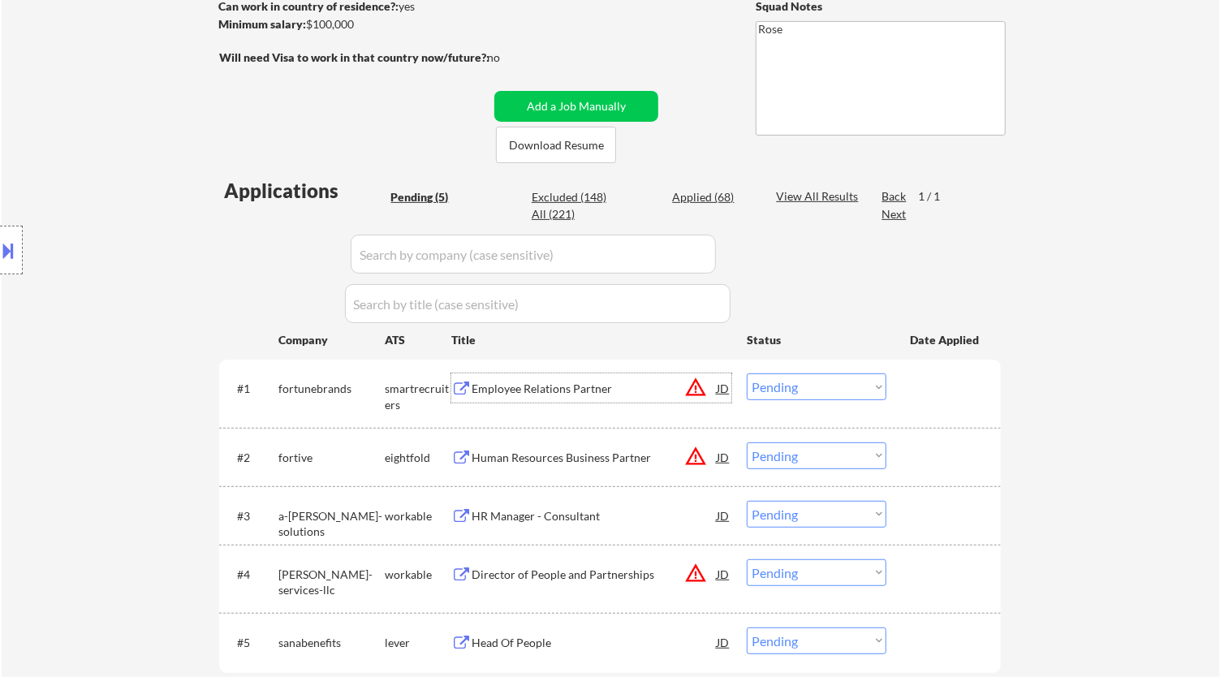
click at [569, 394] on div "Employee Relations Partner" at bounding box center [593, 389] width 245 height 16
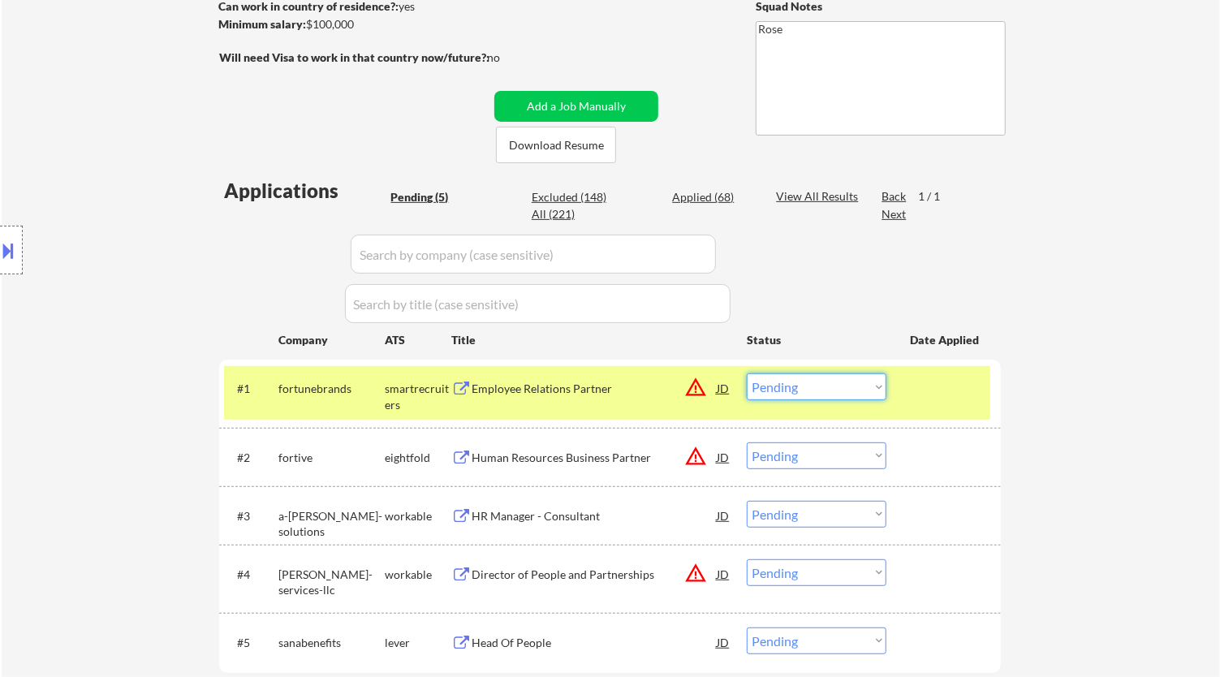
click at [802, 380] on select "Choose an option... Pending Applied Excluded (Questions) Excluded (Expired) Exc…" at bounding box center [817, 386] width 140 height 27
click at [747, 373] on select "Choose an option... Pending Applied Excluded (Questions) Excluded (Expired) Exc…" at bounding box center [817, 386] width 140 height 27
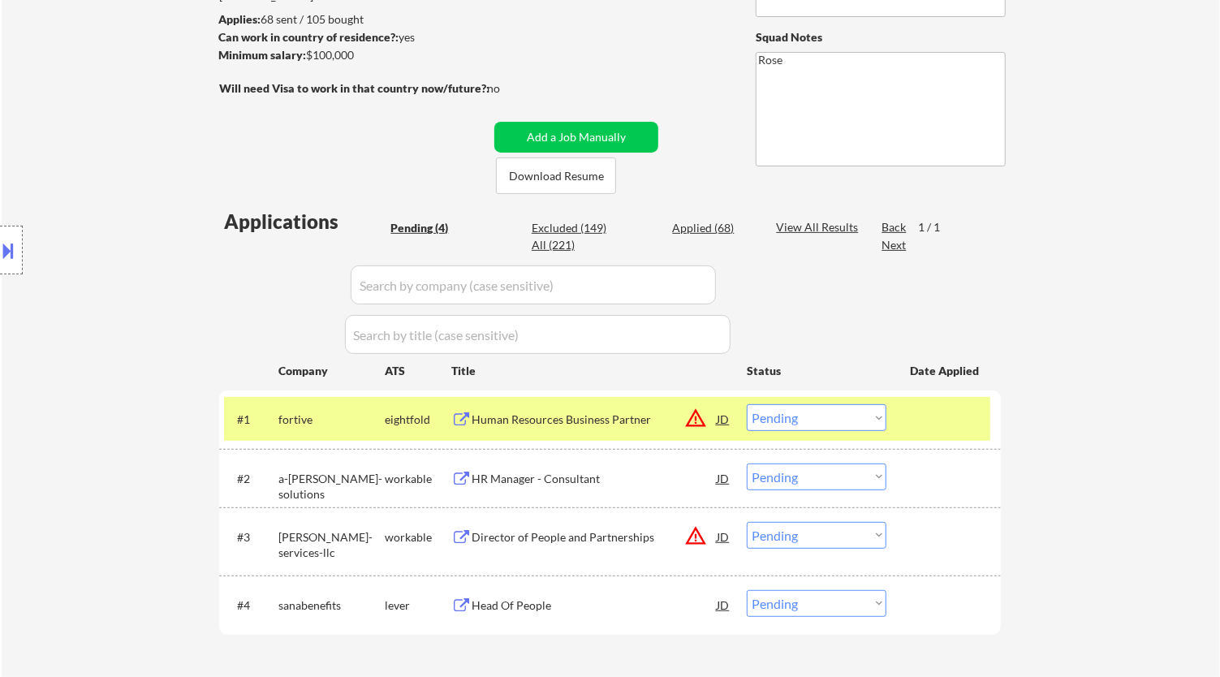
scroll to position [360, 0]
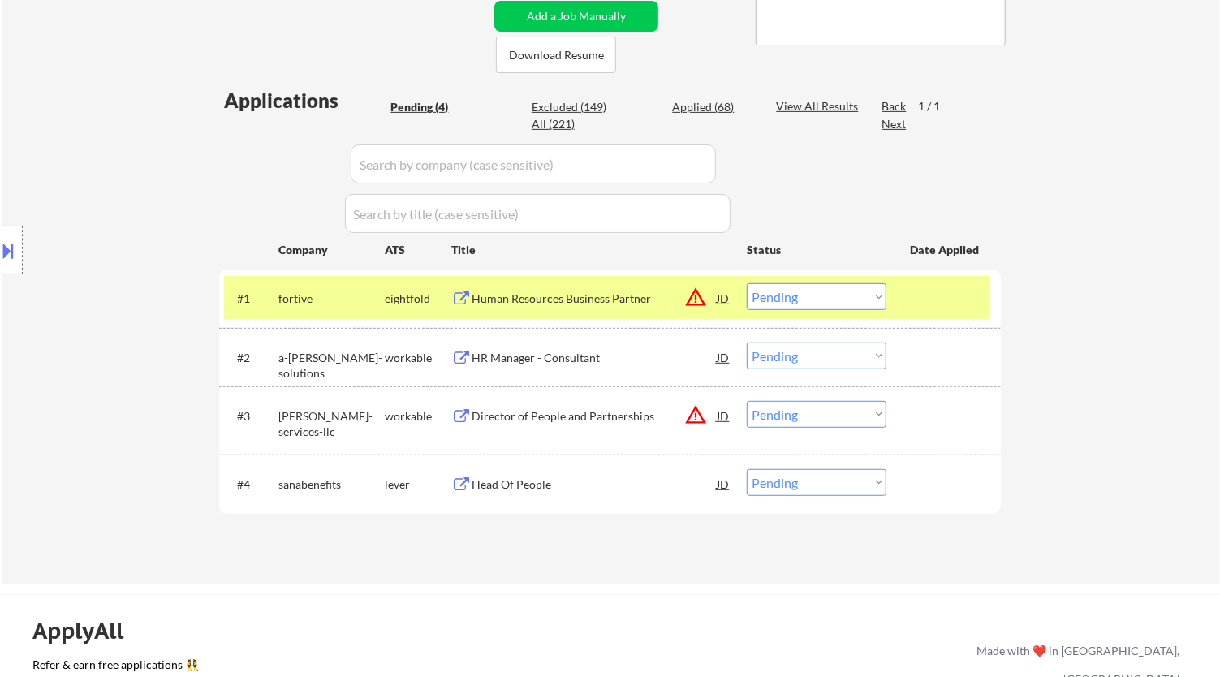
click at [637, 286] on div "Human Resources Business Partner" at bounding box center [593, 297] width 245 height 29
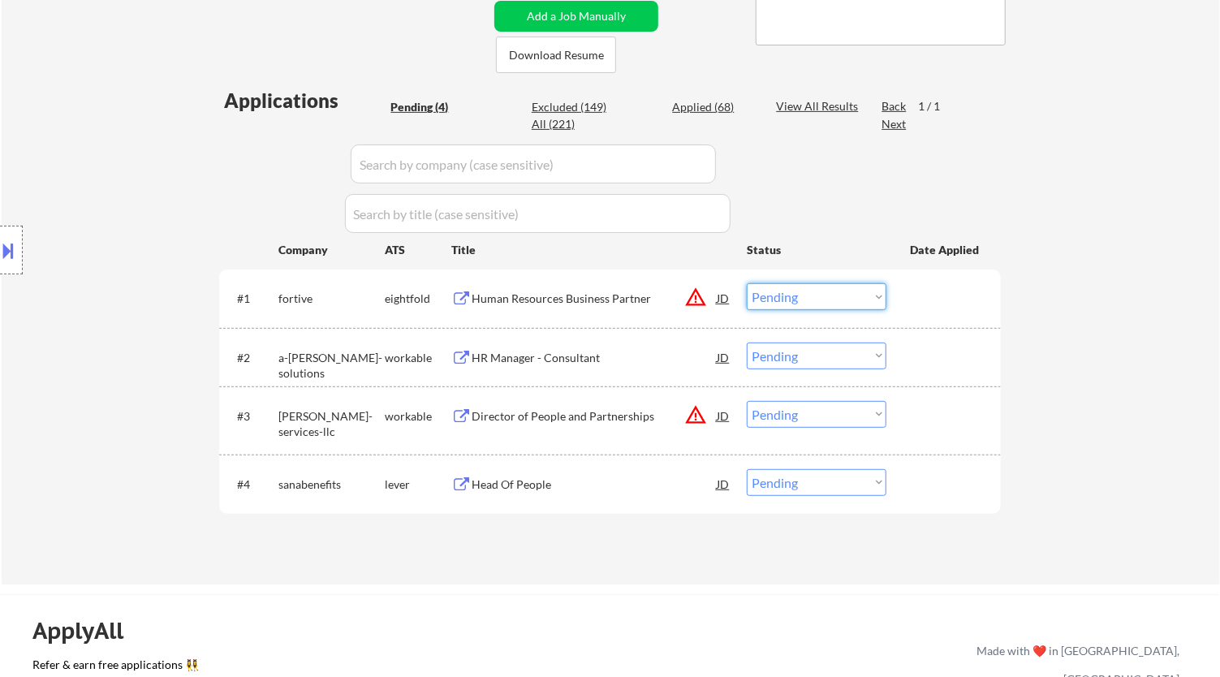
click at [863, 300] on select "Choose an option... Pending Applied Excluded (Questions) Excluded (Expired) Exc…" at bounding box center [817, 296] width 140 height 27
click at [747, 283] on select "Choose an option... Pending Applied Excluded (Questions) Excluded (Expired) Exc…" at bounding box center [817, 296] width 140 height 27
select select ""pending""
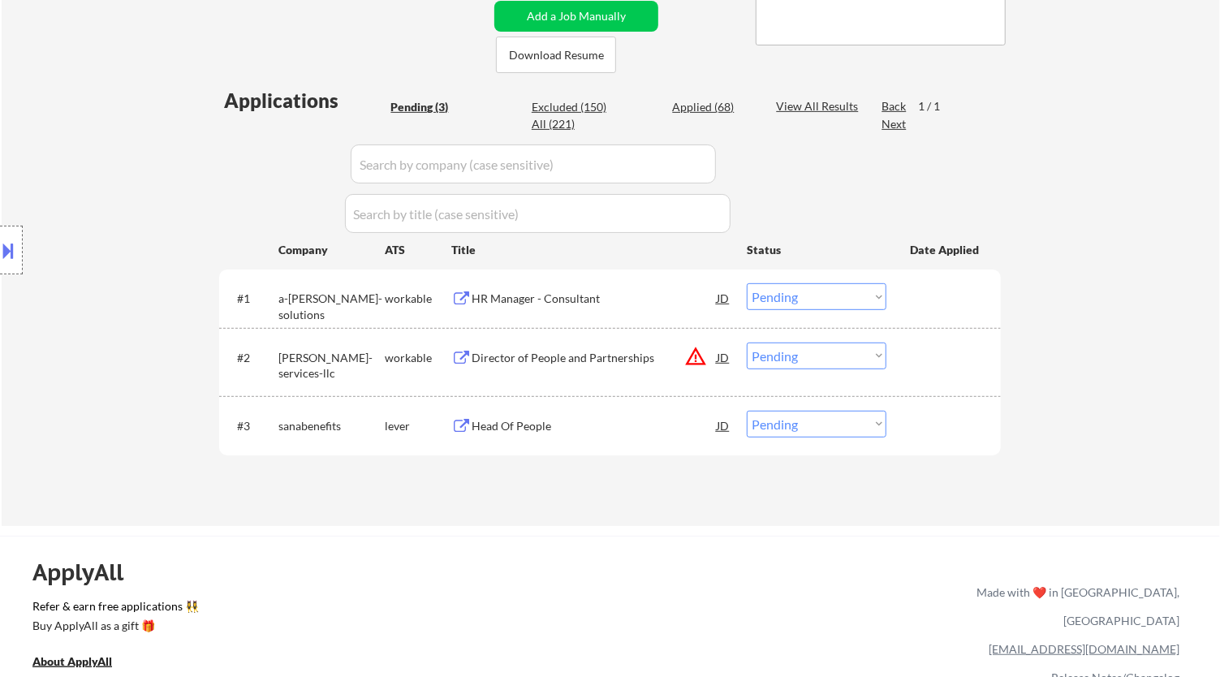
click at [591, 304] on div "HR Manager - Consultant" at bounding box center [593, 299] width 245 height 16
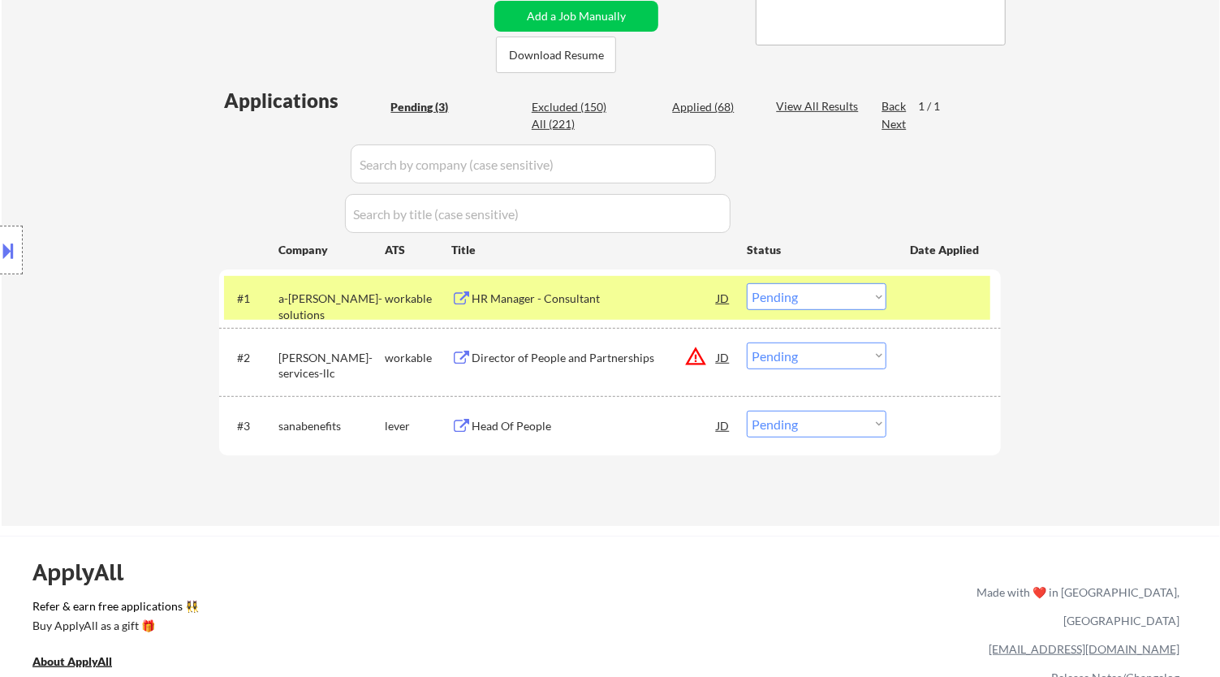
select select ""pending""
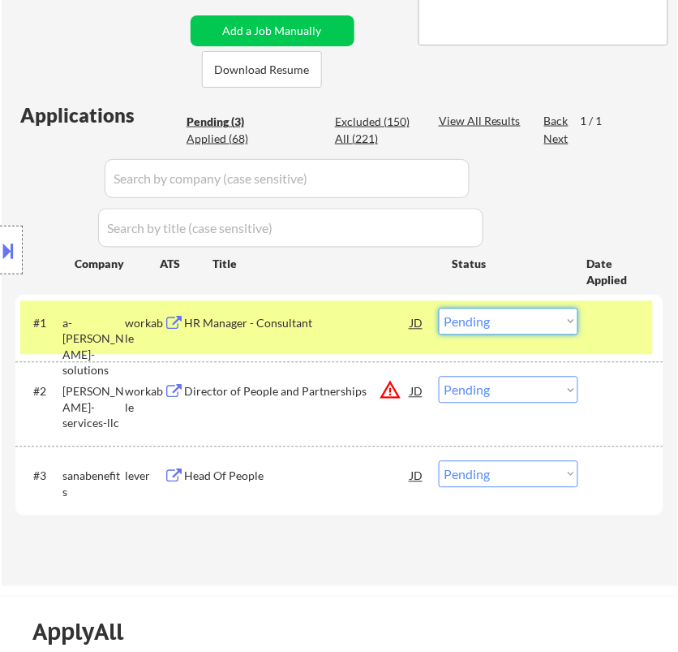
click at [476, 317] on select "Choose an option... Pending Applied Excluded (Questions) Excluded (Expired) Exc…" at bounding box center [509, 321] width 140 height 27
click at [439, 308] on select "Choose an option... Pending Applied Excluded (Questions) Excluded (Expired) Exc…" at bounding box center [509, 321] width 140 height 27
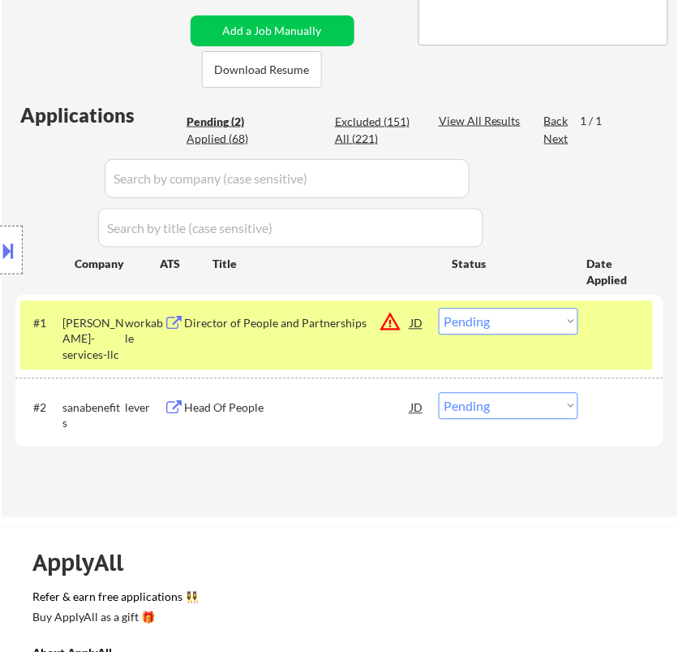
click at [350, 318] on div "Director of People and Partnerships" at bounding box center [297, 324] width 226 height 16
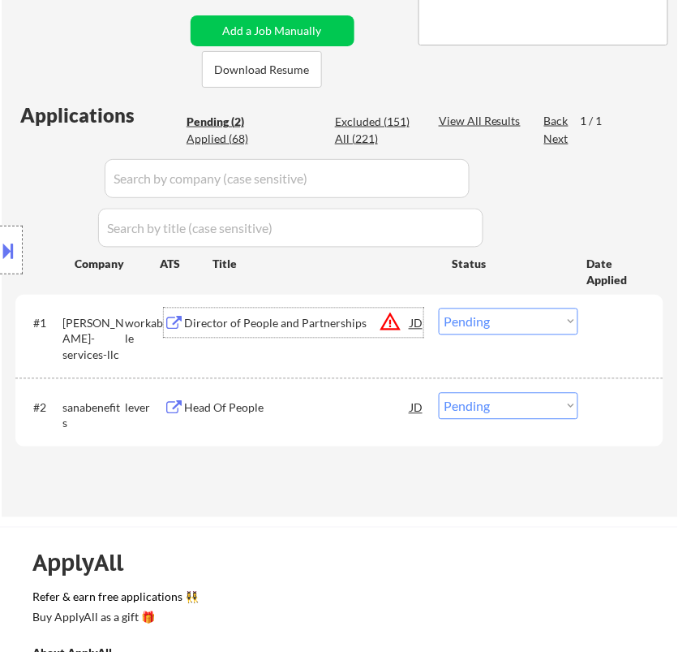
click at [500, 318] on select "Choose an option... Pending Applied Excluded (Questions) Excluded (Expired) Exc…" at bounding box center [509, 321] width 140 height 27
click at [439, 308] on select "Choose an option... Pending Applied Excluded (Questions) Excluded (Expired) Exc…" at bounding box center [509, 321] width 140 height 27
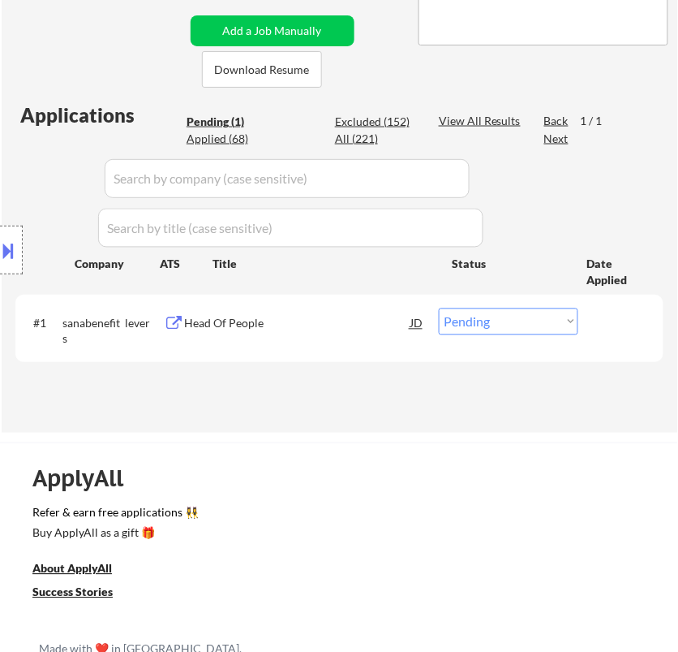
click at [344, 325] on div "Head Of People" at bounding box center [297, 324] width 226 height 16
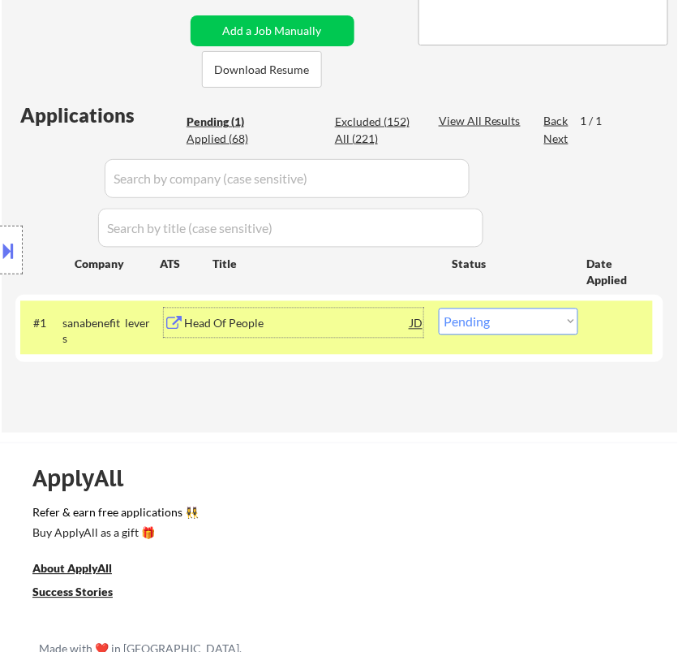
click at [506, 323] on select "Choose an option... Pending Applied Excluded (Questions) Excluded (Expired) Exc…" at bounding box center [509, 321] width 140 height 27
select select ""applied""
click at [439, 308] on select "Choose an option... Pending Applied Excluded (Questions) Excluded (Expired) Exc…" at bounding box center [509, 321] width 140 height 27
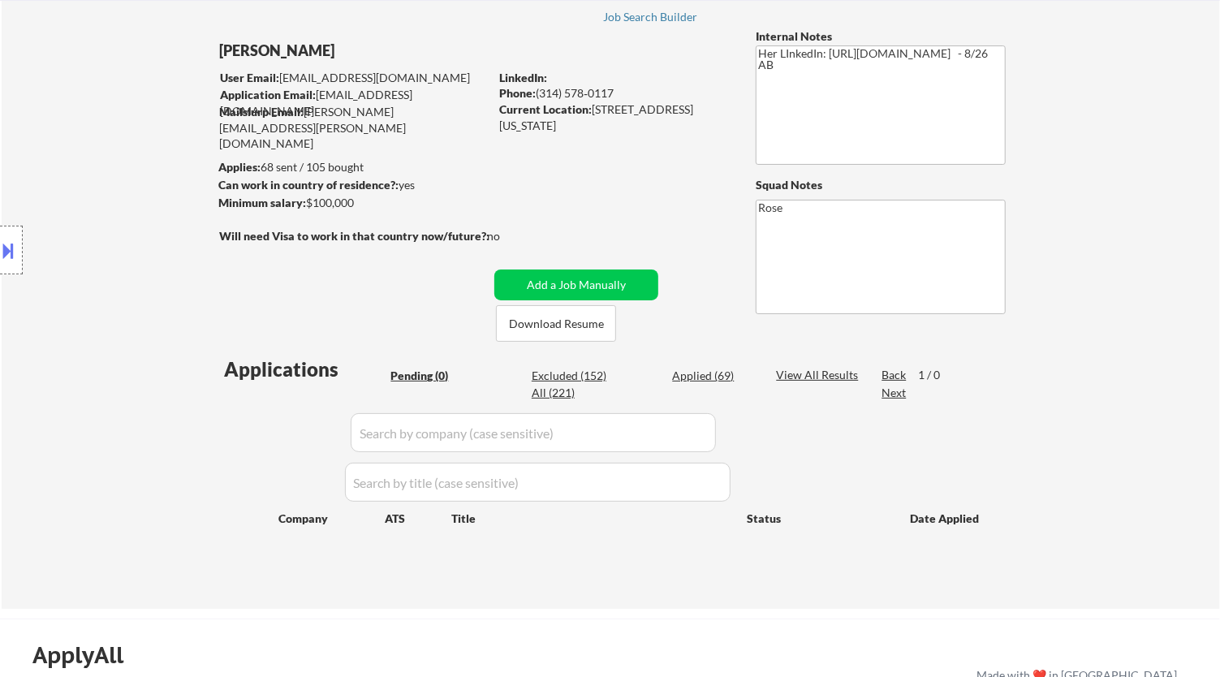
scroll to position [90, 0]
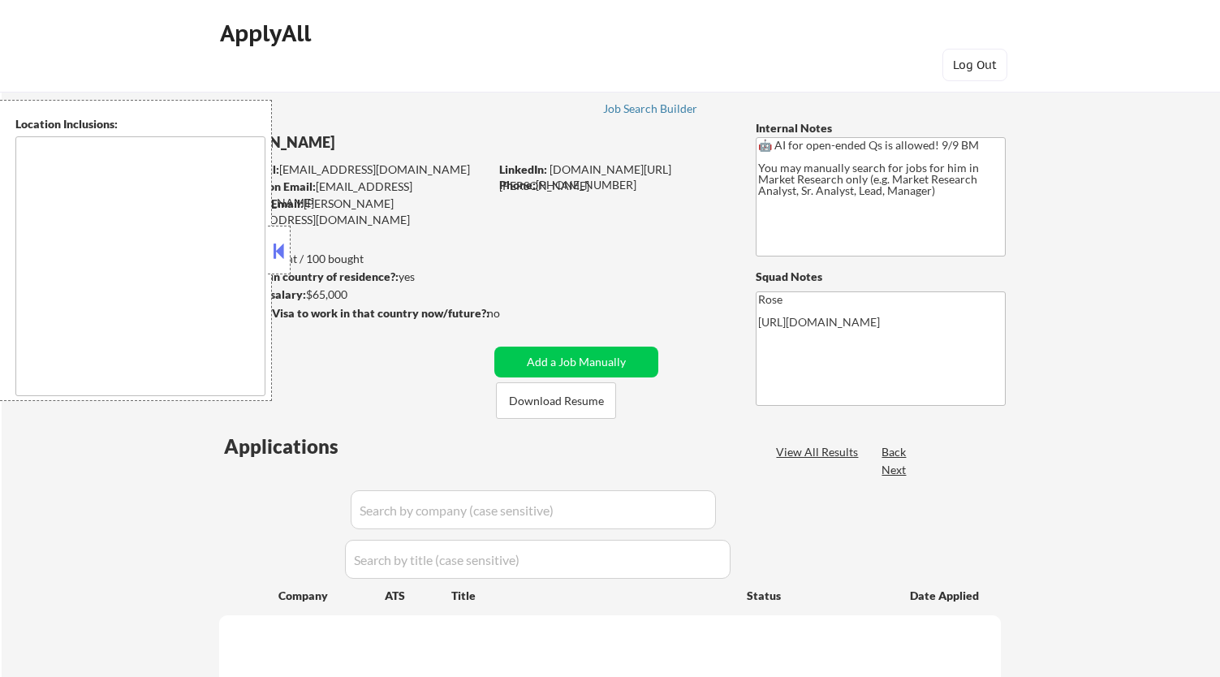
type textarea "[GEOGRAPHIC_DATA], [GEOGRAPHIC_DATA] [GEOGRAPHIC_DATA], [GEOGRAPHIC_DATA] [GEOG…"
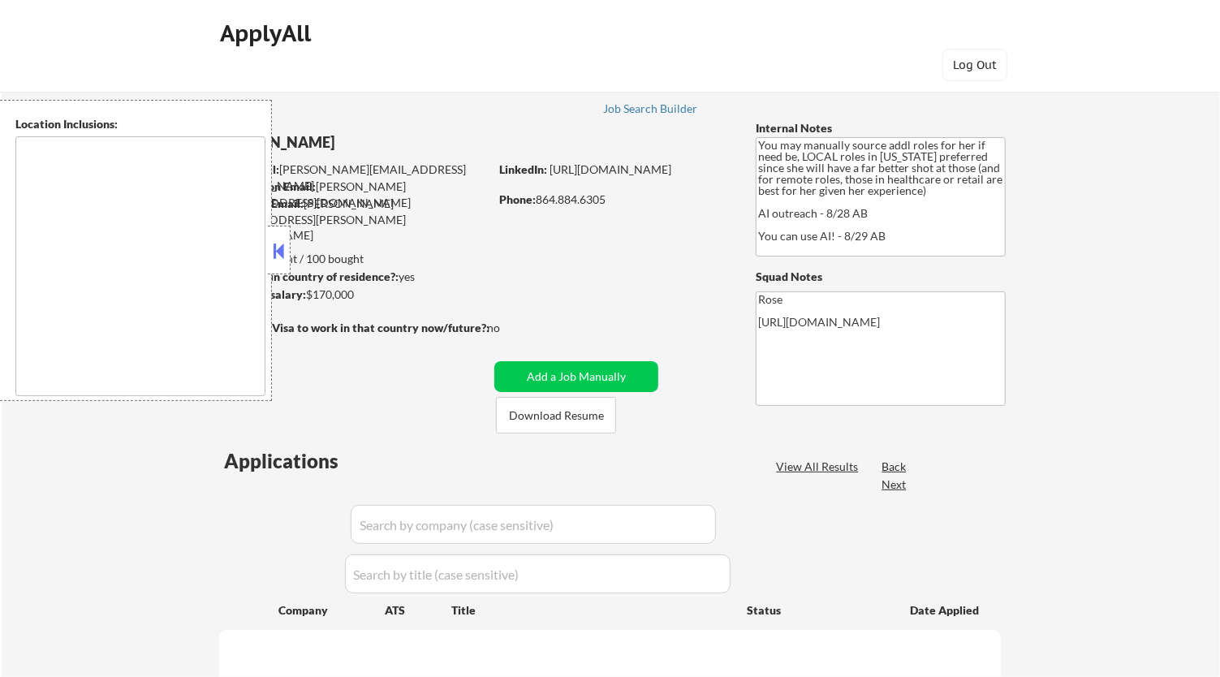
select select ""pending""
type textarea "[GEOGRAPHIC_DATA], [GEOGRAPHIC_DATA] [GEOGRAPHIC_DATA], [GEOGRAPHIC_DATA] [GEOG…"
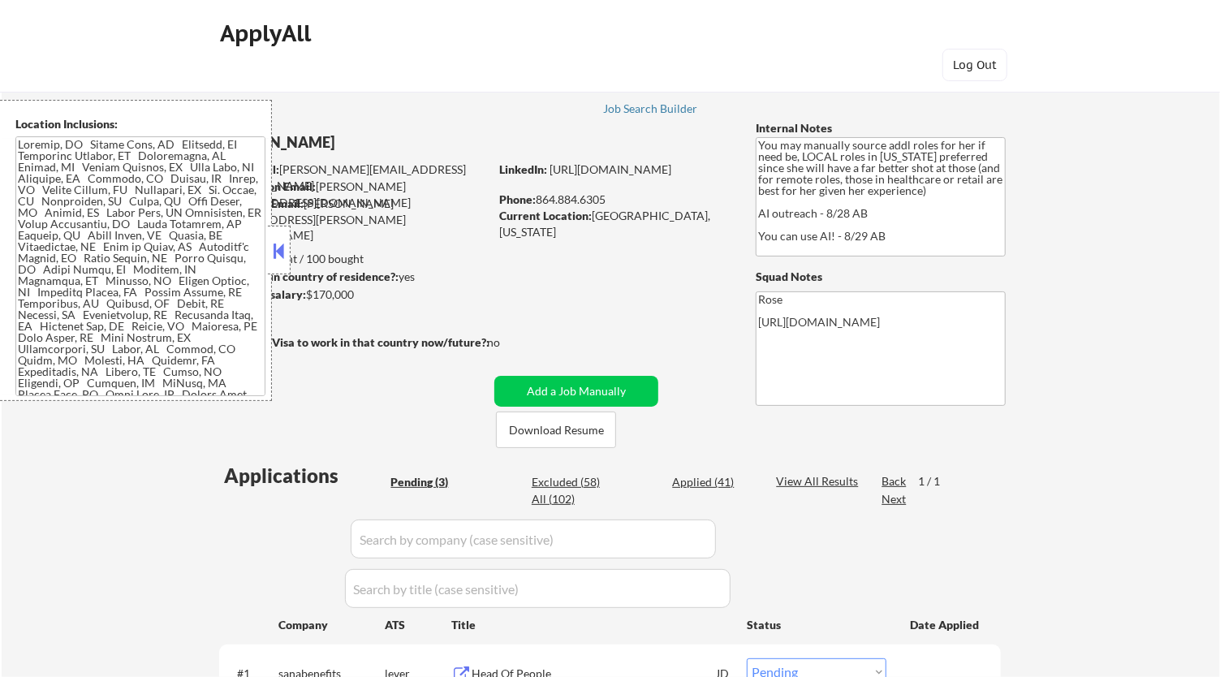
drag, startPoint x: 282, startPoint y: 240, endPoint x: 308, endPoint y: 241, distance: 25.2
click at [282, 240] on button at bounding box center [279, 251] width 18 height 24
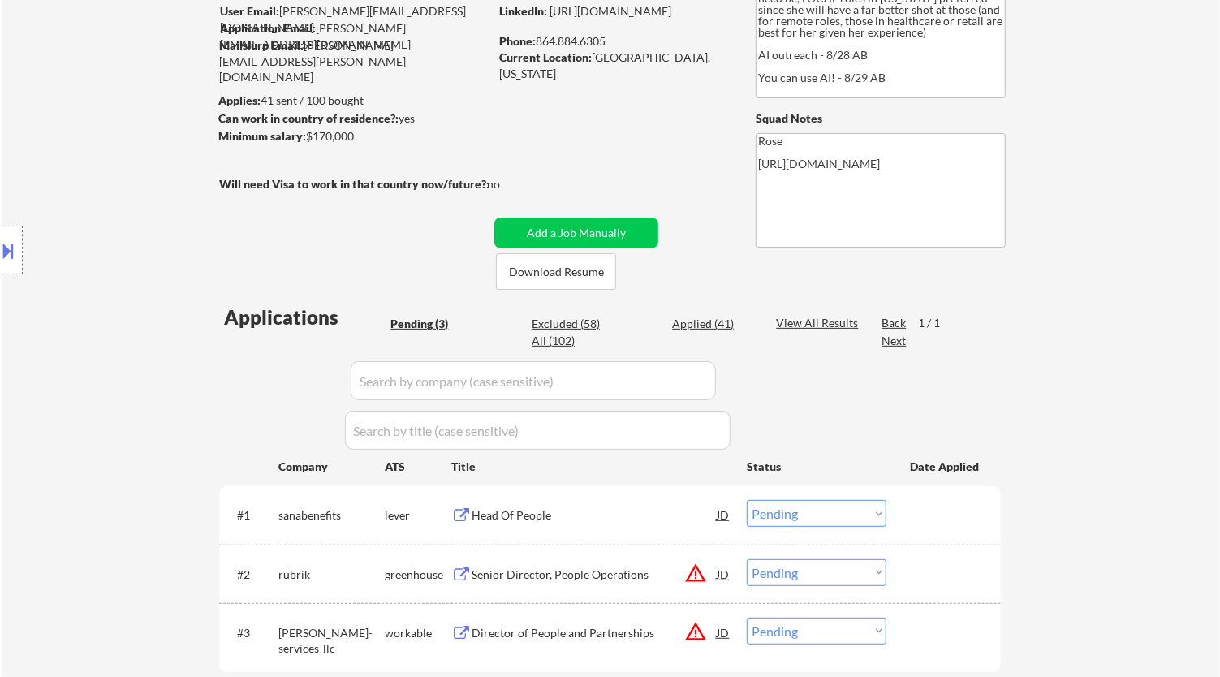
scroll to position [180, 0]
